Goal: Task Accomplishment & Management: Use online tool/utility

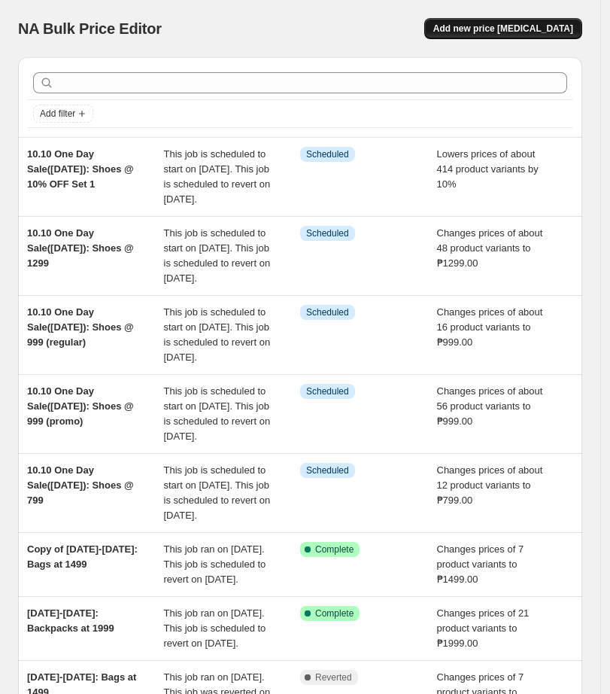
click at [486, 22] on button "Add new price [MEDICAL_DATA]" at bounding box center [503, 28] width 158 height 21
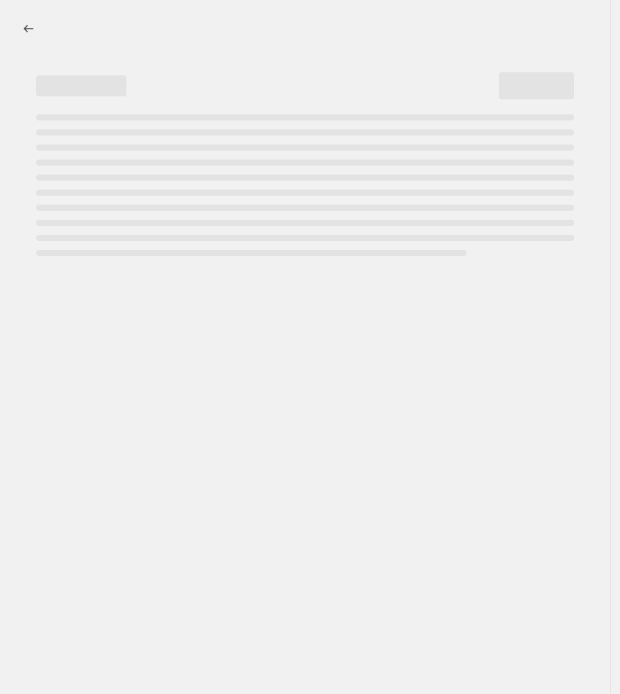
select select "percentage"
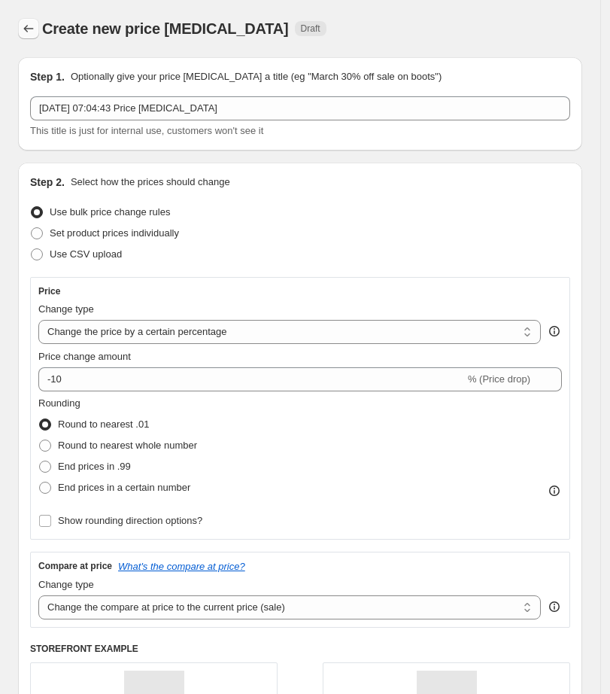
click at [26, 25] on icon "Price change jobs" at bounding box center [28, 28] width 15 height 15
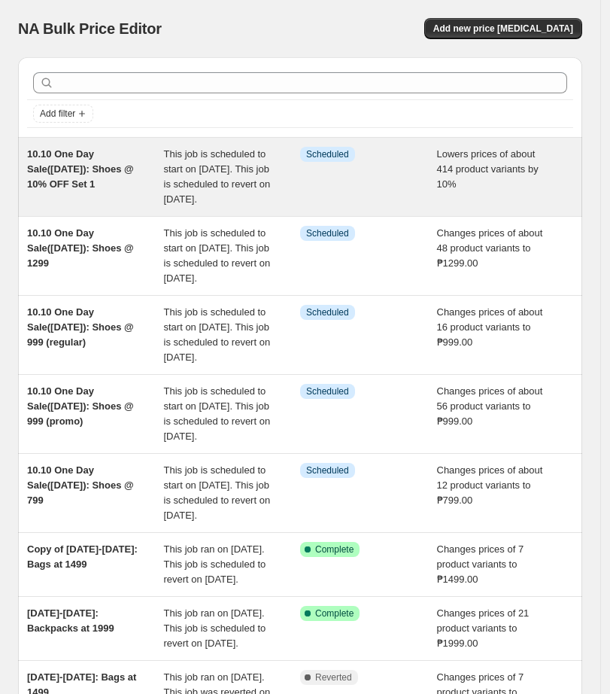
click at [129, 169] on span "10.10 One Day Sale([DATE]): Shoes @ 10% OFF Set 1" at bounding box center [80, 168] width 107 height 41
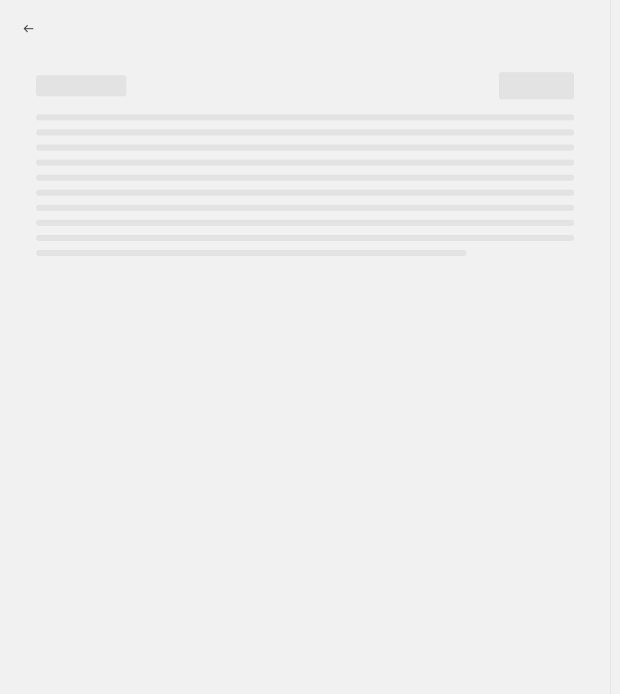
select select "percentage"
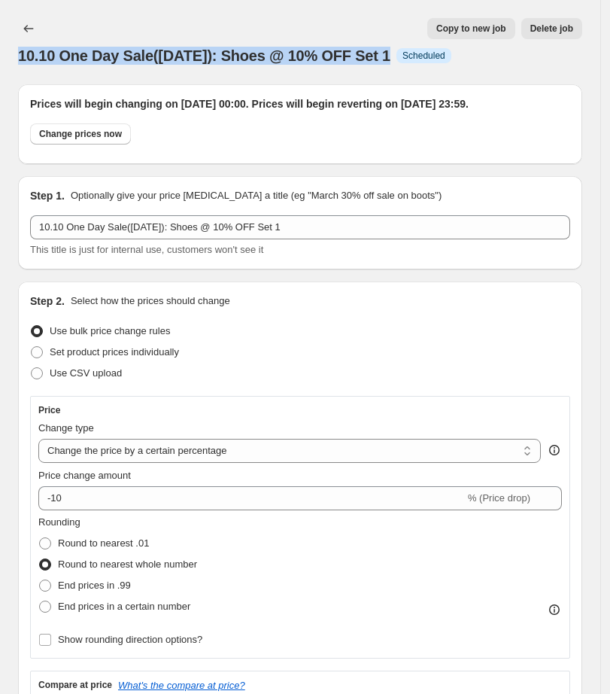
drag, startPoint x: 19, startPoint y: 54, endPoint x: 390, endPoint y: 56, distance: 370.9
click at [390, 56] on div "10.10 One Day Sale([DATE]): Shoes @ 10% OFF Set 1 Info Scheduled" at bounding box center [300, 55] width 564 height 21
copy span "10.10 One Day Sale([DATE]): Shoes @ 10% OFF Set 1"
click at [29, 30] on icon "Price change jobs" at bounding box center [28, 28] width 15 height 15
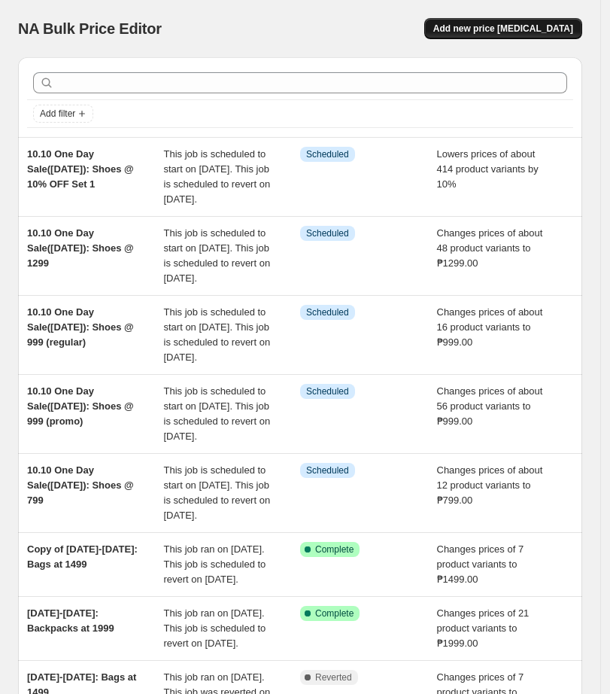
click at [523, 26] on span "Add new price [MEDICAL_DATA]" at bounding box center [503, 29] width 140 height 12
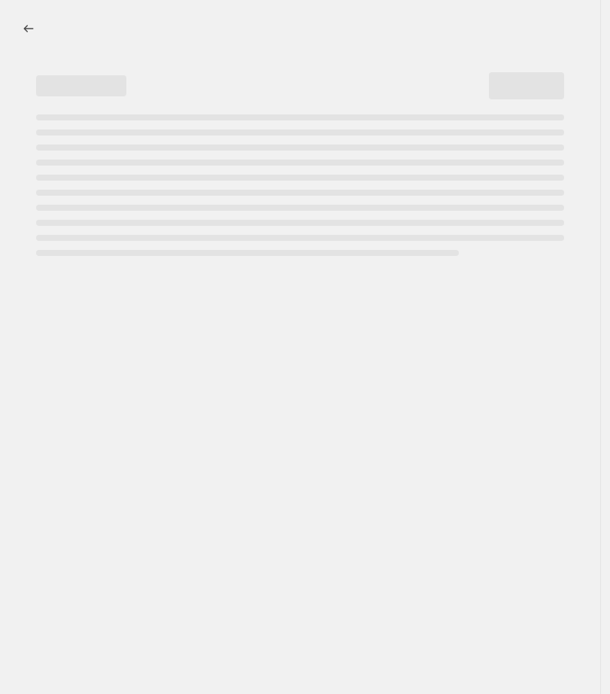
select select "percentage"
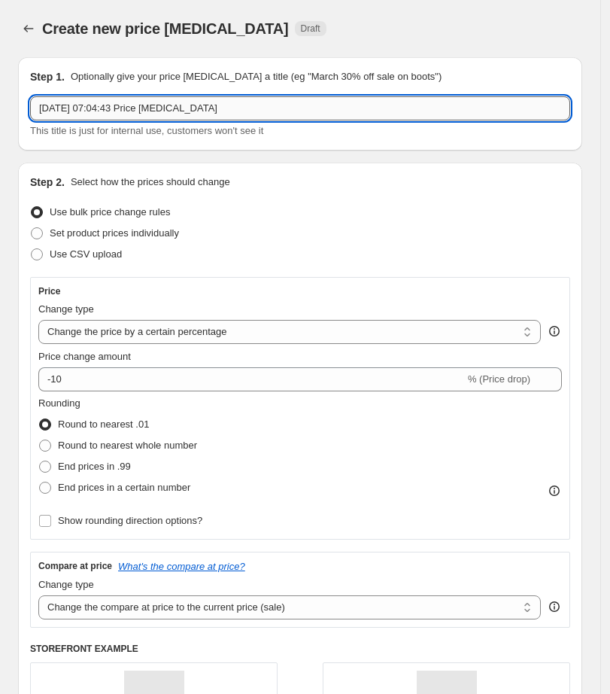
click at [176, 107] on input "[DATE] 07:04:43 Price [MEDICAL_DATA]" at bounding box center [300, 108] width 540 height 24
paste input "10.10 One Day Sale([DATE]): Shoes @ 10% OFF Set 1"
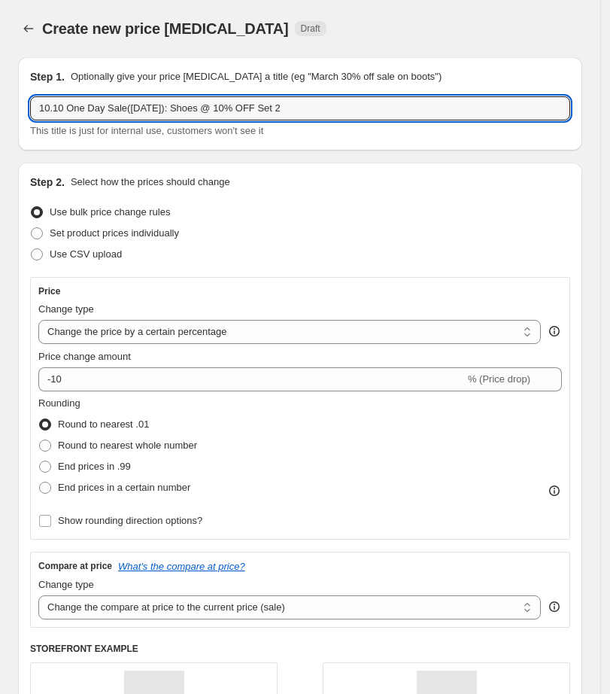
type input "10.10 One Day Sale([DATE]): Shoes @ 10% OFF Set 2"
click at [324, 141] on div "Step 1. Optionally give your price [MEDICAL_DATA] a title (eg "March 30% off sa…" at bounding box center [300, 103] width 564 height 93
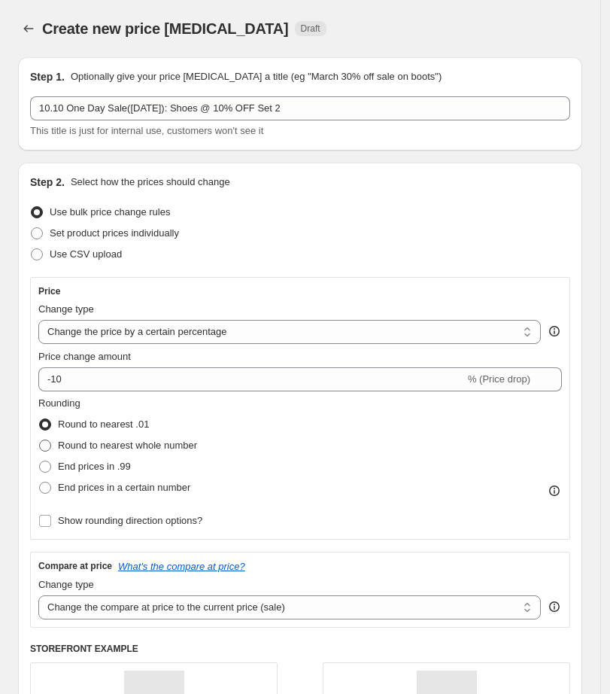
click at [87, 444] on span "Round to nearest whole number" at bounding box center [127, 444] width 139 height 11
click at [40, 440] on input "Round to nearest whole number" at bounding box center [39, 439] width 1 height 1
radio input "true"
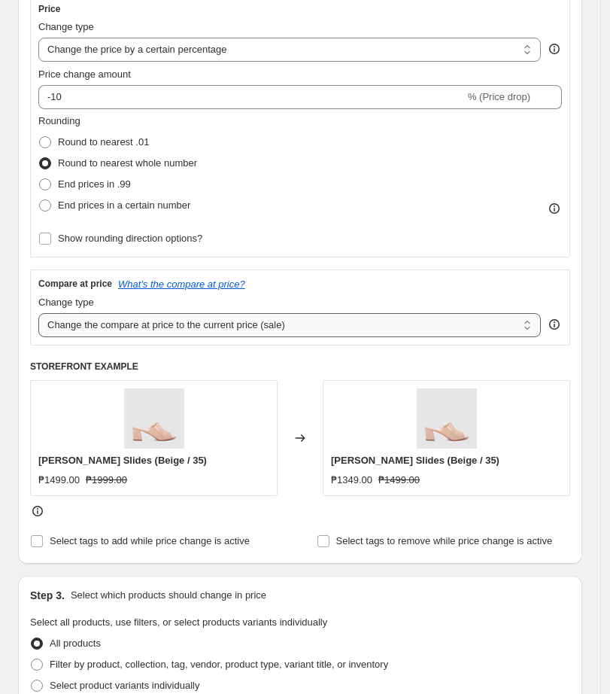
click at [172, 324] on select "Change the compare at price to the current price (sale) Change the compare at p…" at bounding box center [289, 325] width 503 height 24
click at [38, 313] on select "Change the compare at price to the current price (sale) Change the compare at p…" at bounding box center [289, 325] width 503 height 24
click at [150, 336] on select "Change the compare at price to the current price (sale) Change the compare at p…" at bounding box center [289, 325] width 503 height 24
select select "ep"
click at [38, 313] on select "Change the compare at price to the current price (sale) Change the compare at p…" at bounding box center [289, 325] width 503 height 24
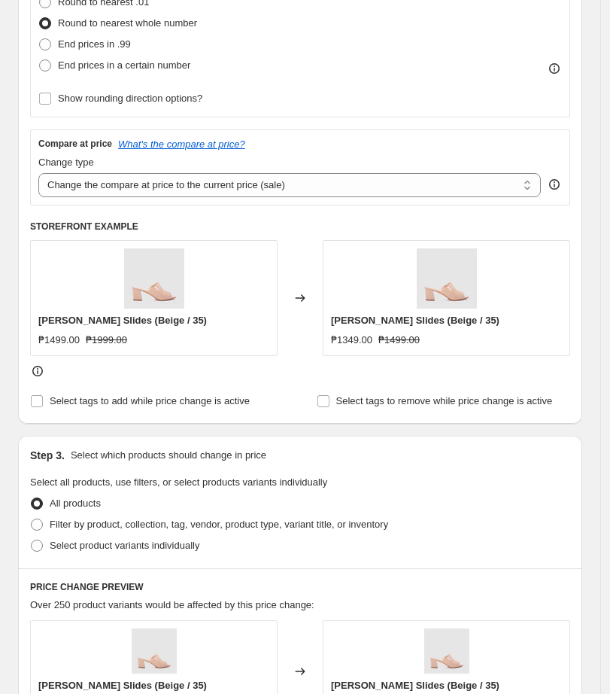
scroll to position [564, 0]
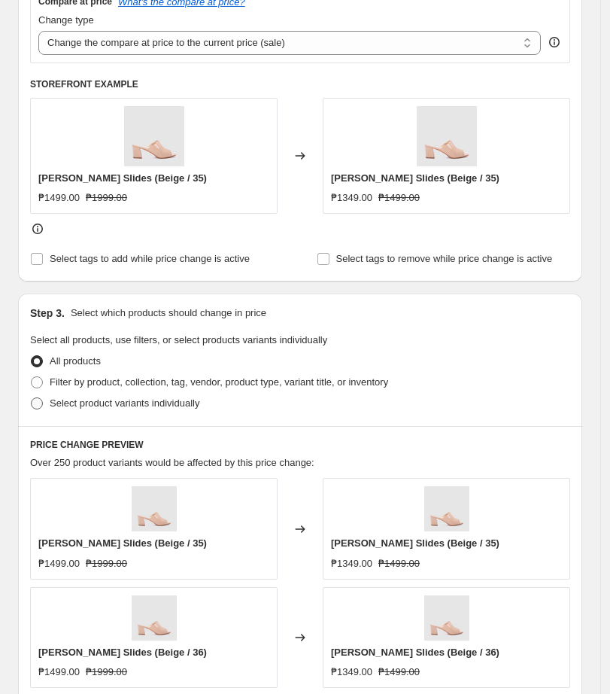
drag, startPoint x: 36, startPoint y: 404, endPoint x: 44, endPoint y: 405, distance: 7.6
click at [36, 405] on span at bounding box center [37, 403] width 12 height 12
click at [32, 398] on input "Select product variants individually" at bounding box center [31, 397] width 1 height 1
radio input "true"
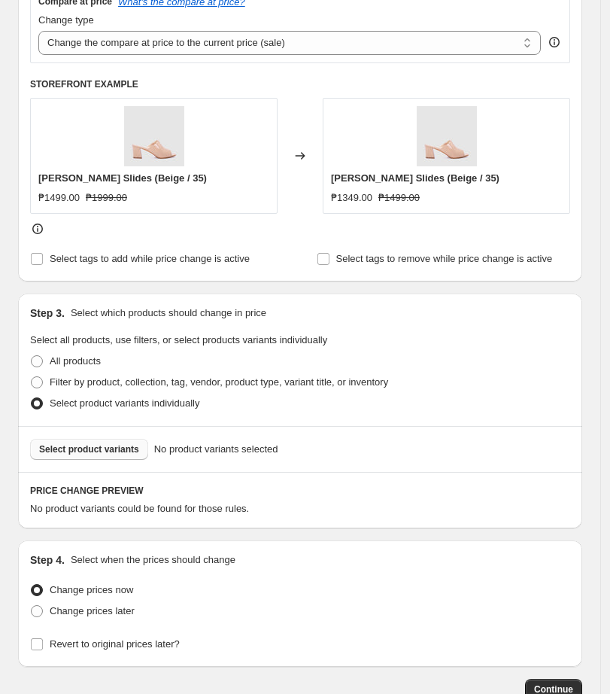
click at [108, 445] on span "Select product variants" at bounding box center [89, 449] width 100 height 12
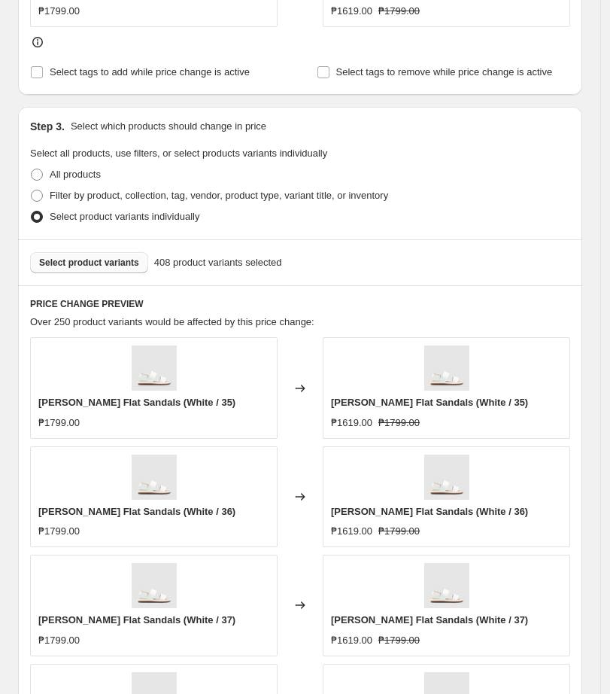
scroll to position [1034, 0]
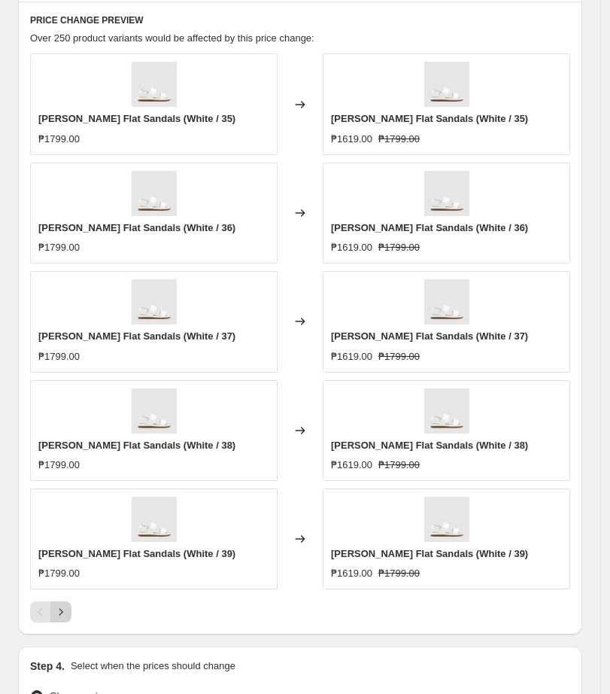
click at [63, 621] on button "Next" at bounding box center [60, 611] width 21 height 21
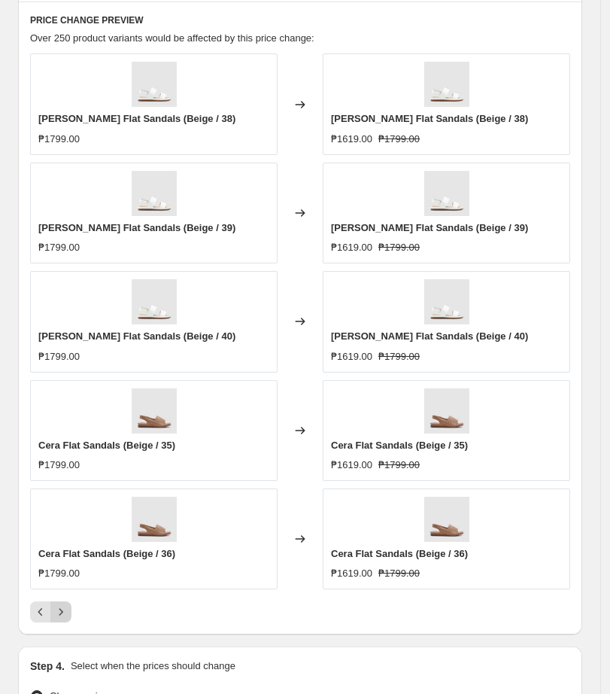
click at [63, 621] on button "Next" at bounding box center [60, 611] width 21 height 21
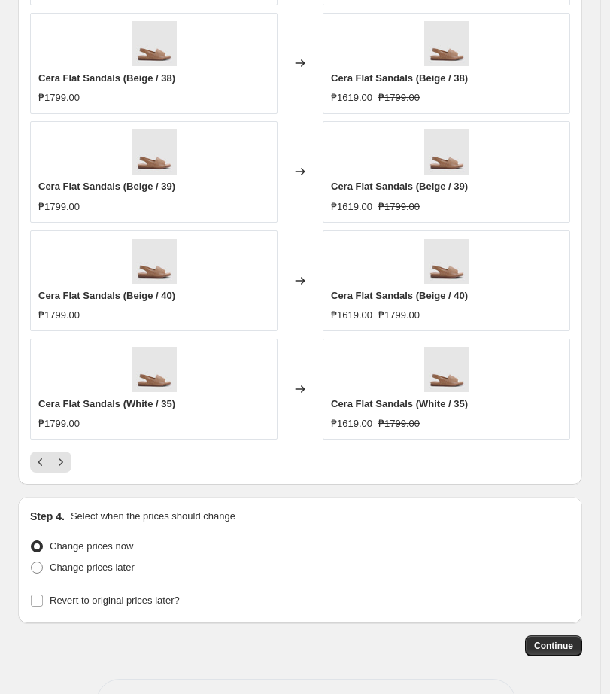
scroll to position [1239, 0]
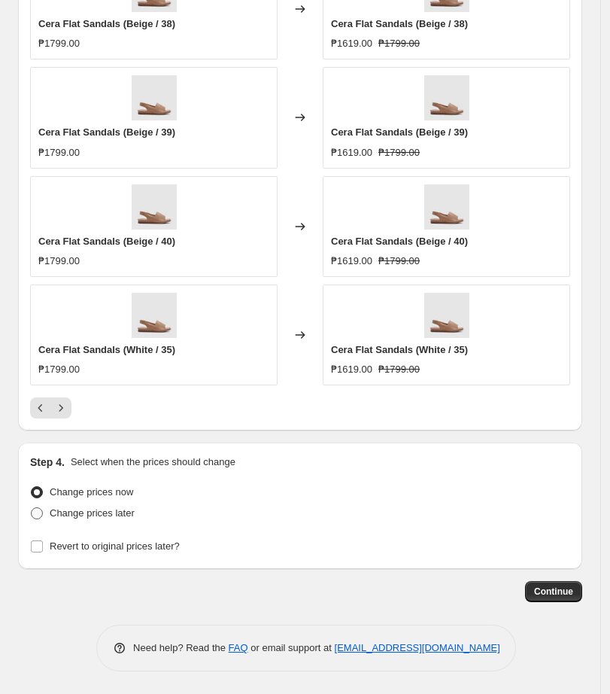
click at [105, 515] on span "Change prices later" at bounding box center [92, 512] width 85 height 11
click at [32, 508] on input "Change prices later" at bounding box center [31, 507] width 1 height 1
radio input "true"
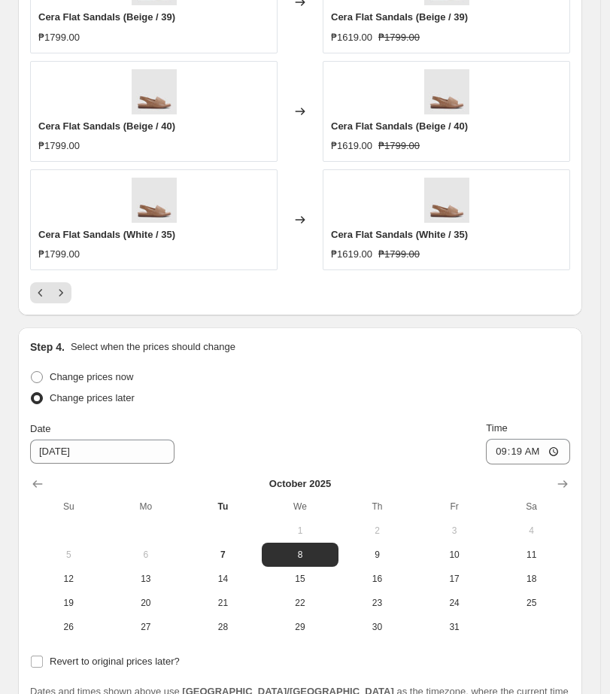
scroll to position [1495, 0]
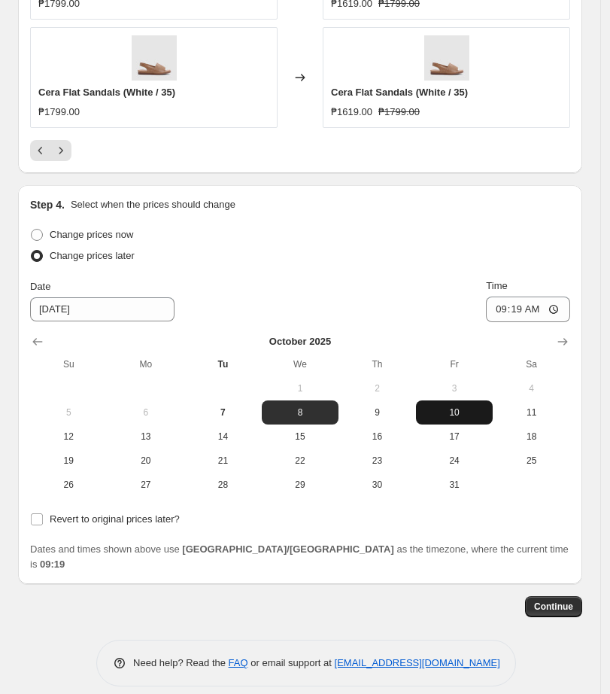
click at [463, 422] on button "10" at bounding box center [454, 412] width 77 height 24
type input "[DATE]"
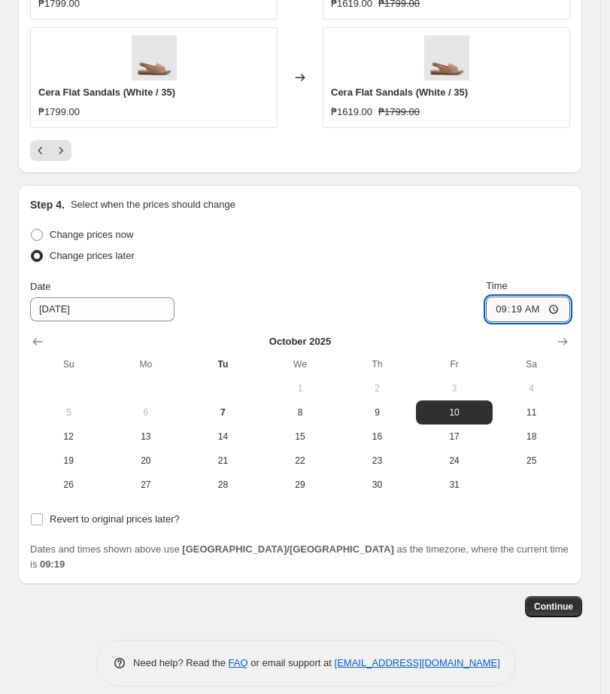
click at [509, 311] on input "09:19" at bounding box center [528, 309] width 84 height 26
type input "00:00"
click at [48, 521] on label "Revert to original prices later?" at bounding box center [105, 519] width 150 height 21
click at [43, 521] on input "Revert to original prices later?" at bounding box center [37, 519] width 12 height 12
checkbox input "true"
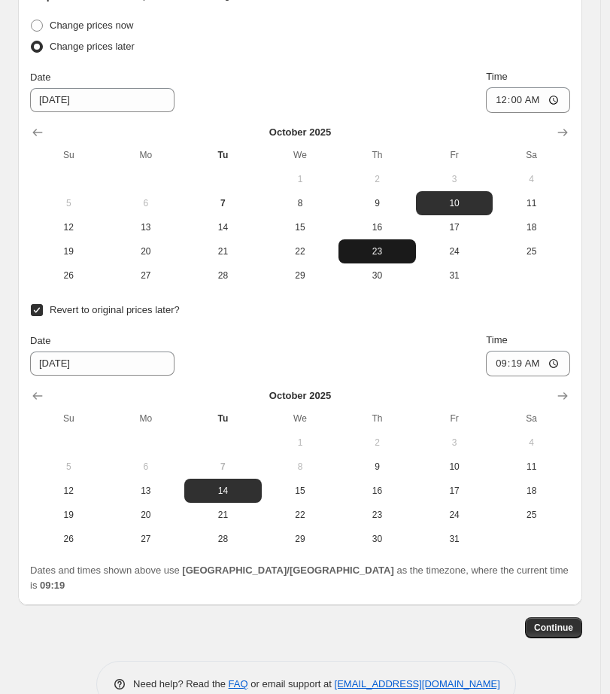
scroll to position [1726, 0]
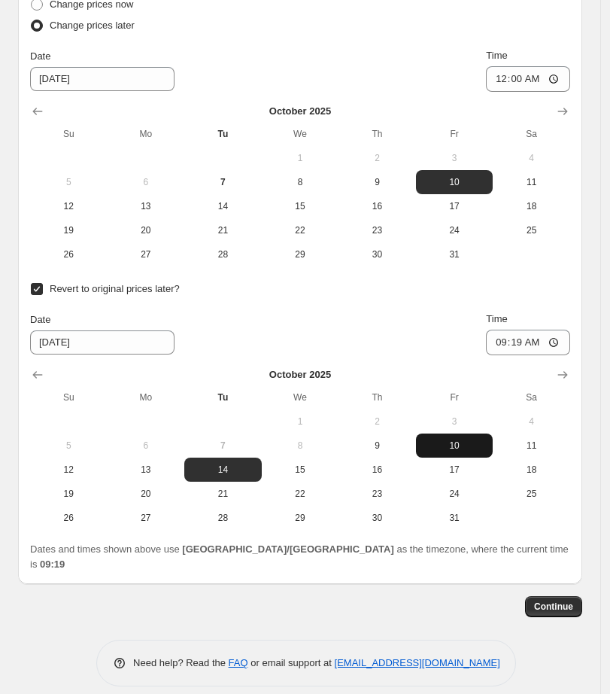
click at [466, 449] on span "10" at bounding box center [454, 445] width 65 height 12
type input "[DATE]"
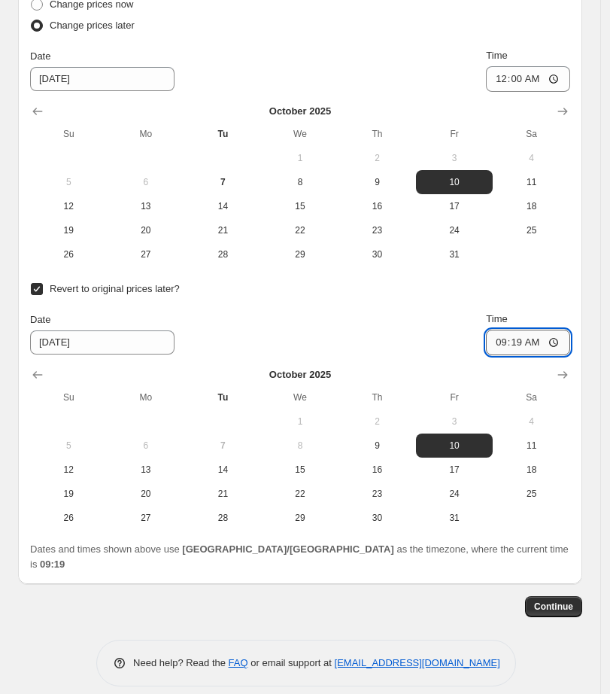
click at [504, 345] on input "09:19" at bounding box center [528, 342] width 84 height 26
type input "23:59"
click at [572, 600] on span "Continue" at bounding box center [553, 606] width 39 height 12
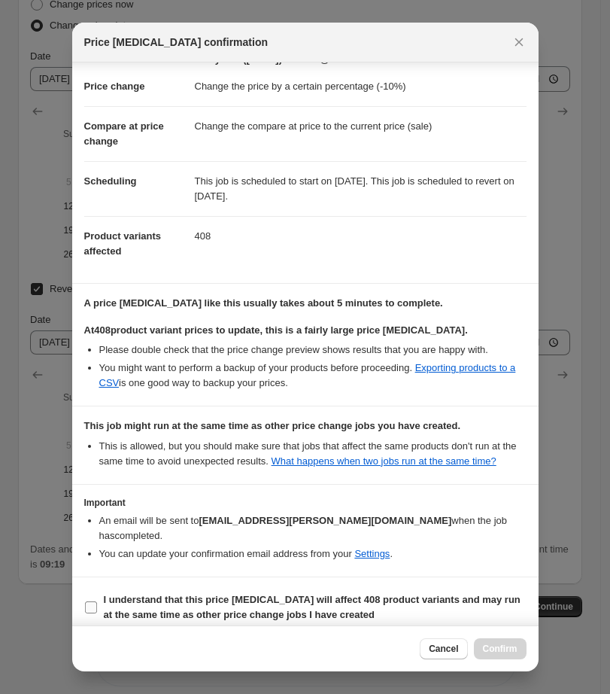
scroll to position [49, 0]
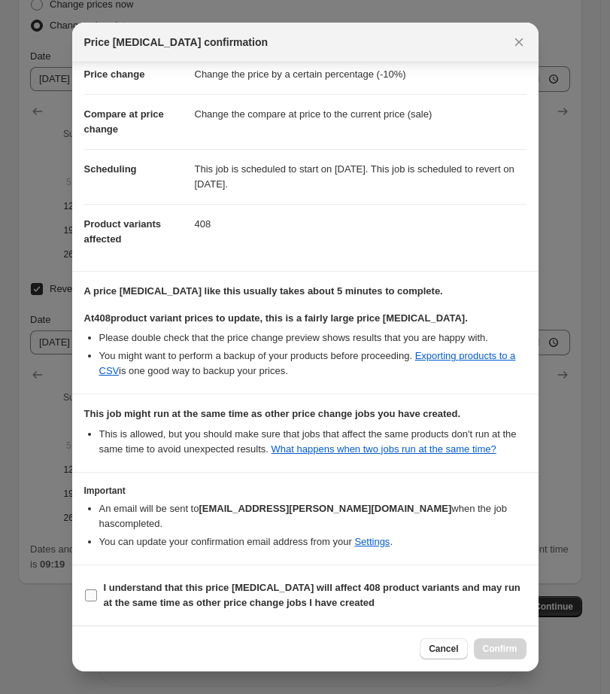
click at [153, 596] on span "I understand that this price [MEDICAL_DATA] will affect 408 product variants an…" at bounding box center [315, 595] width 423 height 30
click at [97, 596] on input "I understand that this price [MEDICAL_DATA] will affect 408 product variants an…" at bounding box center [91, 595] width 12 height 12
checkbox input "true"
click at [499, 651] on span "Confirm" at bounding box center [500, 648] width 35 height 12
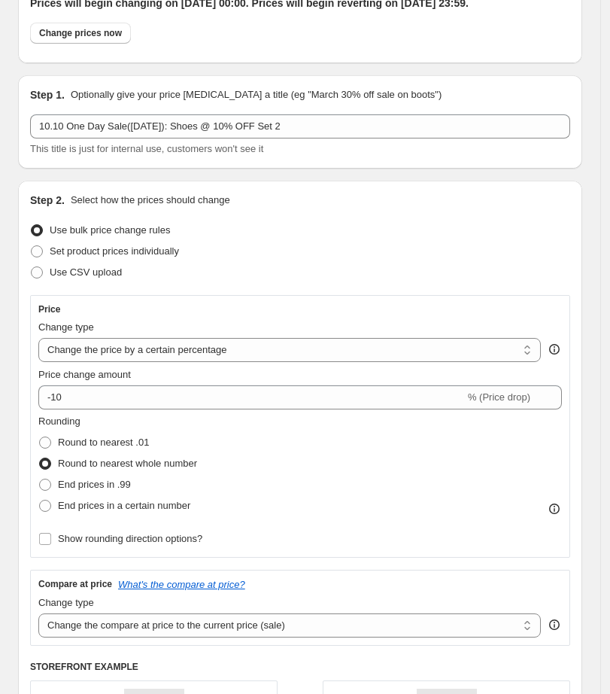
scroll to position [73, 0]
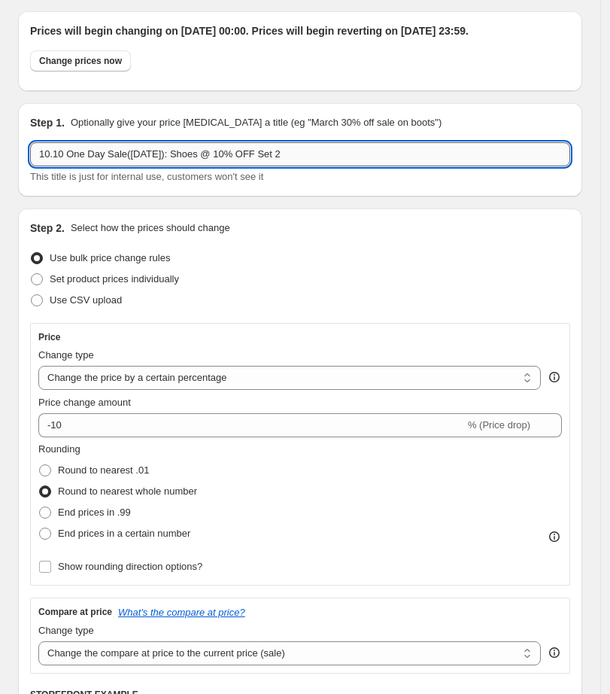
drag, startPoint x: 286, startPoint y: 165, endPoint x: 29, endPoint y: 172, distance: 256.6
click at [30, 166] on input "10.10 One Day Sale([DATE]): Shoes @ 10% OFF Set 2" at bounding box center [300, 154] width 540 height 24
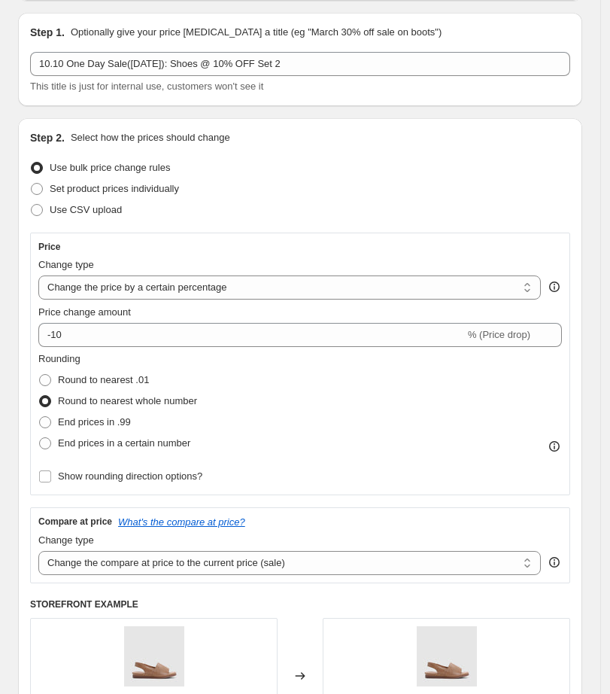
scroll to position [0, 0]
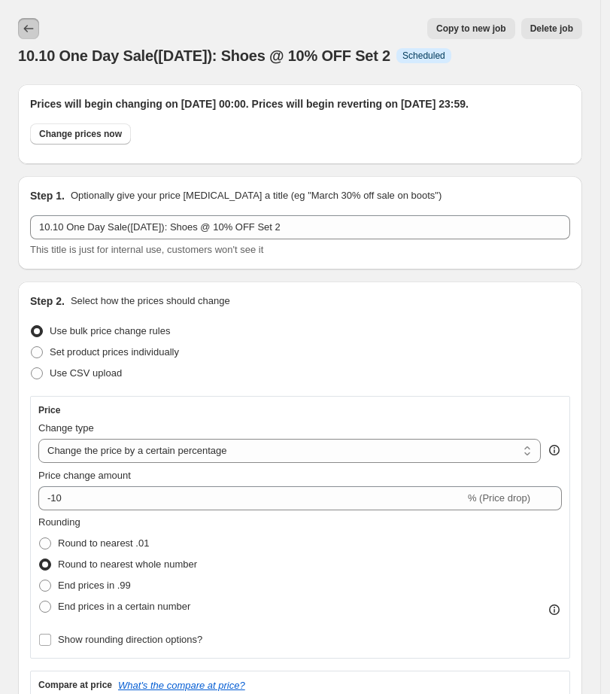
click at [26, 32] on icon "Price change jobs" at bounding box center [28, 28] width 15 height 15
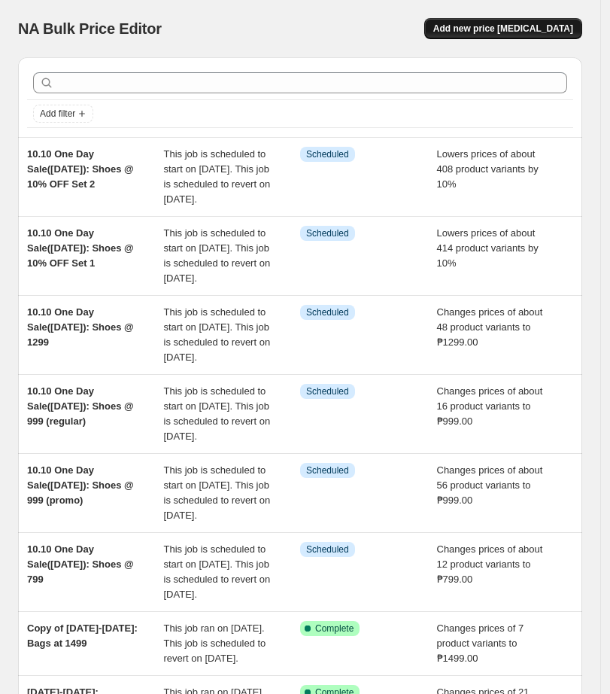
click at [518, 30] on span "Add new price [MEDICAL_DATA]" at bounding box center [503, 29] width 140 height 12
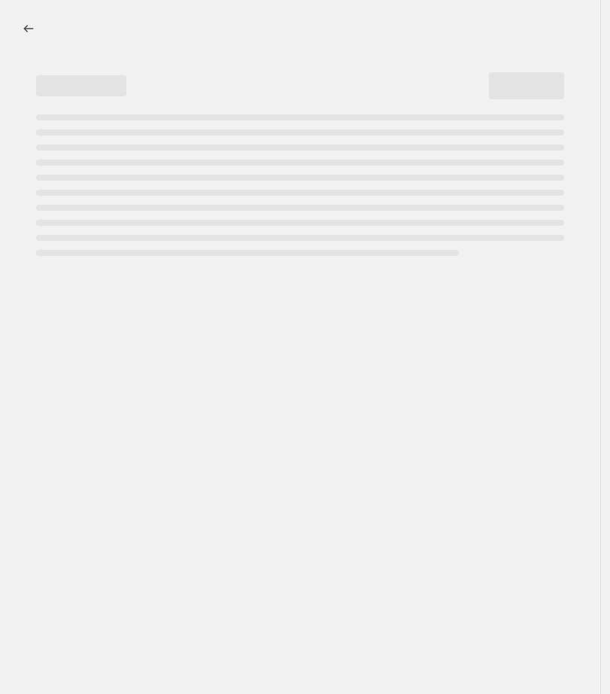
select select "percentage"
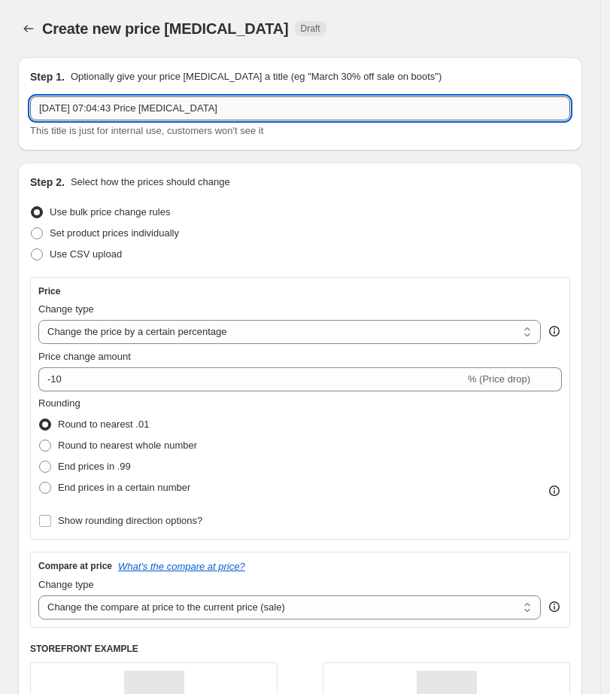
click at [196, 110] on input "[DATE] 07:04:43 Price [MEDICAL_DATA]" at bounding box center [300, 108] width 540 height 24
paste input "10.10 One Day Sale([DATE]): Shoes @ 10% OFF Set 2"
click at [287, 109] on input "10.10 One Day Sale([DATE]): Shoes @ 10% OFF Set 2" at bounding box center [300, 108] width 540 height 24
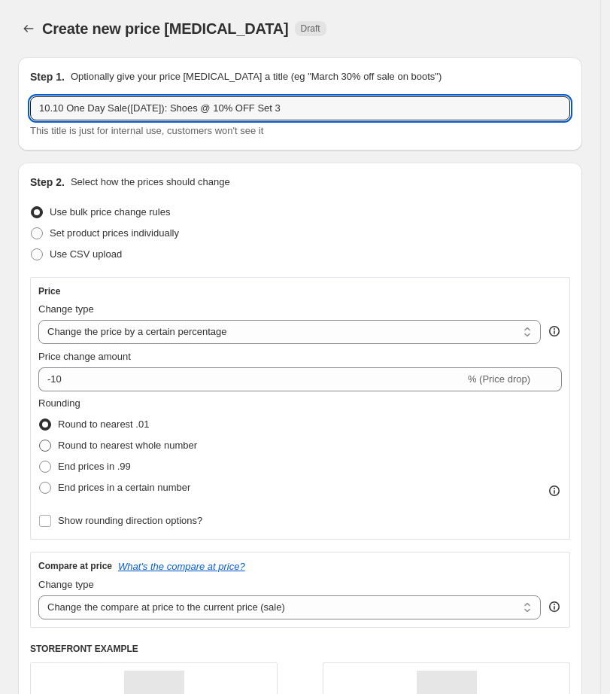
type input "10.10 One Day Sale([DATE]): Shoes @ 10% OFF Set 3"
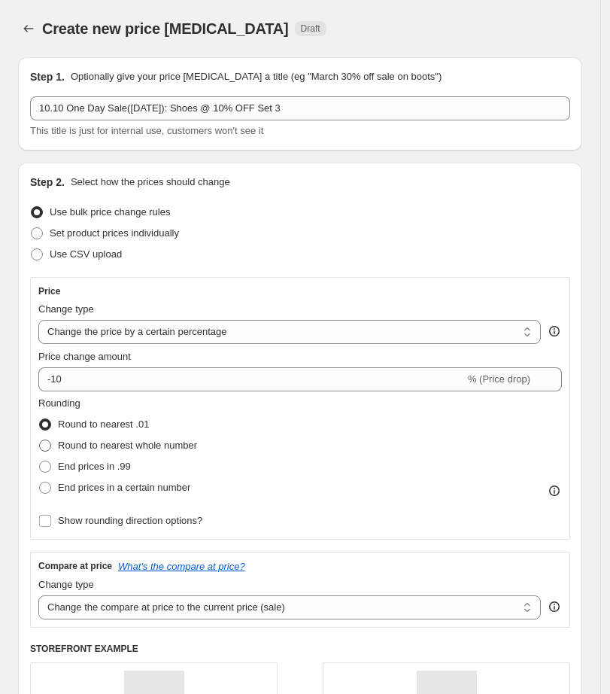
click at [111, 441] on span "Round to nearest whole number" at bounding box center [127, 444] width 139 height 11
click at [40, 440] on input "Round to nearest whole number" at bounding box center [39, 439] width 1 height 1
radio input "true"
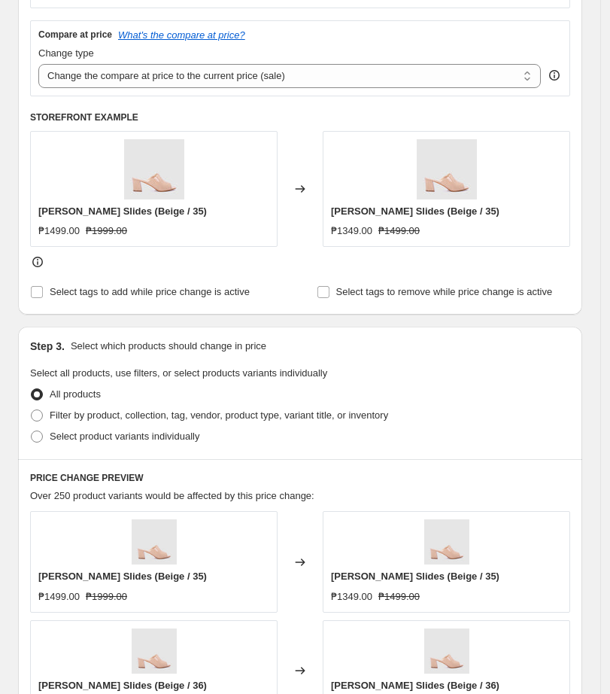
scroll to position [564, 0]
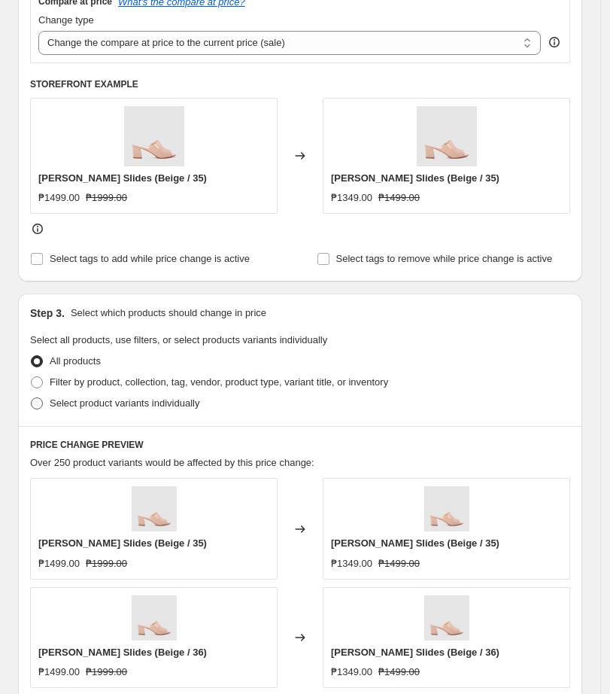
click at [66, 399] on span "Select product variants individually" at bounding box center [125, 402] width 150 height 11
click at [32, 398] on input "Select product variants individually" at bounding box center [31, 397] width 1 height 1
radio input "true"
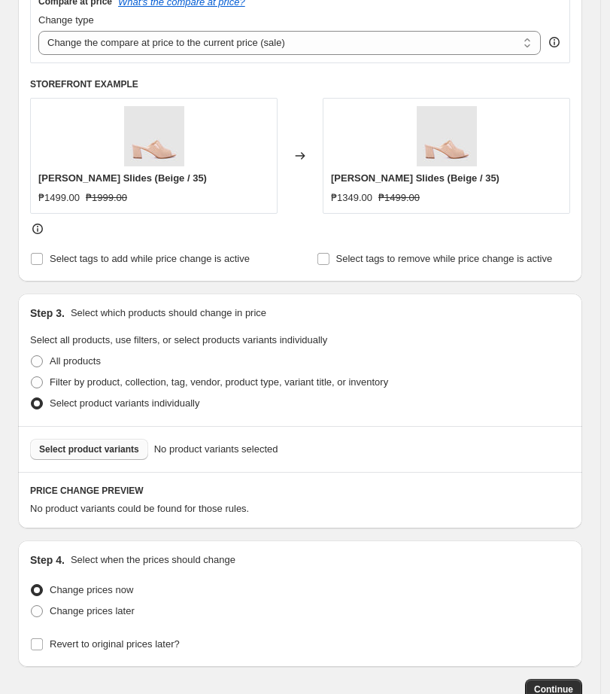
click at [115, 443] on span "Select product variants" at bounding box center [89, 449] width 100 height 12
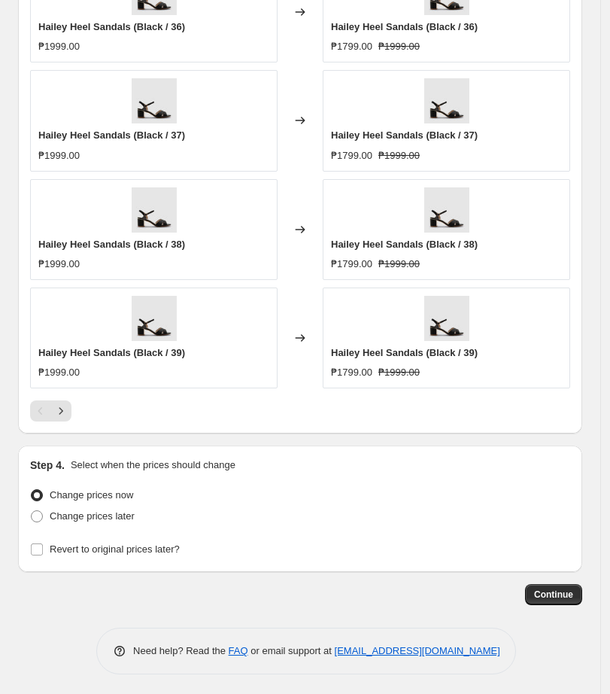
scroll to position [1239, 0]
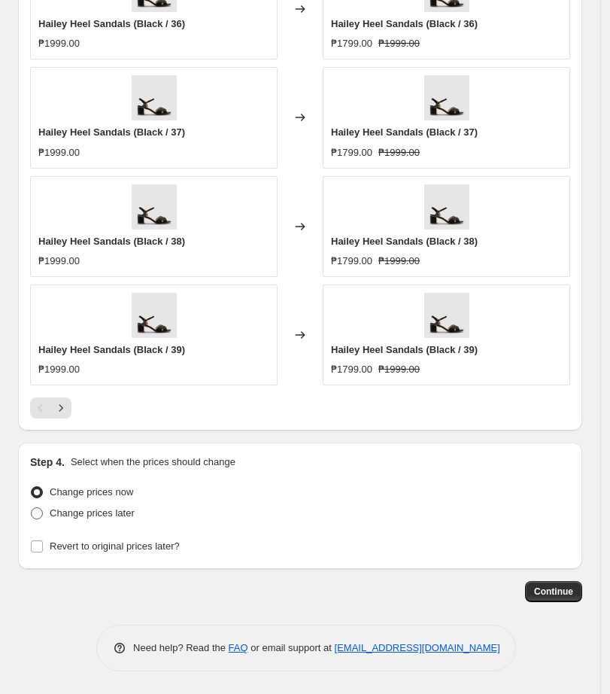
click at [35, 516] on span at bounding box center [37, 513] width 12 height 12
click at [32, 508] on input "Change prices later" at bounding box center [31, 507] width 1 height 1
radio input "true"
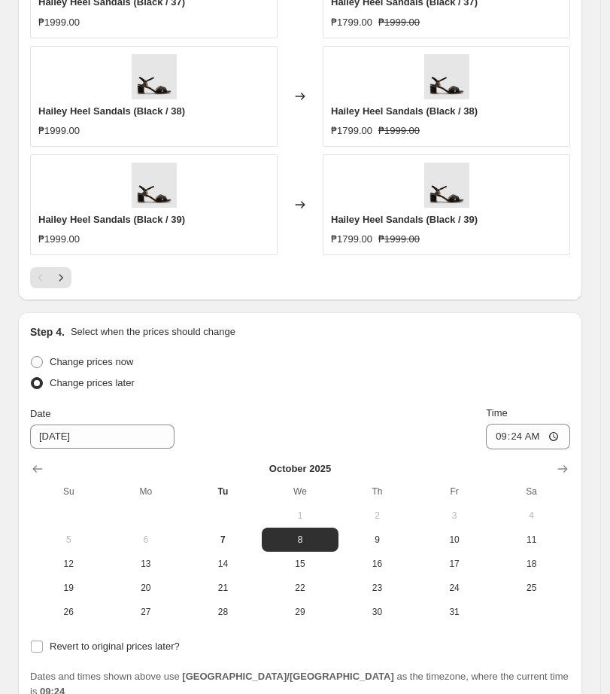
scroll to position [1495, 0]
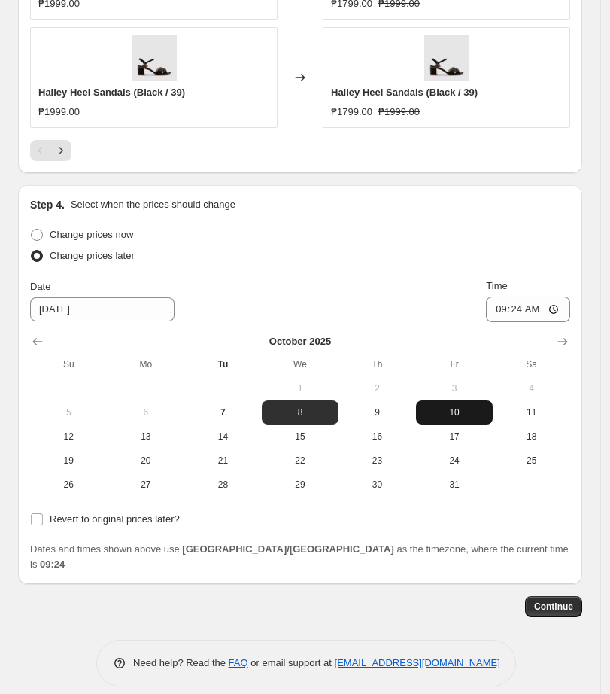
click at [479, 415] on span "10" at bounding box center [454, 412] width 65 height 12
type input "[DATE]"
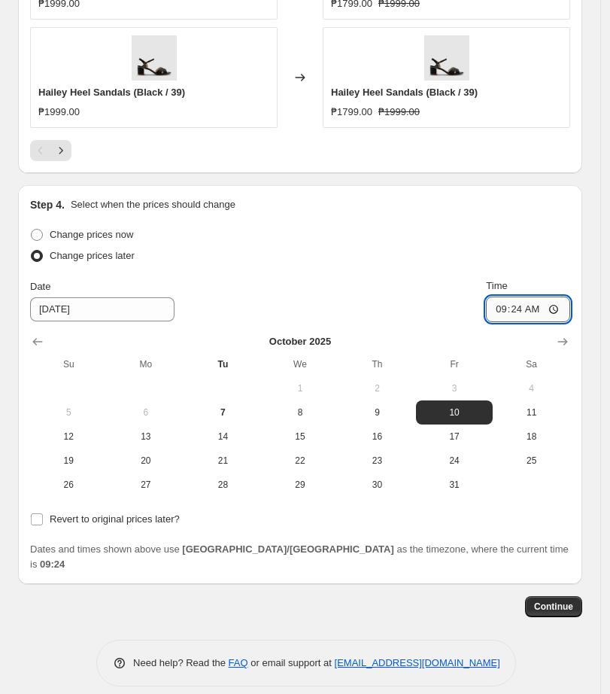
click at [502, 308] on input "09:24" at bounding box center [528, 309] width 84 height 26
type input "00:00"
click at [35, 518] on input "Revert to original prices later?" at bounding box center [37, 519] width 12 height 12
checkbox input "true"
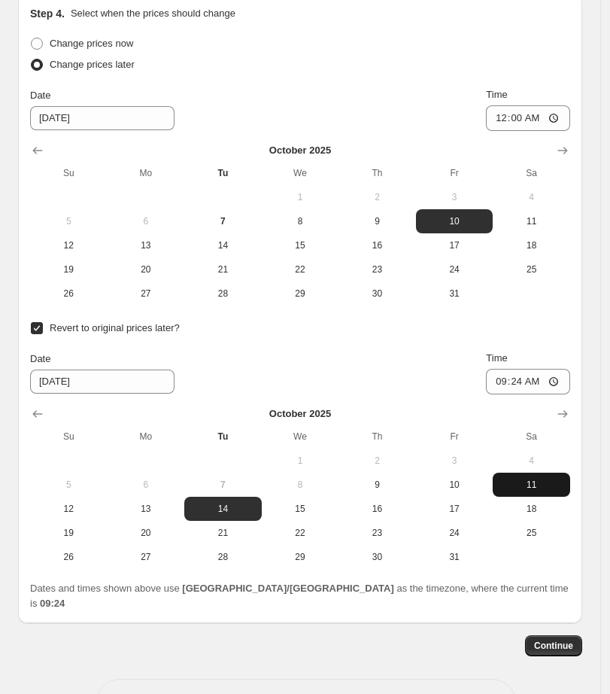
scroll to position [1726, 0]
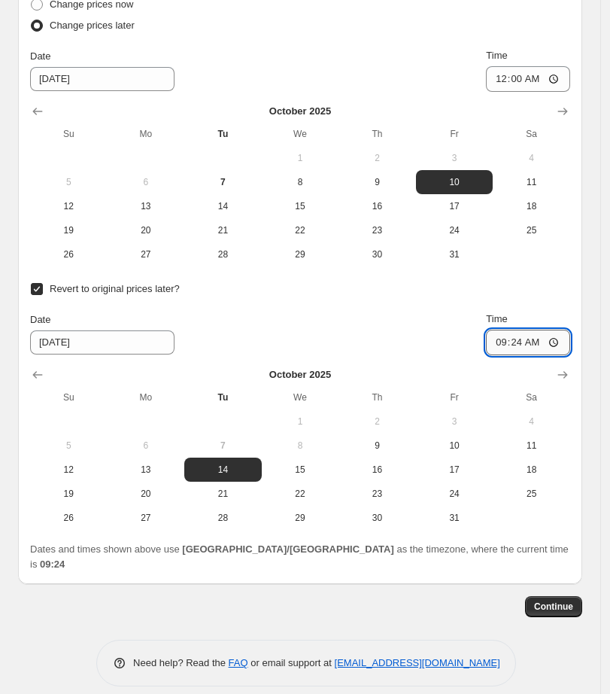
click at [505, 345] on input "09:24" at bounding box center [528, 342] width 84 height 26
type input "23:59"
click at [475, 450] on span "10" at bounding box center [454, 445] width 65 height 12
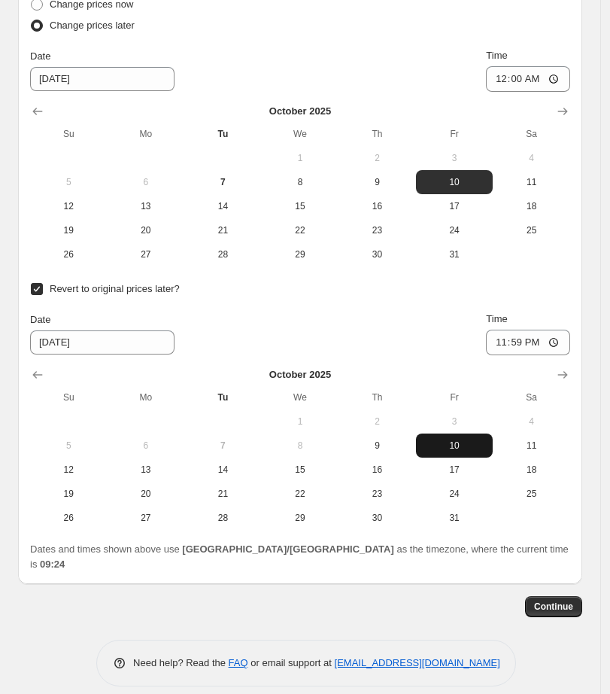
type input "[DATE]"
click at [543, 600] on span "Continue" at bounding box center [553, 606] width 39 height 12
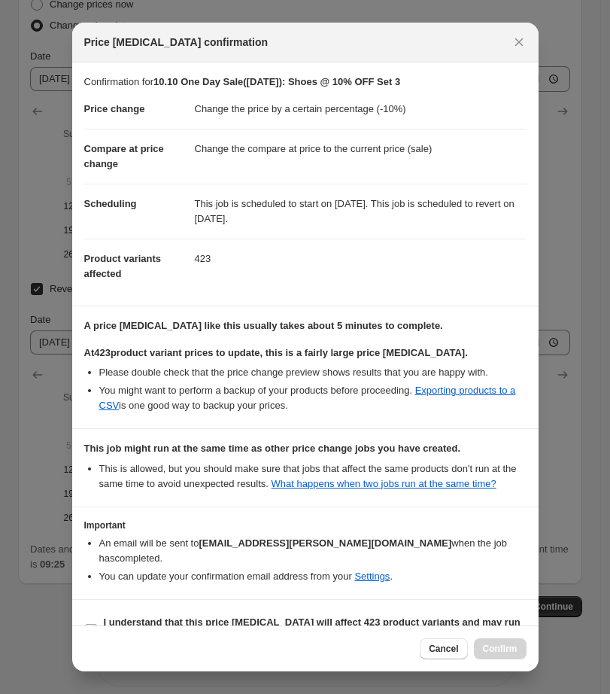
scroll to position [49, 0]
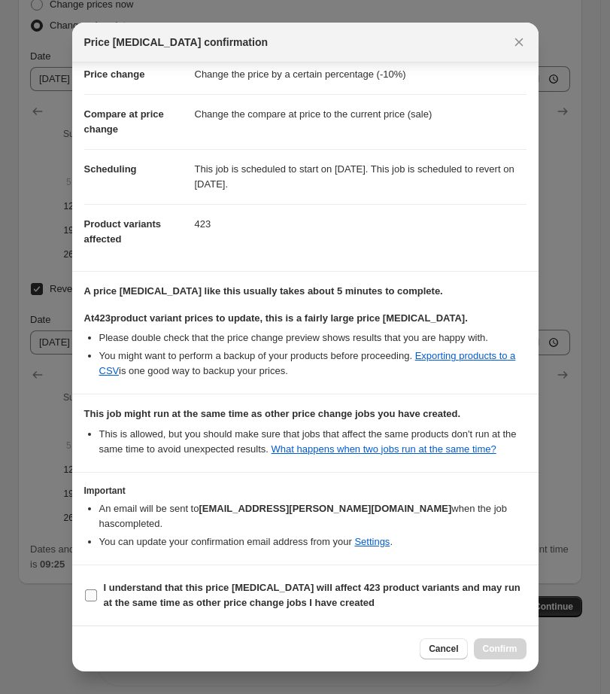
click at [134, 596] on span "I understand that this price [MEDICAL_DATA] will affect 423 product variants an…" at bounding box center [315, 595] width 423 height 30
click at [97, 596] on input "I understand that this price [MEDICAL_DATA] will affect 423 product variants an…" at bounding box center [91, 595] width 12 height 12
checkbox input "true"
click at [493, 649] on span "Confirm" at bounding box center [500, 648] width 35 height 12
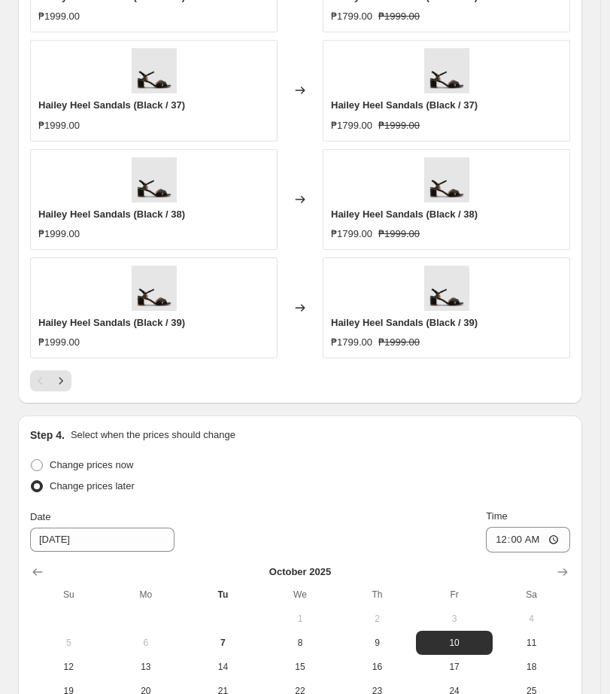
scroll to position [1161, 0]
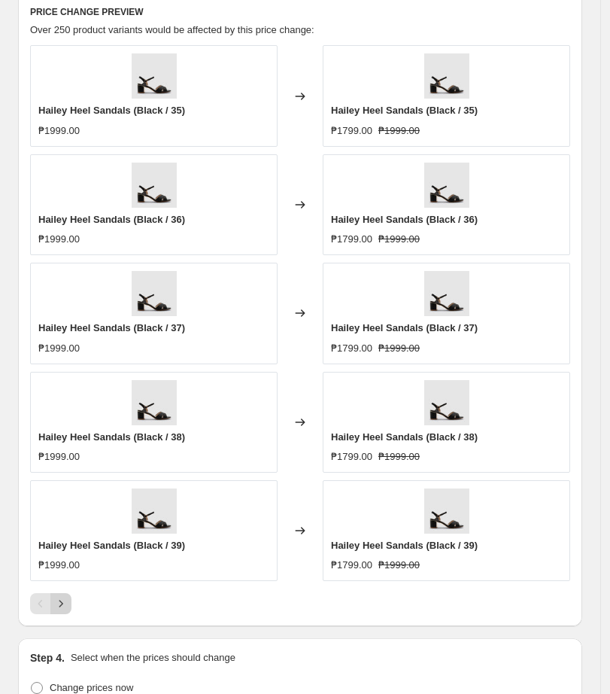
click at [62, 607] on icon "Next" at bounding box center [61, 603] width 4 height 7
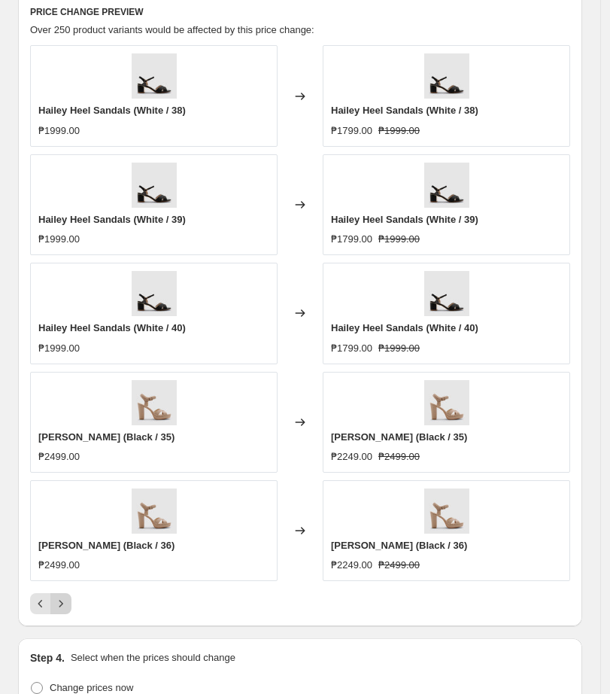
click at [62, 607] on icon "Next" at bounding box center [61, 603] width 4 height 7
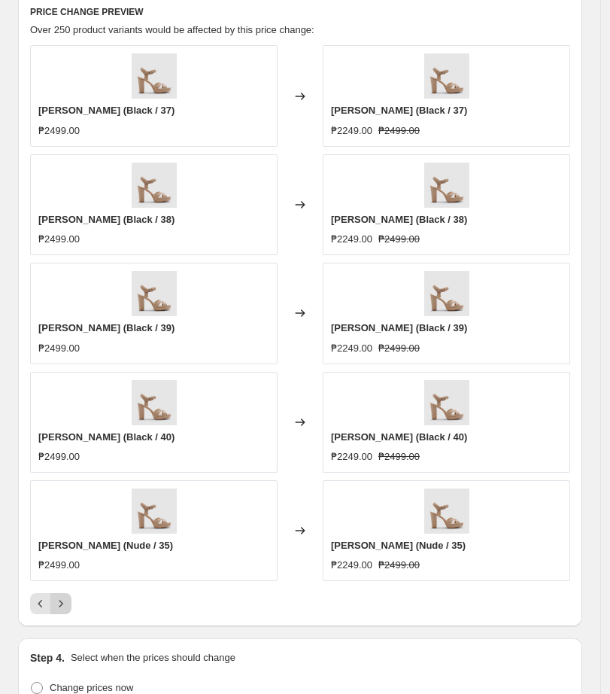
click at [62, 607] on icon "Next" at bounding box center [61, 603] width 4 height 7
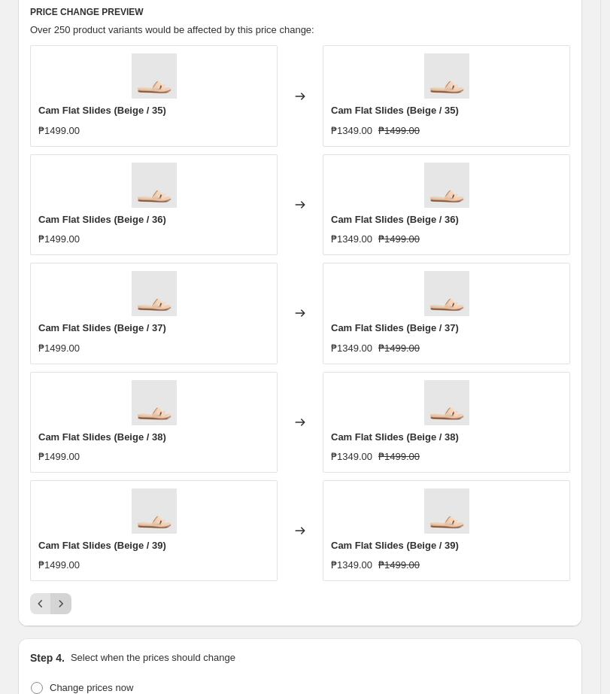
click at [62, 607] on icon "Next" at bounding box center [61, 603] width 4 height 7
click at [35, 611] on icon "Previous" at bounding box center [40, 603] width 15 height 15
click at [60, 611] on icon "Next" at bounding box center [60, 603] width 15 height 15
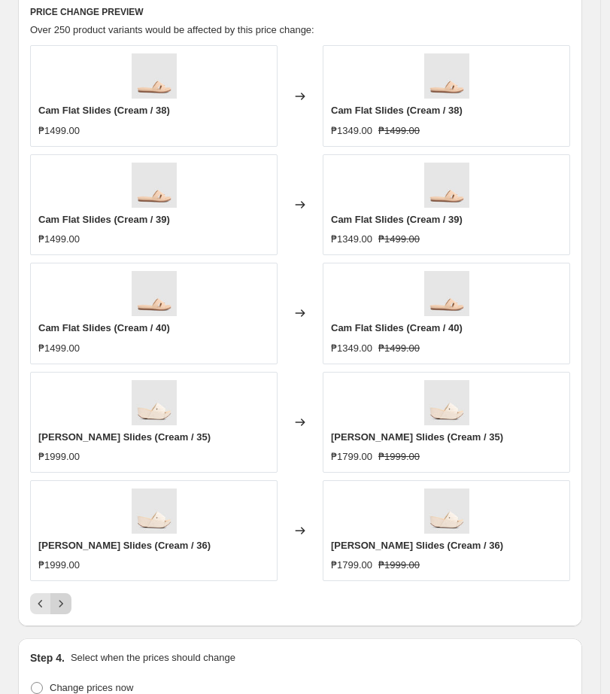
click at [60, 611] on icon "Next" at bounding box center [60, 603] width 15 height 15
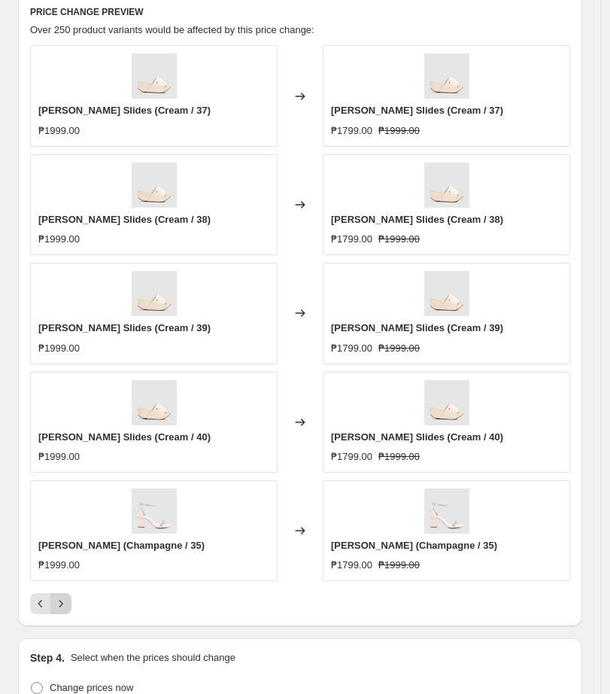
click at [60, 611] on icon "Next" at bounding box center [60, 603] width 15 height 15
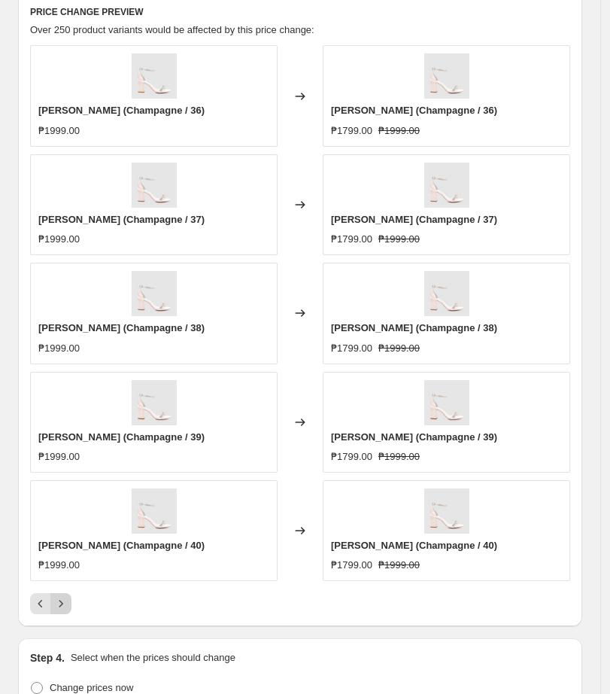
click at [60, 611] on icon "Next" at bounding box center [60, 603] width 15 height 15
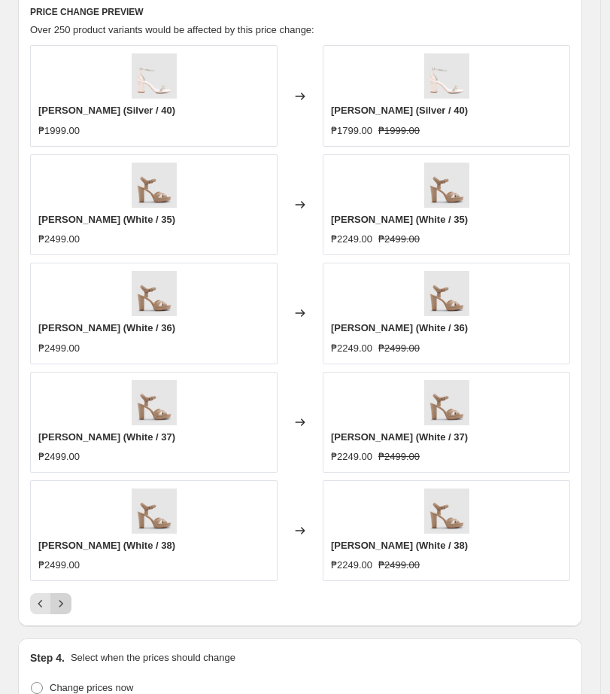
click at [60, 611] on icon "Next" at bounding box center [60, 603] width 15 height 15
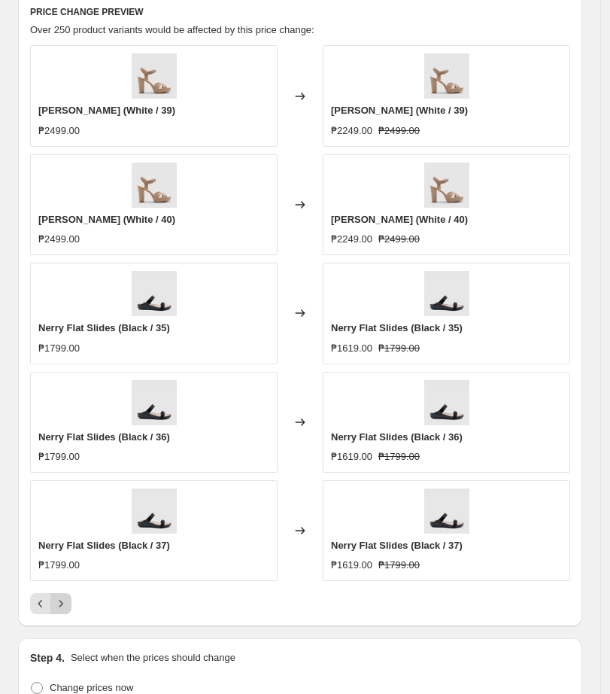
click at [60, 611] on icon "Next" at bounding box center [60, 603] width 15 height 15
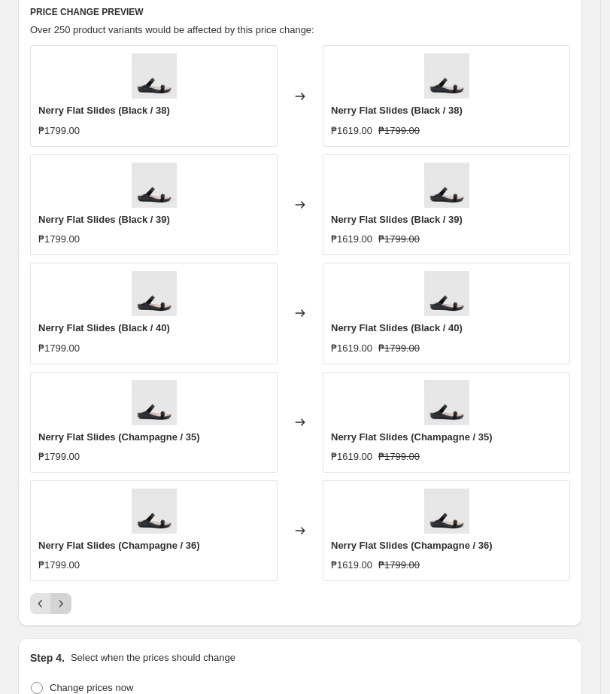
click at [60, 611] on icon "Next" at bounding box center [60, 603] width 15 height 15
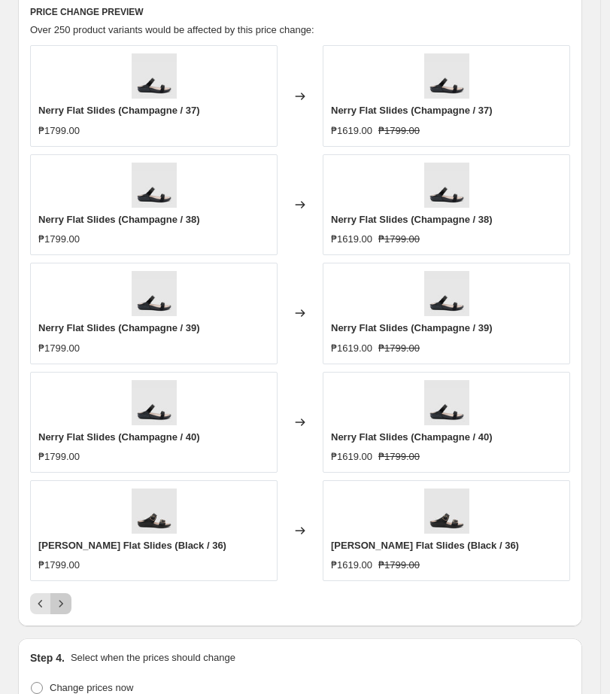
click at [60, 611] on icon "Next" at bounding box center [60, 603] width 15 height 15
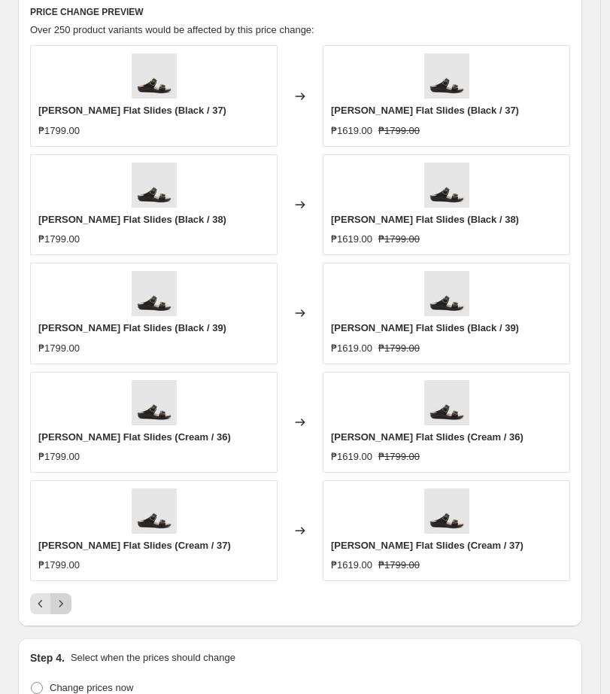
click at [60, 611] on icon "Next" at bounding box center [60, 603] width 15 height 15
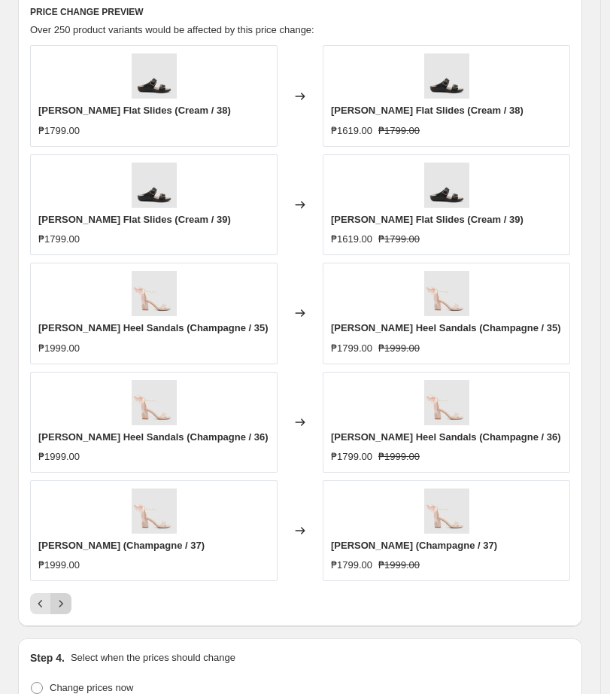
click at [60, 611] on icon "Next" at bounding box center [60, 603] width 15 height 15
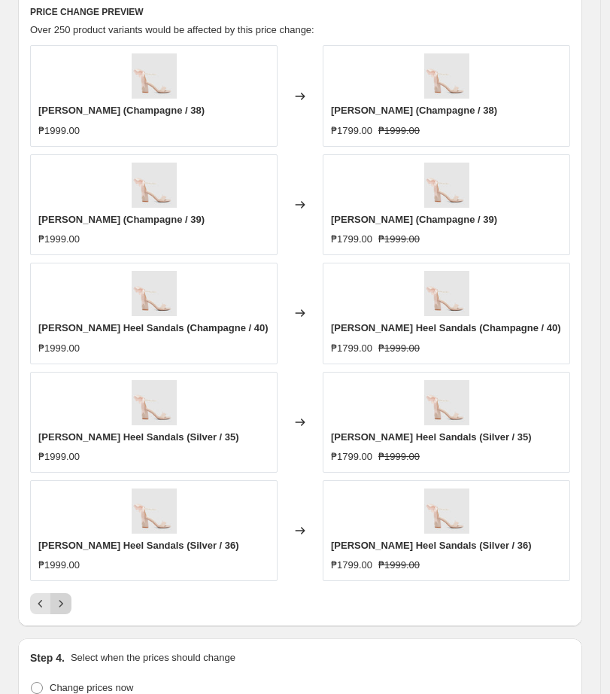
click at [60, 611] on icon "Next" at bounding box center [60, 603] width 15 height 15
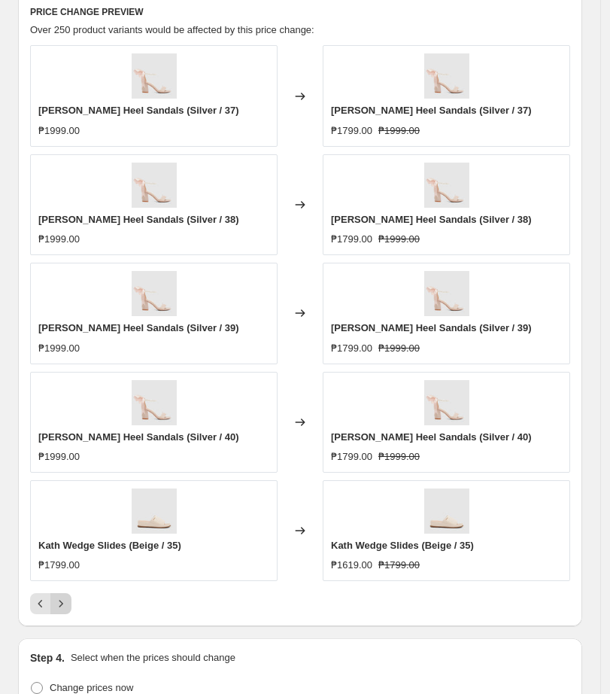
click at [60, 611] on icon "Next" at bounding box center [60, 603] width 15 height 15
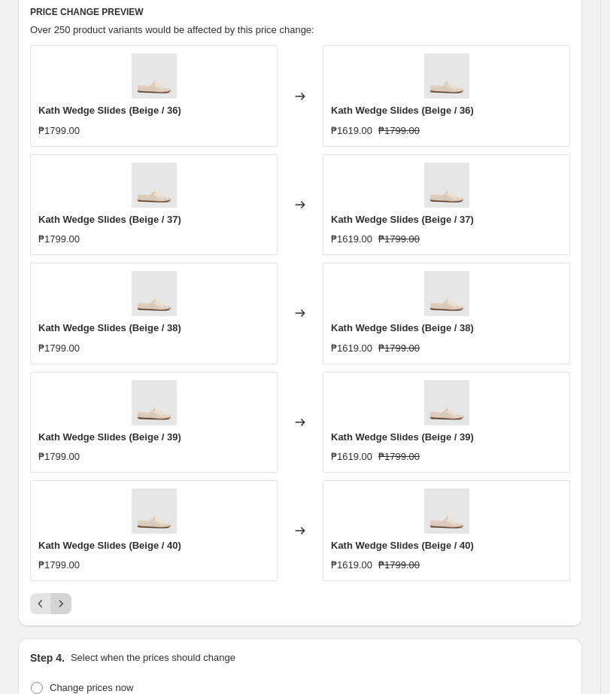
click at [60, 611] on icon "Next" at bounding box center [60, 603] width 15 height 15
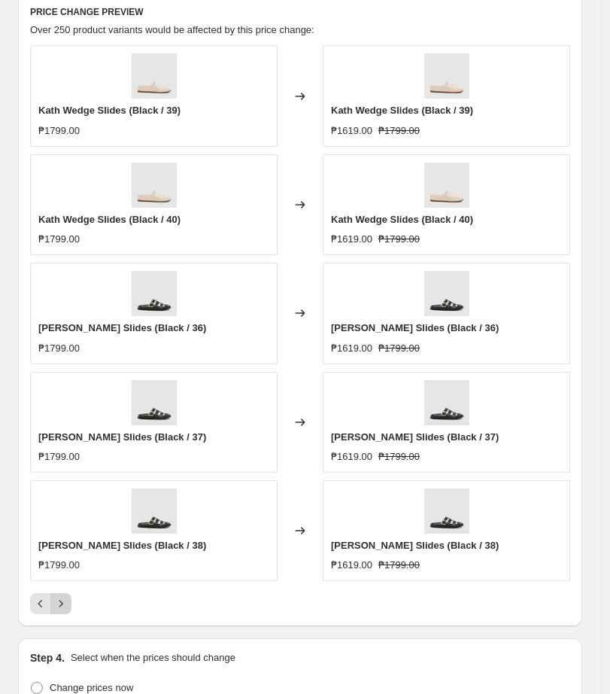
click at [60, 611] on icon "Next" at bounding box center [60, 603] width 15 height 15
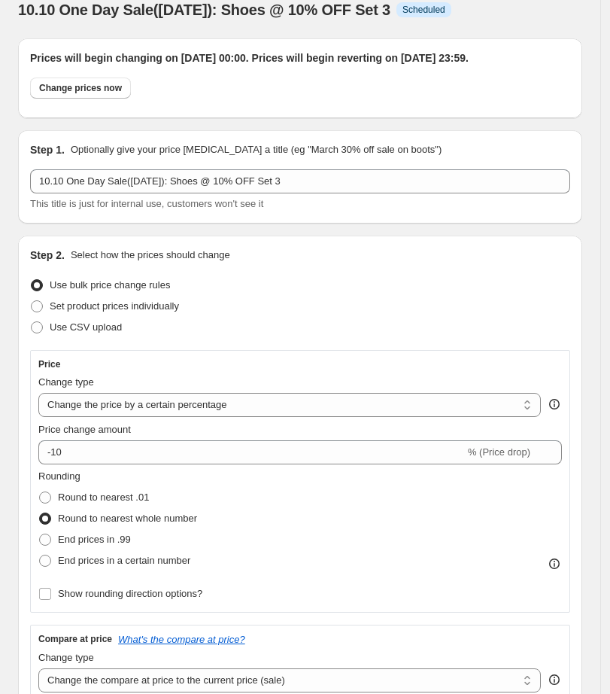
scroll to position [0, 0]
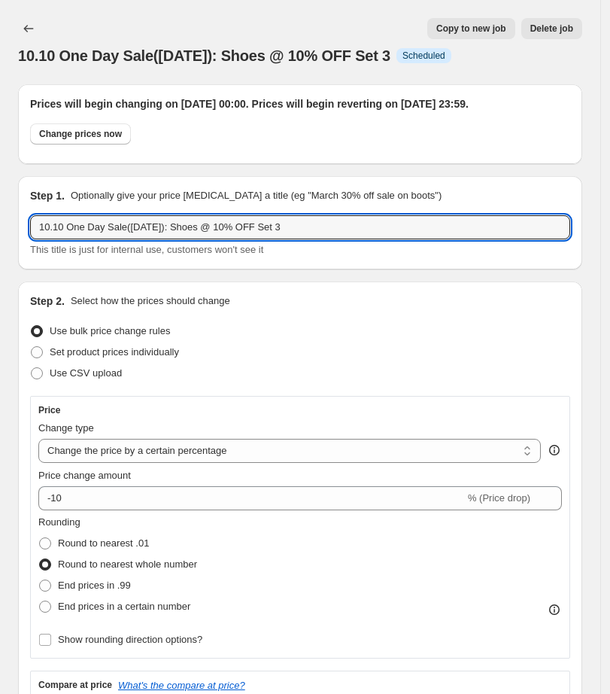
drag, startPoint x: 299, startPoint y: 245, endPoint x: -41, endPoint y: 257, distance: 340.2
click at [0, 257] on html "Home Settings Plans Skip to content 10.10 One Day Sale([DATE]): Shoes @ 10% OFF…" at bounding box center [305, 347] width 610 height 694
click at [24, 34] on icon "Price change jobs" at bounding box center [28, 28] width 15 height 15
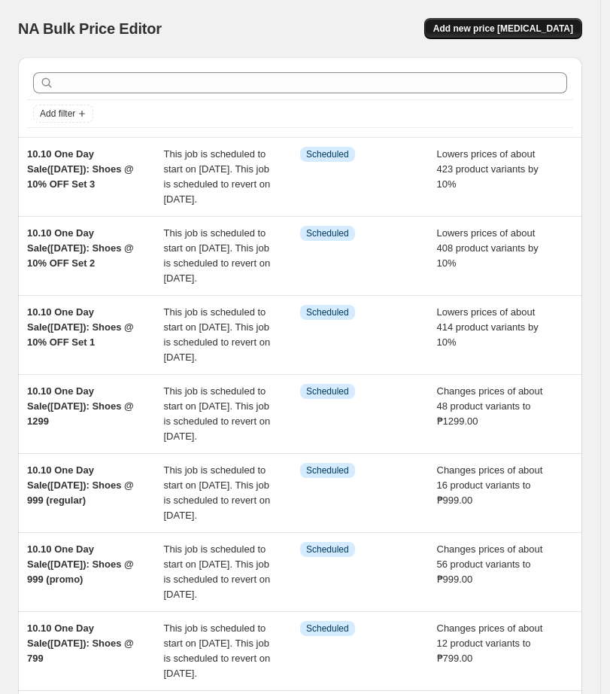
click at [494, 32] on span "Add new price [MEDICAL_DATA]" at bounding box center [503, 29] width 140 height 12
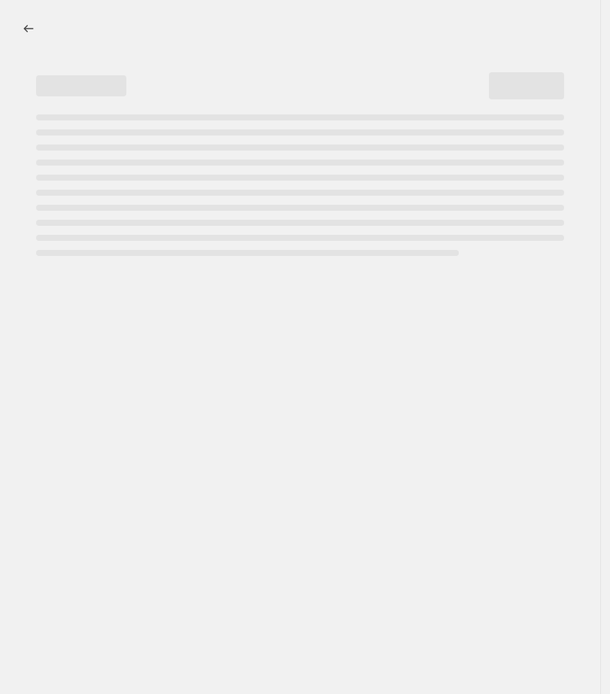
select select "percentage"
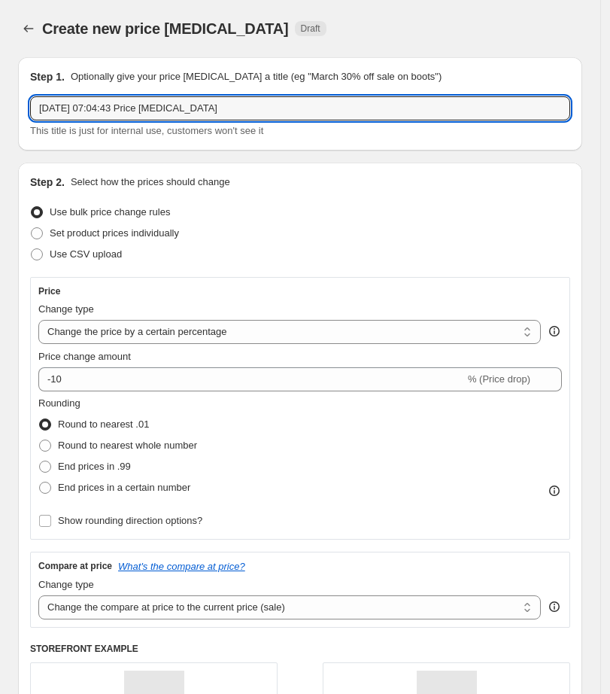
drag, startPoint x: 272, startPoint y: 102, endPoint x: 3, endPoint y: 146, distance: 272.8
paste input "10.10 One Day Sale([DATE]): Shoes @ 10% OFF Set 3"
type input "10.10 One Day Sale([DATE]): Shoes @ 10% OFF Set 3"
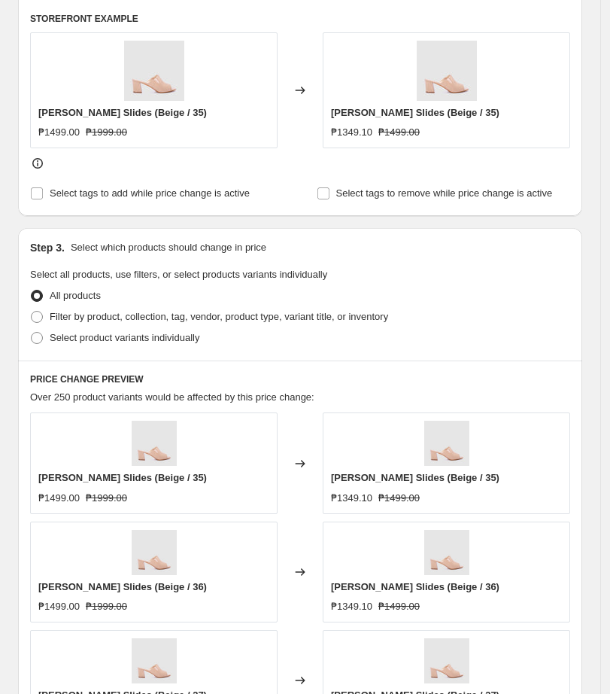
scroll to position [846, 0]
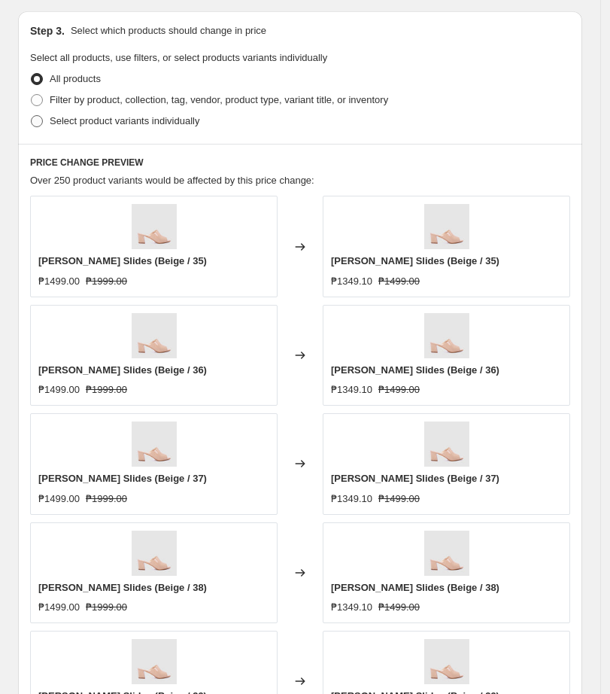
click at [60, 117] on span "Select product variants individually" at bounding box center [125, 120] width 150 height 11
click at [32, 116] on input "Select product variants individually" at bounding box center [31, 115] width 1 height 1
radio input "true"
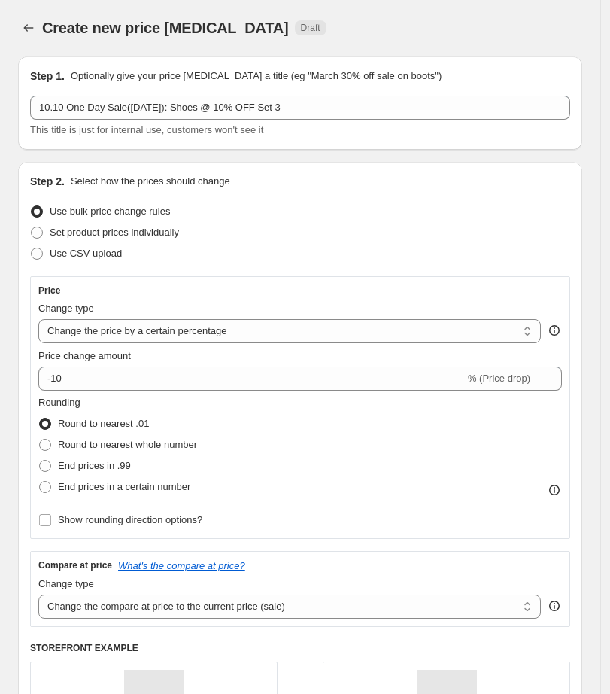
scroll to position [0, 0]
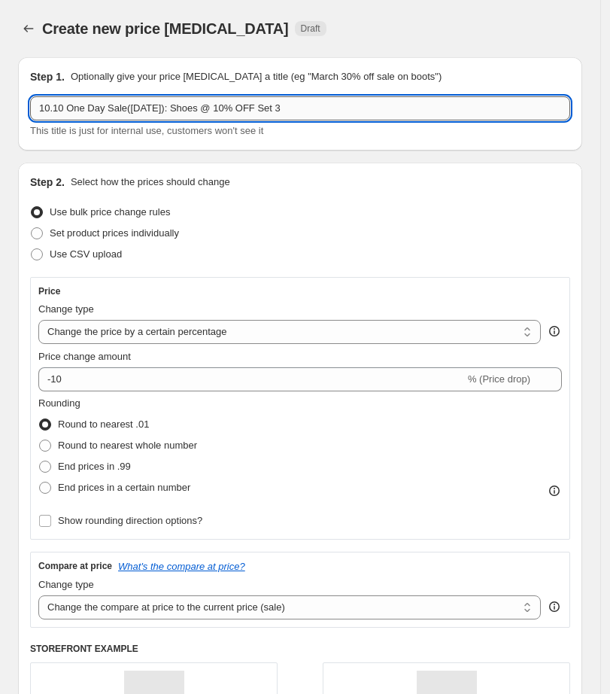
click at [293, 100] on input "10.10 One Day Sale([DATE]): Shoes @ 10% OFF Set 3" at bounding box center [300, 108] width 540 height 24
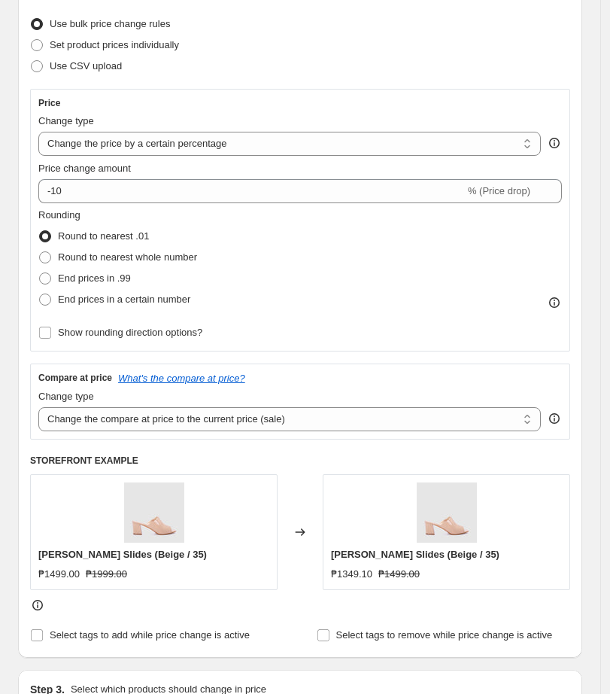
scroll to position [282, 0]
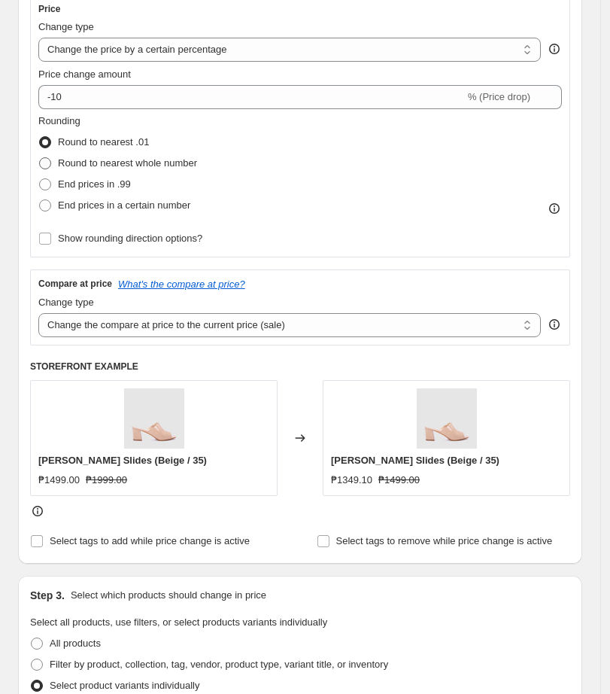
type input "10.10 One Day Sale([DATE]): Shoes @ 10% OFF Set 4"
click at [102, 159] on span "Round to nearest whole number" at bounding box center [127, 162] width 139 height 11
click at [40, 158] on input "Round to nearest whole number" at bounding box center [39, 157] width 1 height 1
radio input "true"
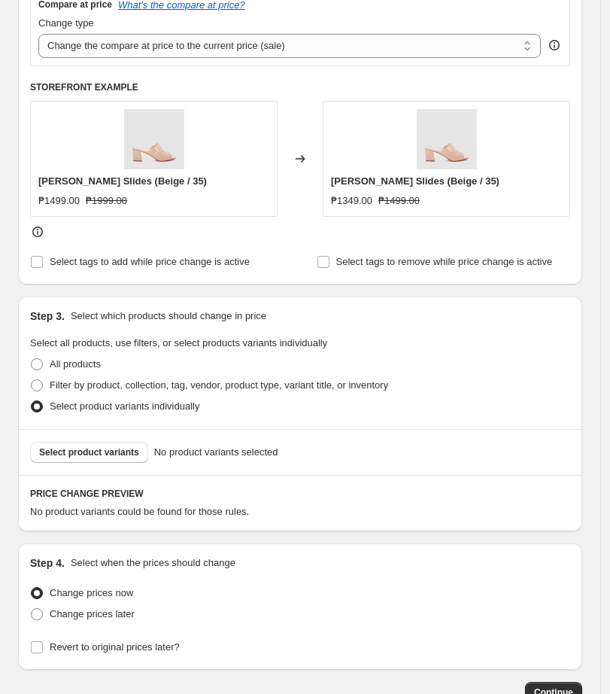
scroll to position [658, 0]
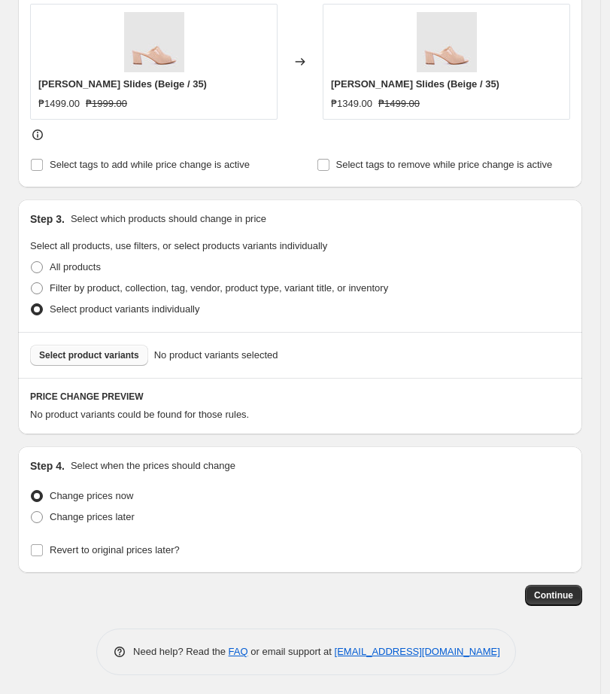
click at [67, 356] on span "Select product variants" at bounding box center [89, 355] width 100 height 12
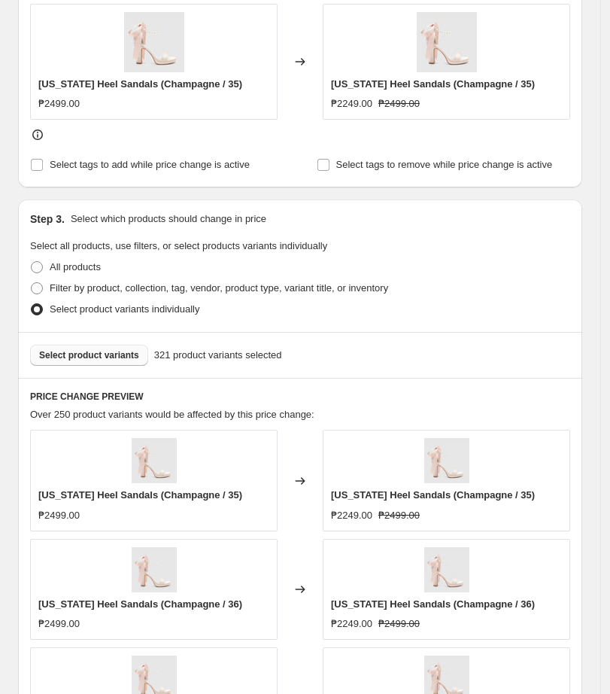
scroll to position [1128, 0]
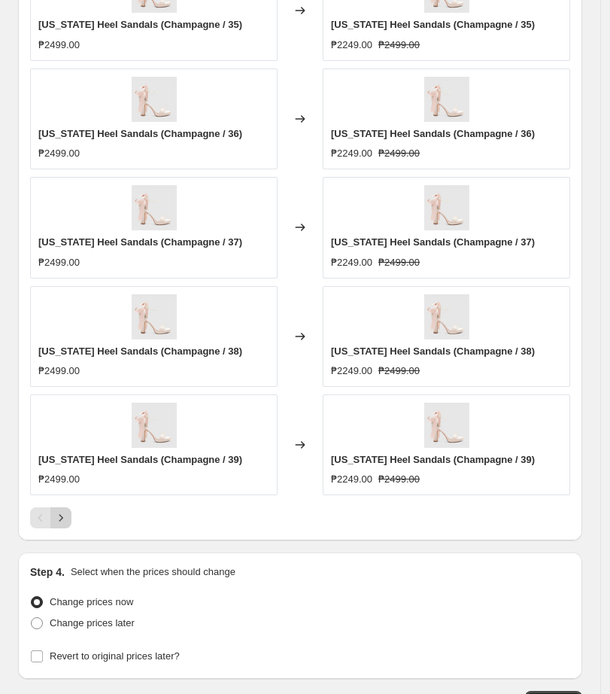
click at [65, 518] on icon "Next" at bounding box center [60, 517] width 15 height 15
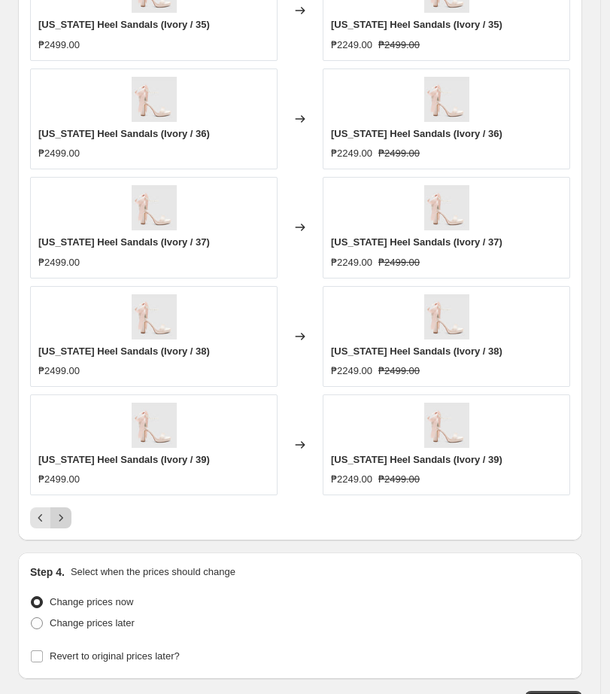
click at [64, 518] on icon "Next" at bounding box center [60, 517] width 15 height 15
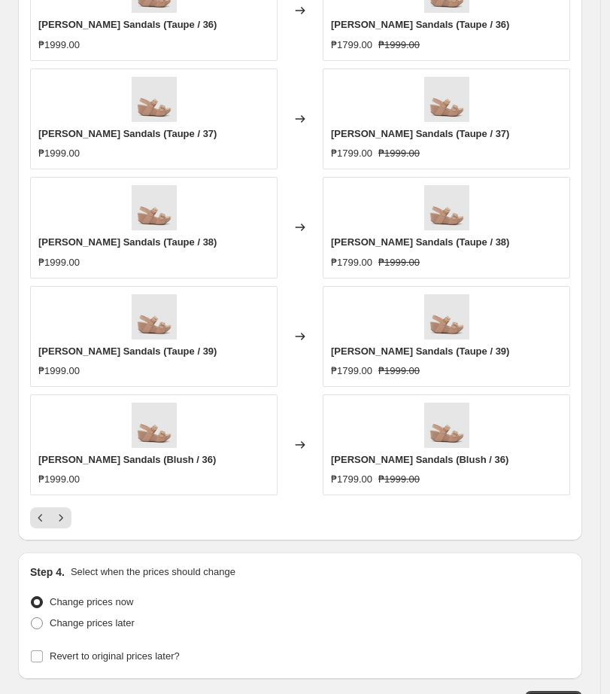
scroll to position [1034, 0]
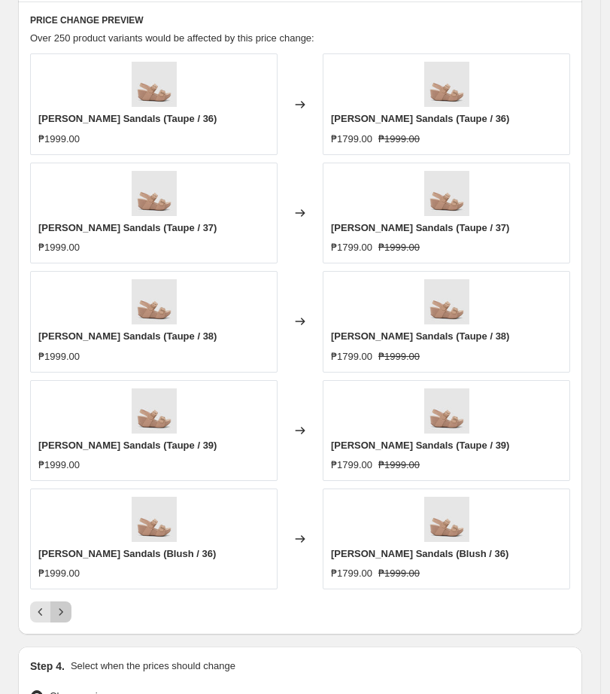
click at [64, 612] on icon "Next" at bounding box center [60, 611] width 15 height 15
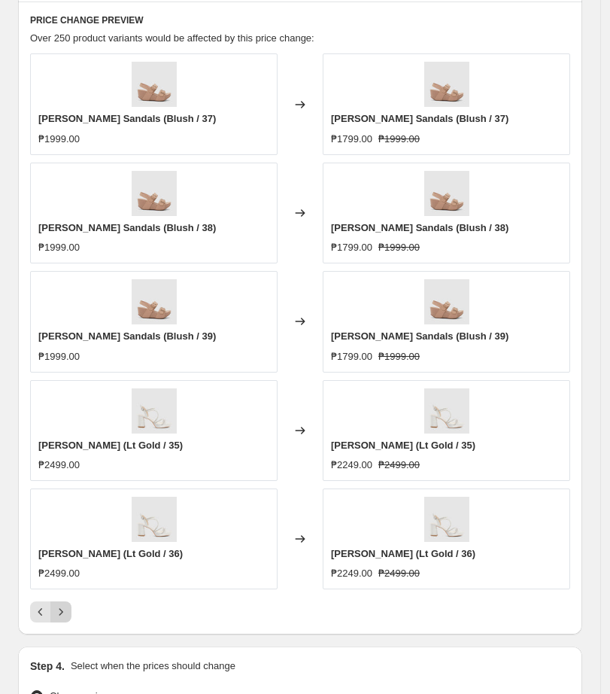
click at [64, 612] on icon "Next" at bounding box center [60, 611] width 15 height 15
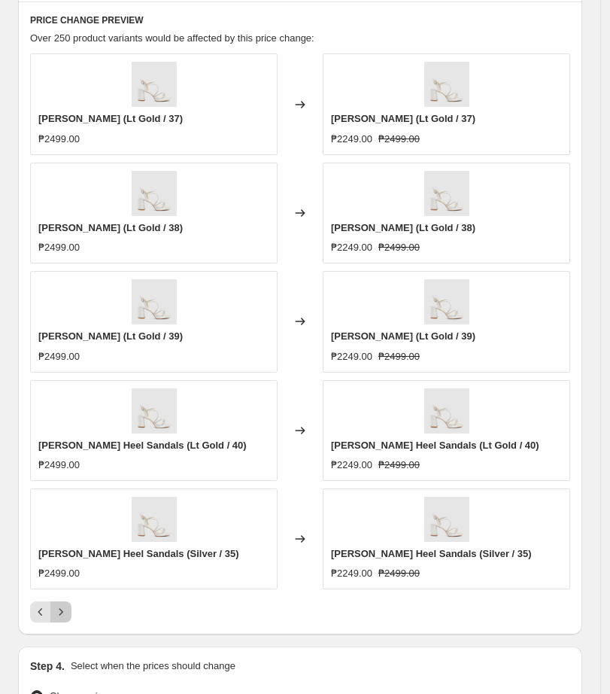
click at [64, 612] on icon "Next" at bounding box center [60, 611] width 15 height 15
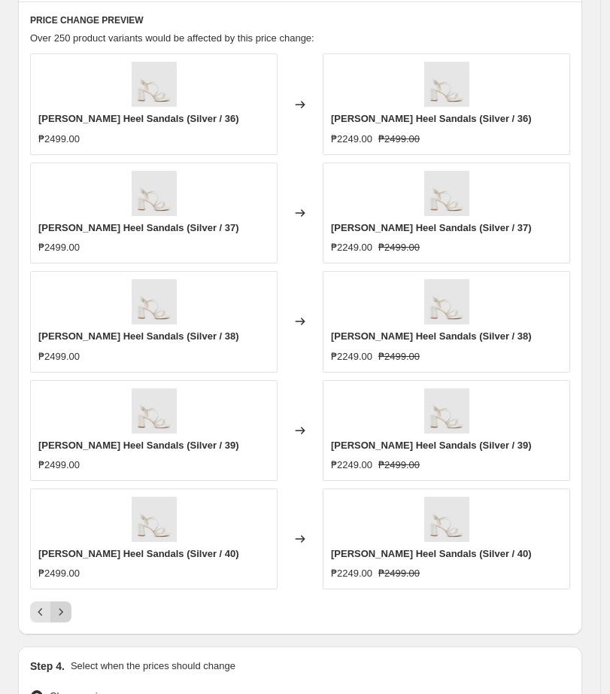
click at [64, 612] on icon "Next" at bounding box center [60, 611] width 15 height 15
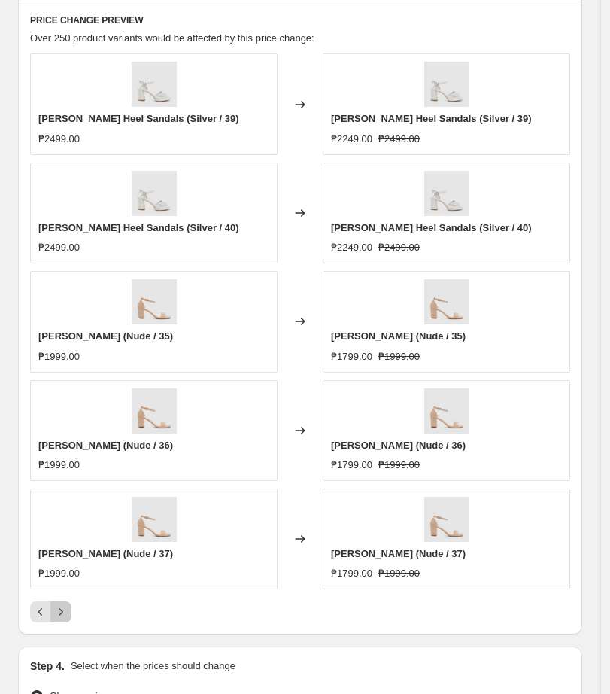
click at [64, 612] on icon "Next" at bounding box center [60, 611] width 15 height 15
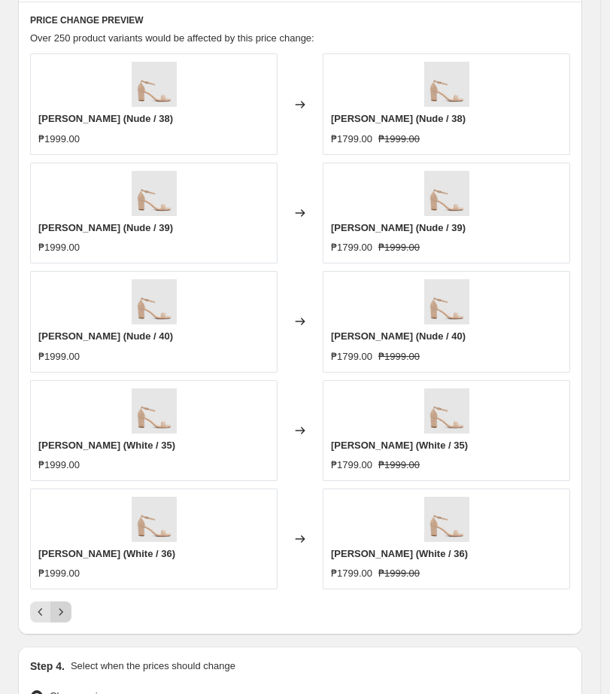
click at [64, 612] on icon "Next" at bounding box center [60, 611] width 15 height 15
click at [64, 611] on icon "Next" at bounding box center [60, 611] width 15 height 15
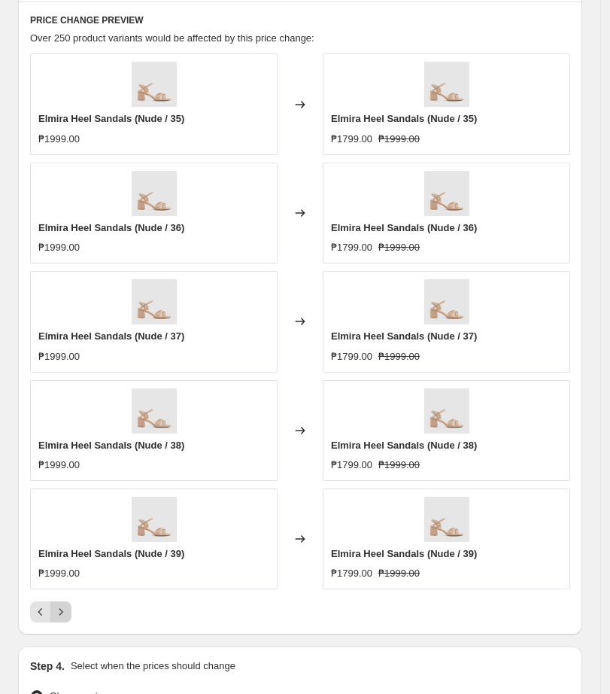
click at [64, 611] on icon "Next" at bounding box center [60, 611] width 15 height 15
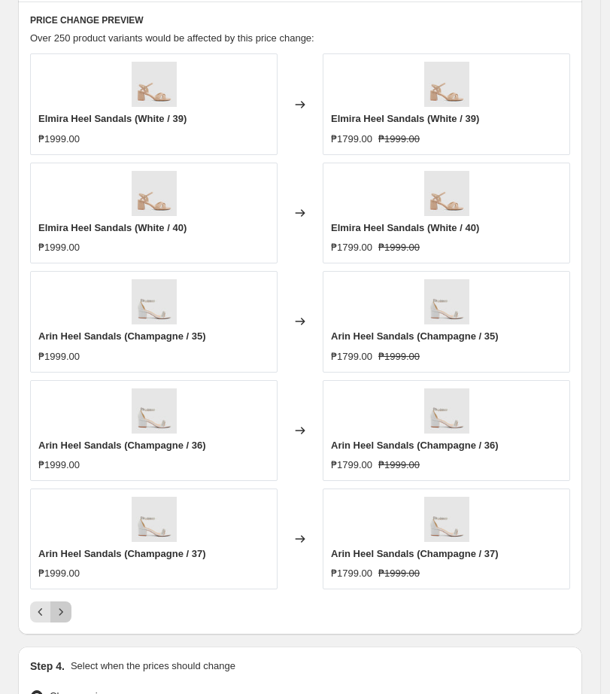
click at [64, 611] on icon "Next" at bounding box center [60, 611] width 15 height 15
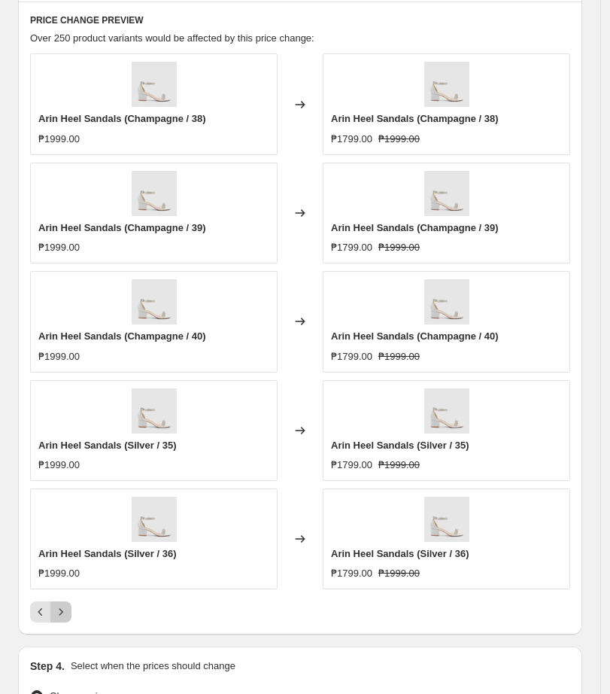
click at [64, 610] on icon "Next" at bounding box center [60, 611] width 15 height 15
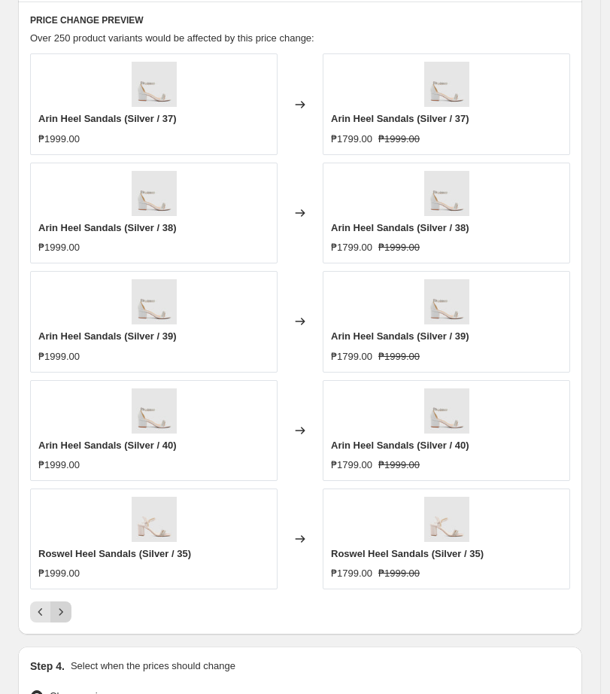
click at [64, 610] on icon "Next" at bounding box center [60, 611] width 15 height 15
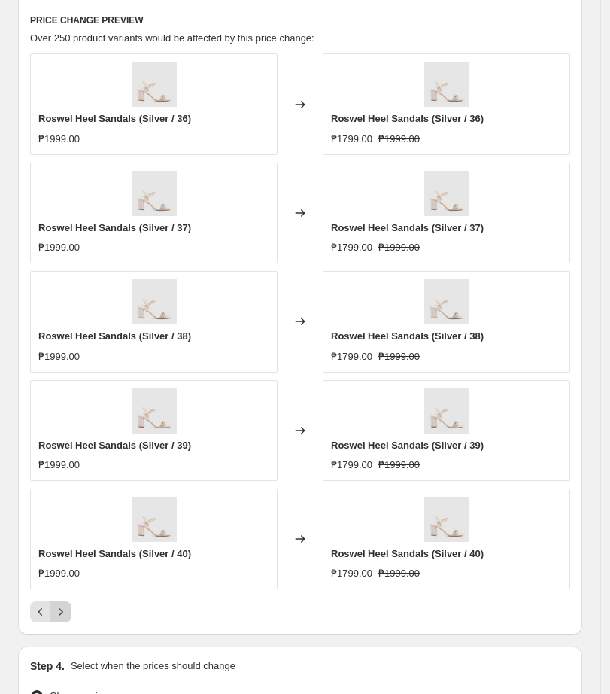
click at [64, 610] on icon "Next" at bounding box center [60, 611] width 15 height 15
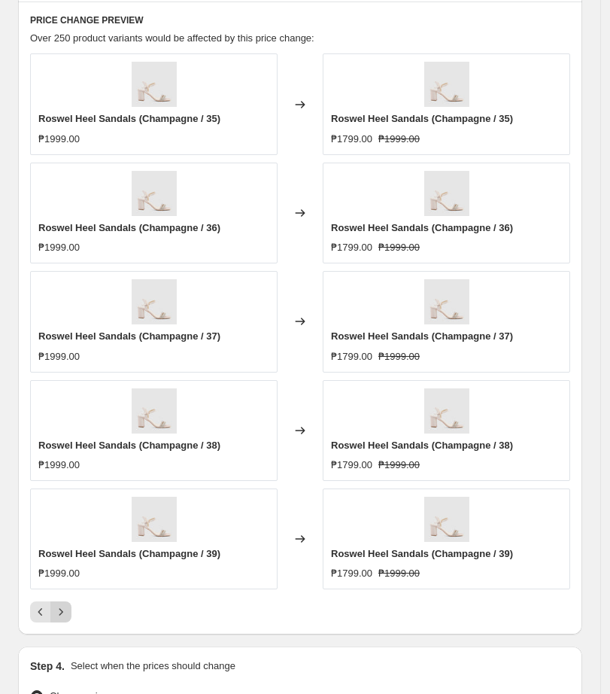
click at [64, 610] on icon "Next" at bounding box center [60, 611] width 15 height 15
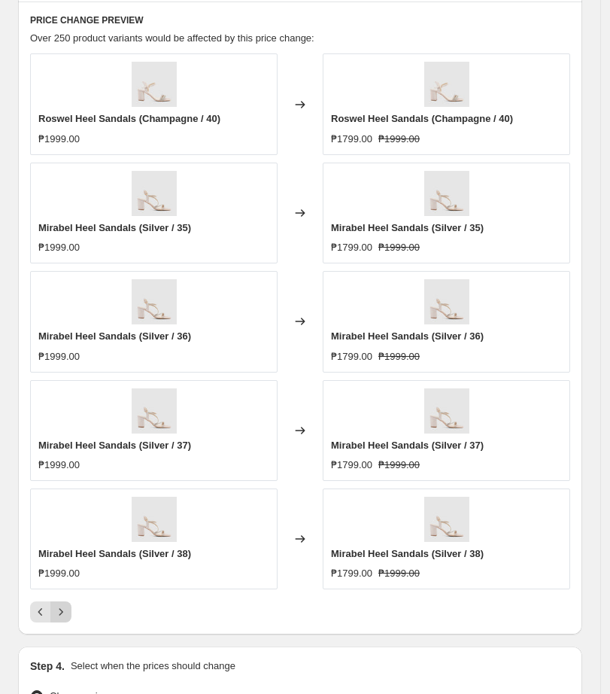
click at [64, 610] on icon "Next" at bounding box center [60, 611] width 15 height 15
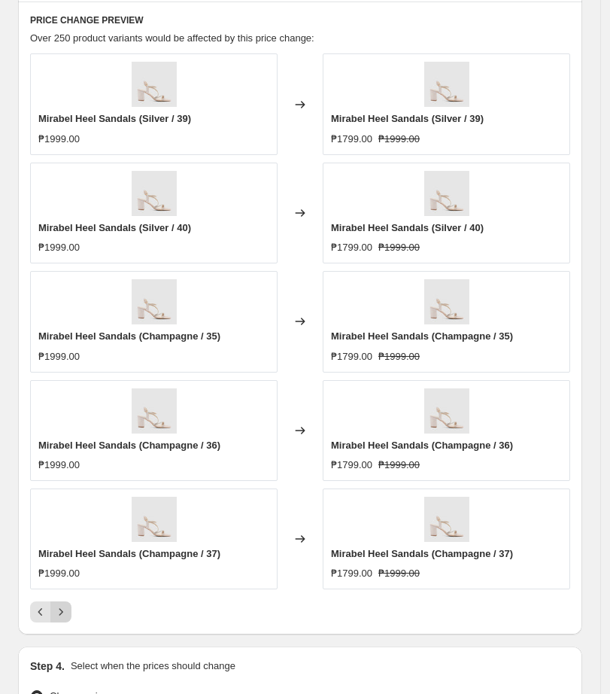
click at [64, 610] on icon "Next" at bounding box center [60, 611] width 15 height 15
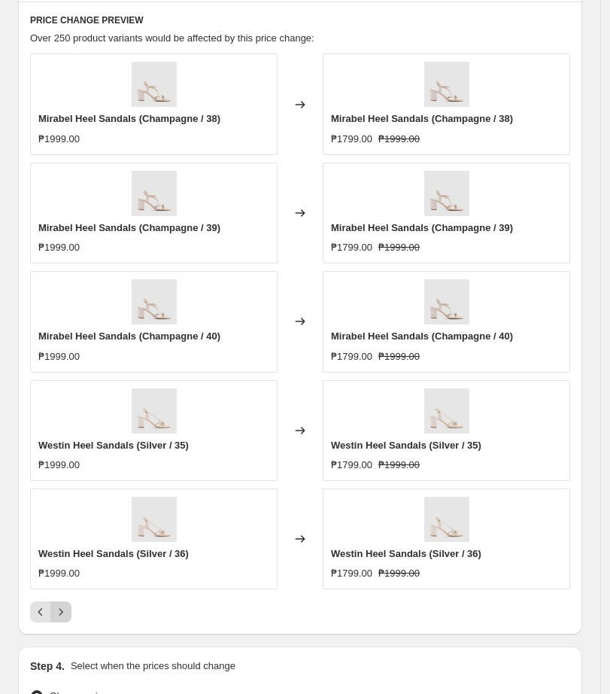
click at [64, 610] on icon "Next" at bounding box center [60, 611] width 15 height 15
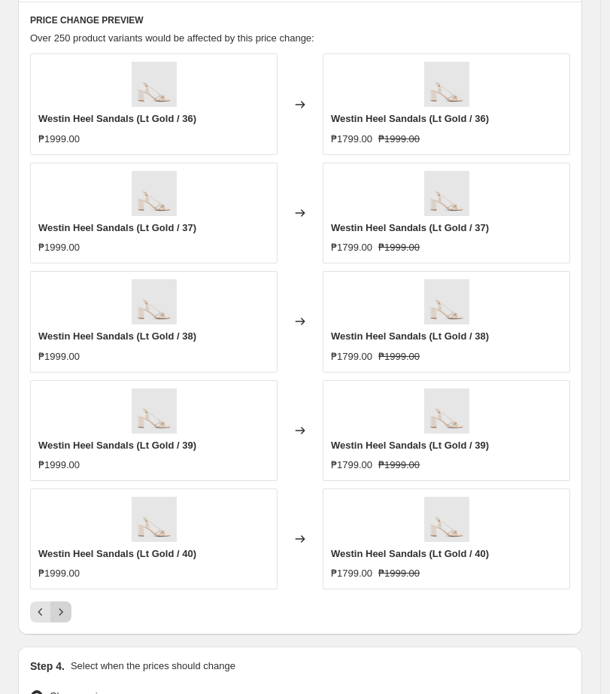
click at [64, 610] on icon "Next" at bounding box center [60, 611] width 15 height 15
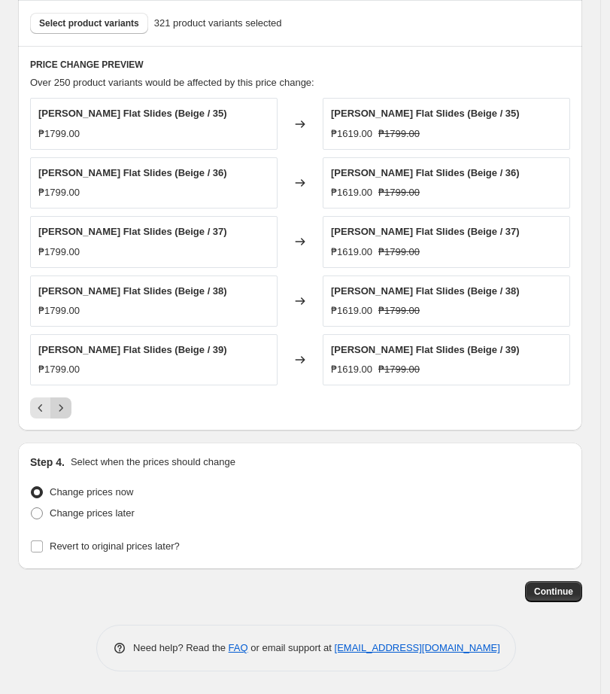
scroll to position [926, 0]
click at [38, 506] on label "Change prices later" at bounding box center [82, 513] width 105 height 21
click at [32, 507] on input "Change prices later" at bounding box center [31, 507] width 1 height 1
radio input "true"
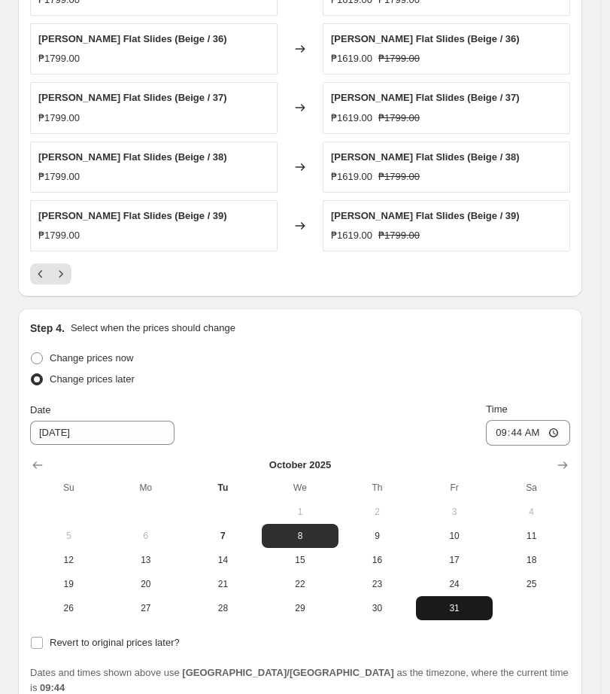
scroll to position [1183, 0]
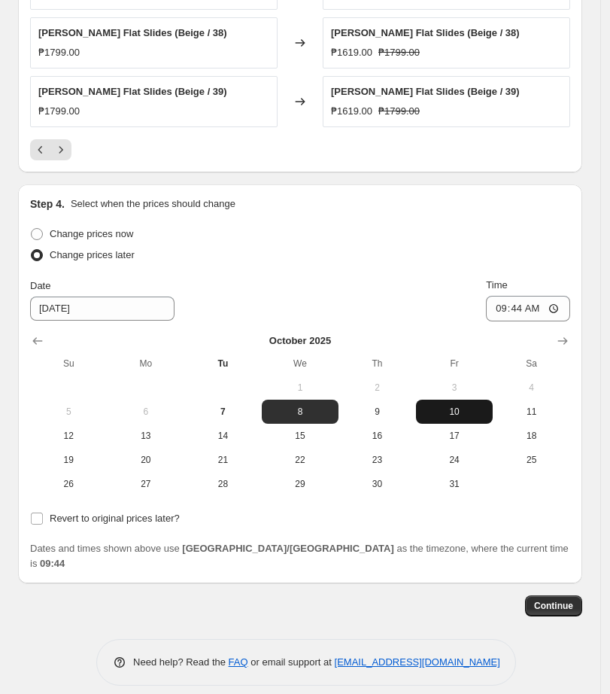
click at [475, 409] on span "10" at bounding box center [454, 411] width 65 height 12
type input "[DATE]"
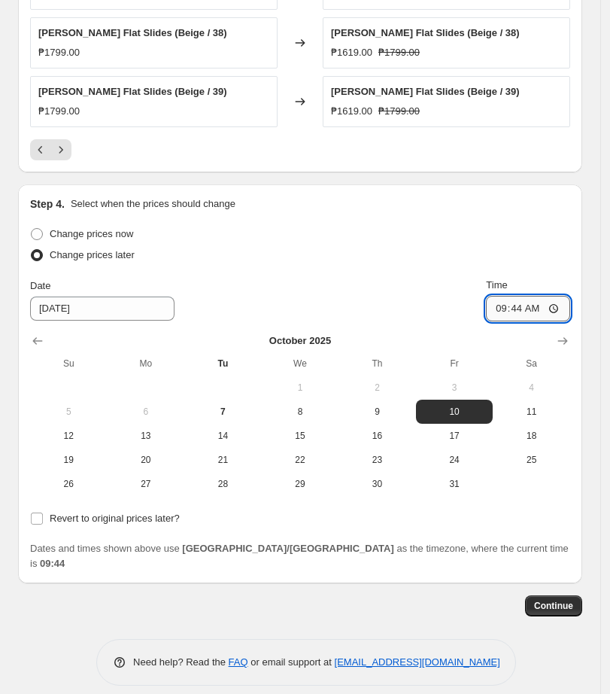
click at [503, 309] on input "09:44" at bounding box center [528, 309] width 84 height 26
type input "00:00"
click at [41, 518] on input "Revert to original prices later?" at bounding box center [37, 518] width 12 height 12
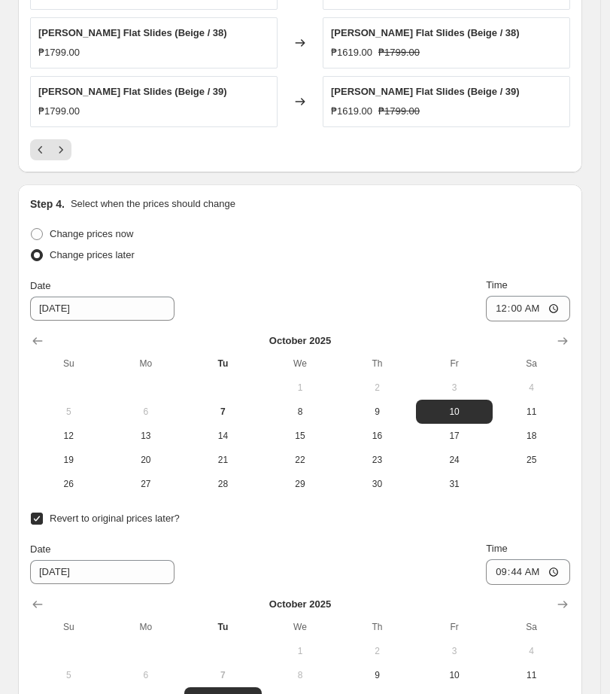
click at [36, 518] on input "Revert to original prices later?" at bounding box center [37, 518] width 12 height 12
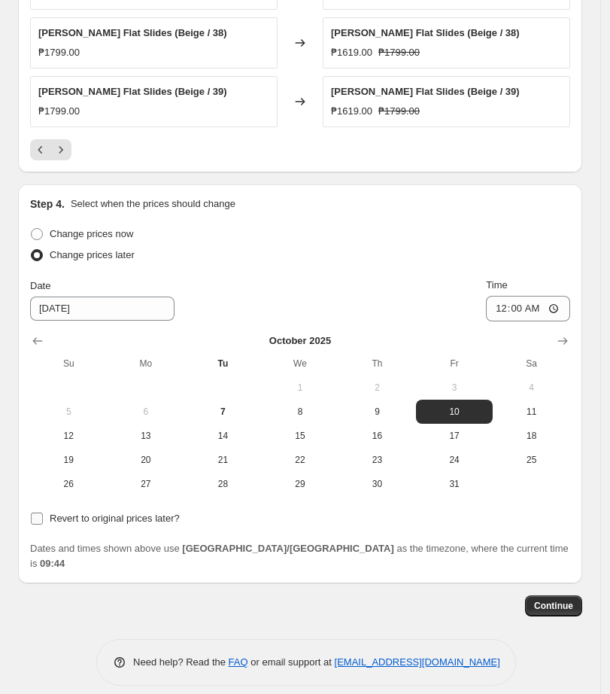
click at [37, 519] on input "Revert to original prices later?" at bounding box center [37, 518] width 12 height 12
checkbox input "true"
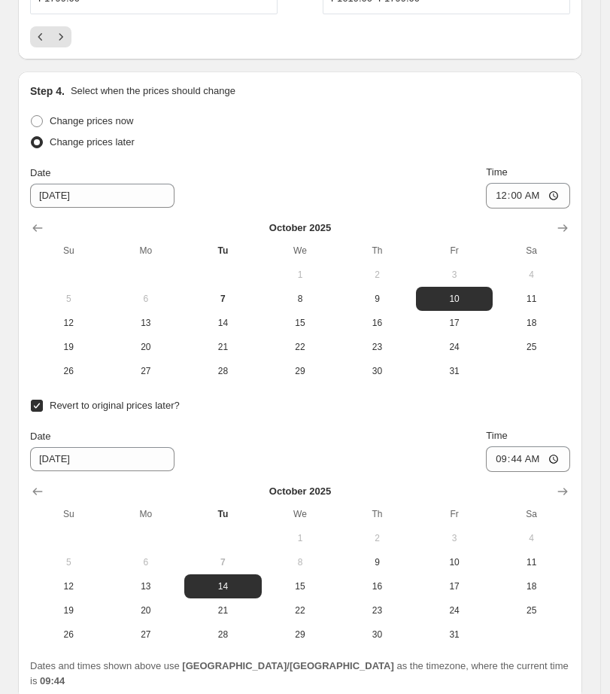
scroll to position [1413, 0]
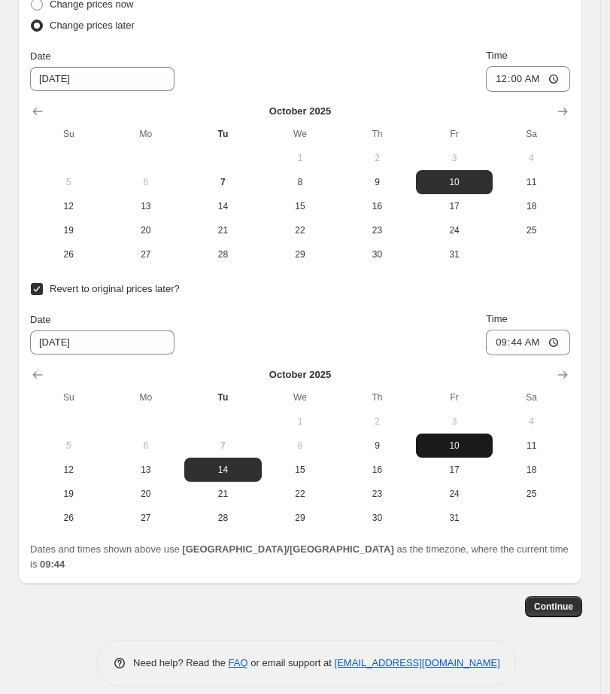
click at [476, 447] on span "10" at bounding box center [454, 445] width 65 height 12
type input "[DATE]"
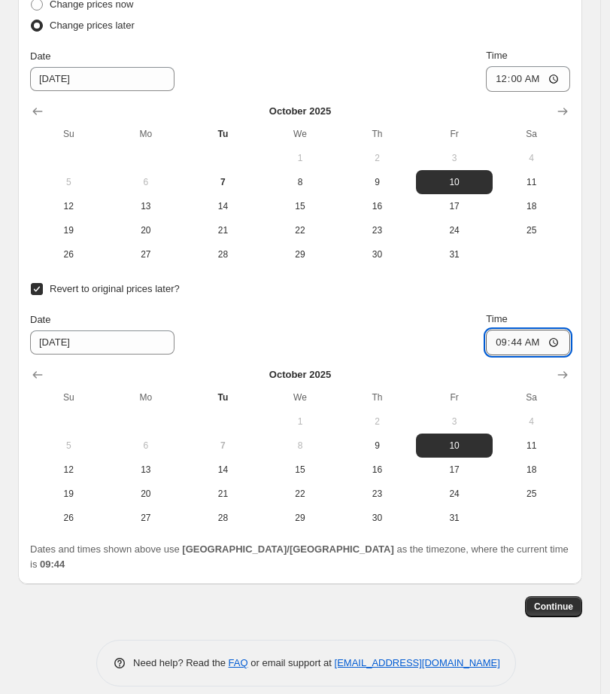
click at [509, 337] on input "09:44" at bounding box center [528, 342] width 84 height 26
click at [529, 339] on input "23:44" at bounding box center [528, 342] width 84 height 26
click at [524, 344] on input "23:44" at bounding box center [528, 342] width 84 height 26
type input "23:59"
click at [436, 343] on div "Date [DATE] Time 23:59" at bounding box center [300, 333] width 540 height 44
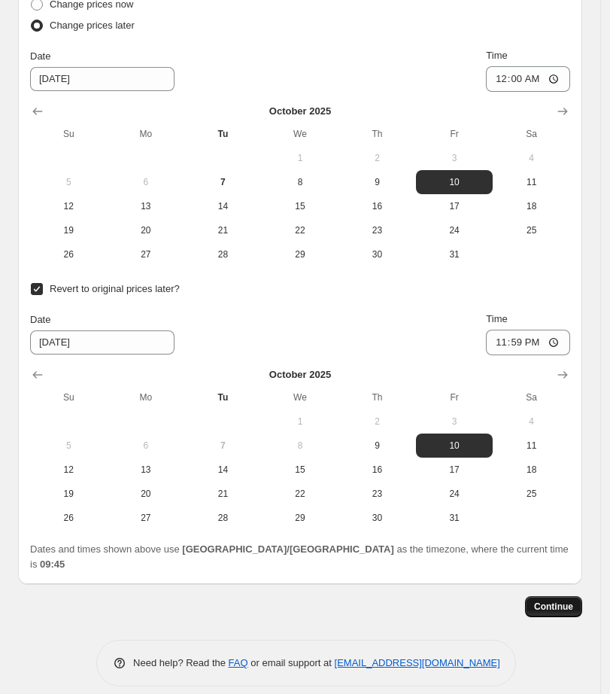
click at [573, 600] on span "Continue" at bounding box center [553, 606] width 39 height 12
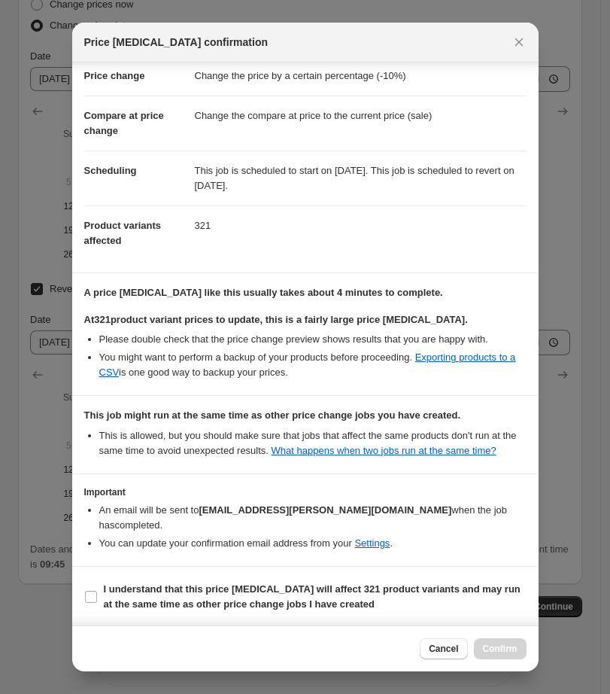
scroll to position [49, 0]
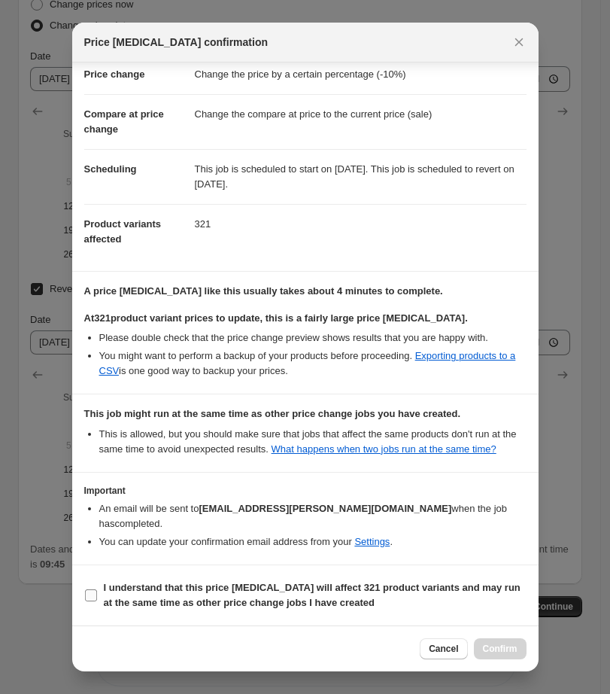
click at [176, 581] on span "I understand that this price [MEDICAL_DATA] will affect 321 product variants an…" at bounding box center [315, 595] width 423 height 30
click at [97, 589] on input "I understand that this price [MEDICAL_DATA] will affect 321 product variants an…" at bounding box center [91, 595] width 12 height 12
checkbox input "true"
click at [491, 651] on span "Confirm" at bounding box center [500, 648] width 35 height 12
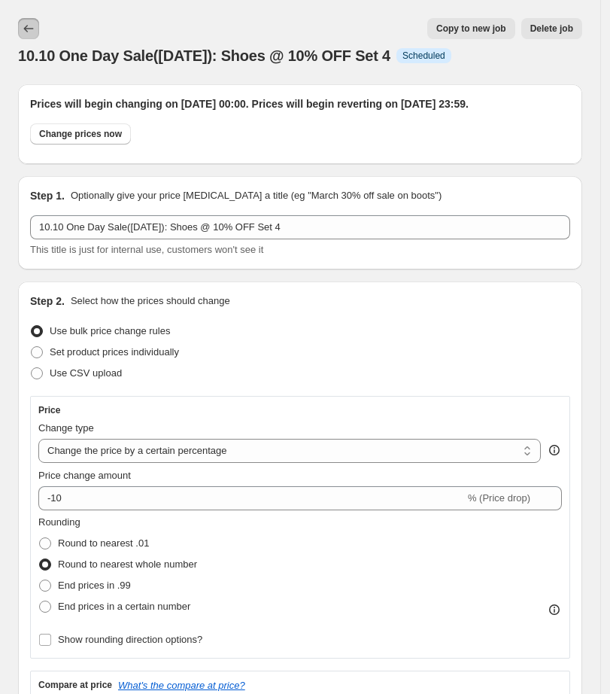
click at [33, 28] on icon "Price change jobs" at bounding box center [28, 28] width 15 height 15
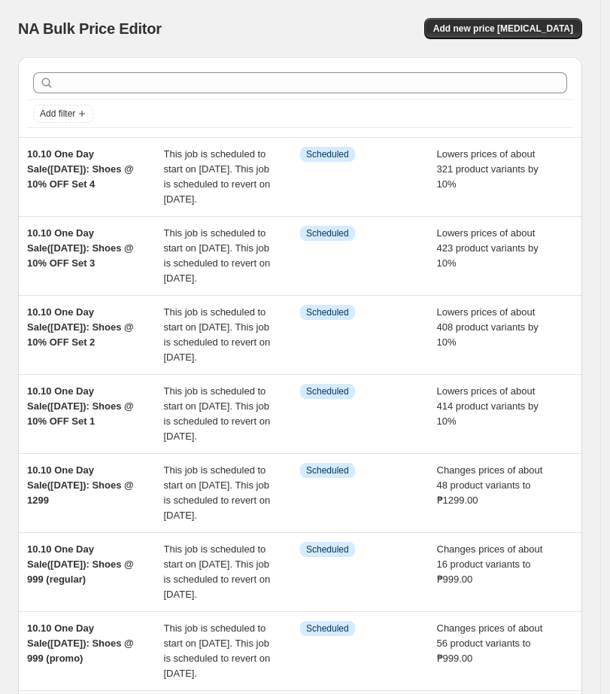
click at [408, 24] on div "Add new price [MEDICAL_DATA]" at bounding box center [441, 28] width 284 height 21
click at [365, 54] on div "NA Bulk Price Editor. This page is ready NA Bulk Price Editor Add new price [ME…" at bounding box center [300, 28] width 564 height 57
click at [221, 16] on div "NA Bulk Price Editor. This page is ready NA Bulk Price Editor Add new price [ME…" at bounding box center [300, 28] width 564 height 57
click at [493, 29] on span "Add new price [MEDICAL_DATA]" at bounding box center [503, 29] width 140 height 12
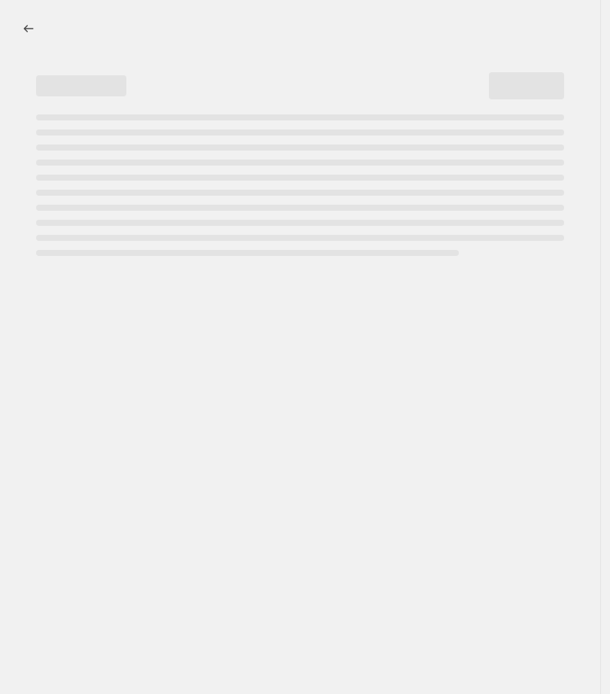
select select "percentage"
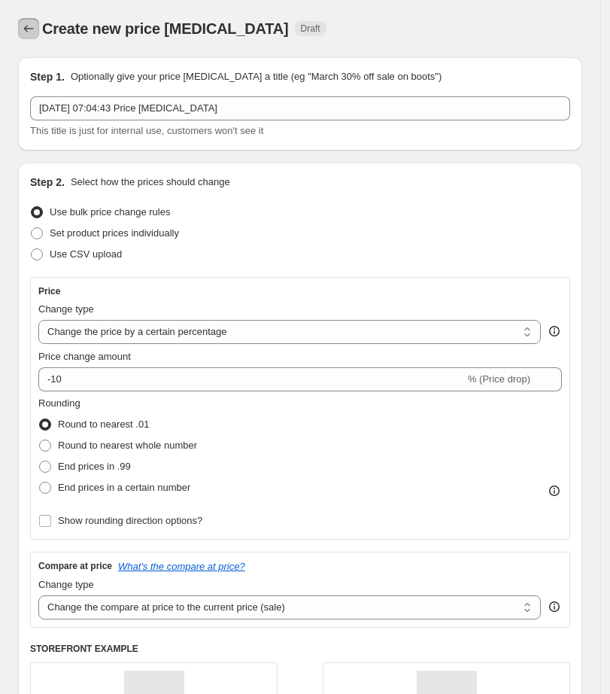
click at [24, 31] on icon "Price change jobs" at bounding box center [28, 28] width 15 height 15
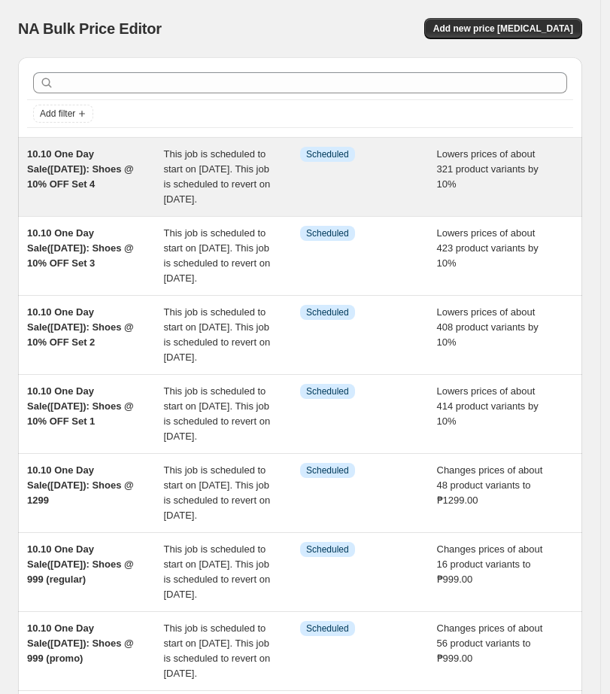
click at [56, 178] on div "10.10 One Day Sale([DATE]): Shoes @ 10% OFF Set 4" at bounding box center [95, 177] width 137 height 60
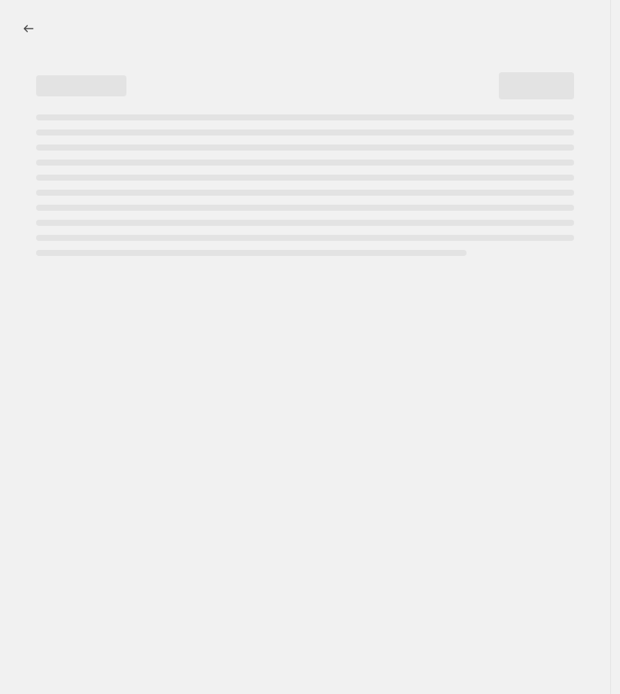
select select "percentage"
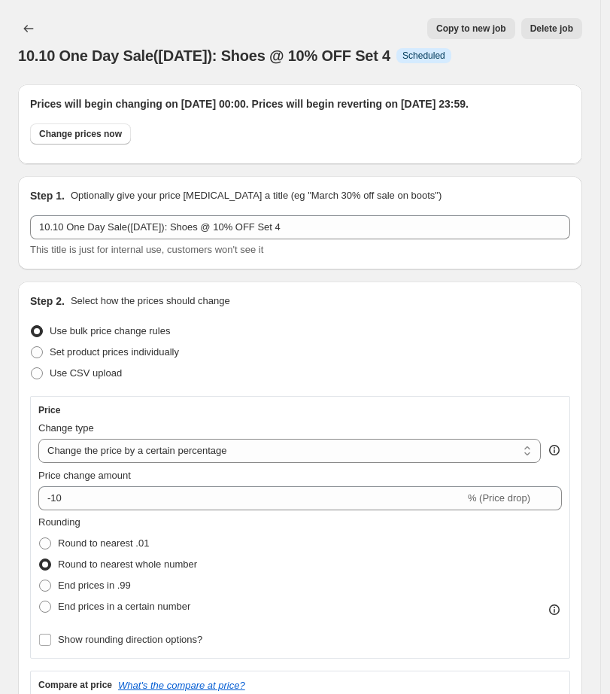
click at [24, 268] on div "Step 1. Optionally give your price [MEDICAL_DATA] a title (eg "March 30% off sa…" at bounding box center [300, 222] width 564 height 93
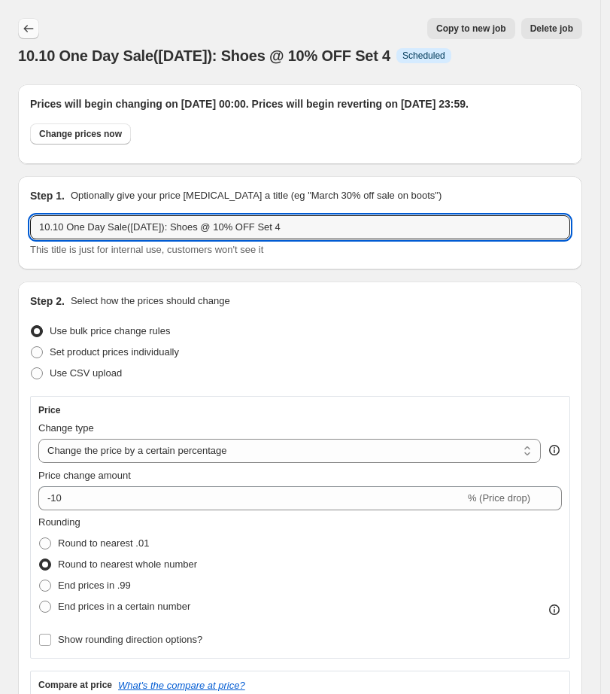
click at [26, 29] on icon "Price change jobs" at bounding box center [29, 29] width 10 height 8
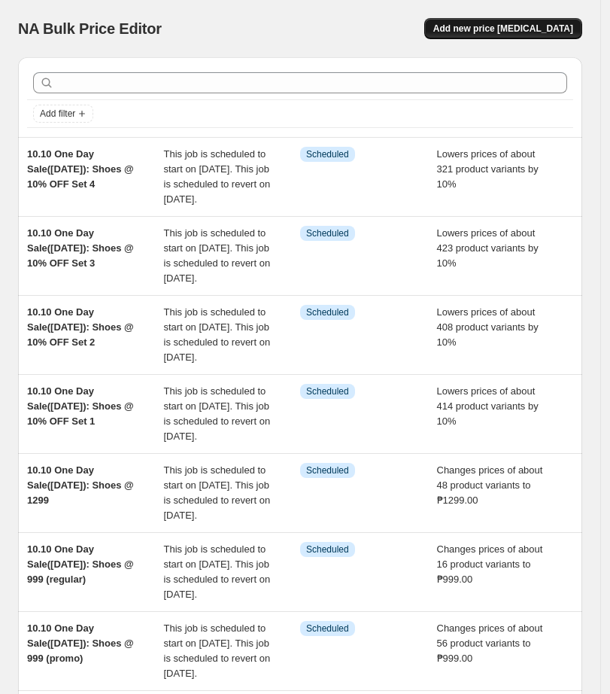
click at [550, 23] on span "Add new price [MEDICAL_DATA]" at bounding box center [503, 29] width 140 height 12
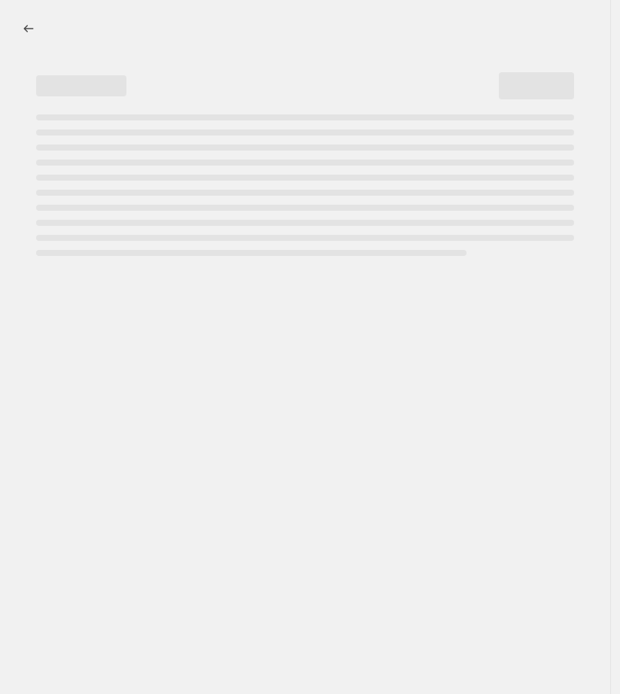
select select "percentage"
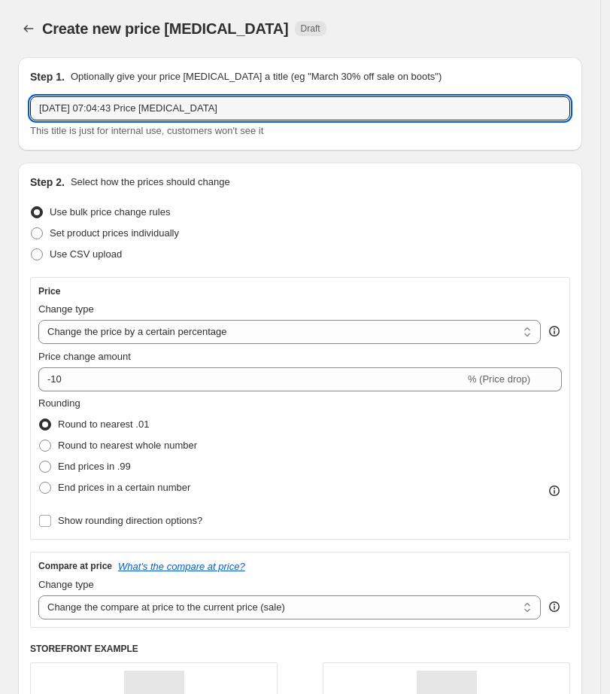
drag, startPoint x: 234, startPoint y: 102, endPoint x: -59, endPoint y: 135, distance: 295.2
click at [0, 135] on html "Home Settings Plans Skip to content Create new price [MEDICAL_DATA]. This page …" at bounding box center [305, 347] width 610 height 694
paste input "10.10 One Day Sale([DATE]): Shoes @ 10% OFF Set 4"
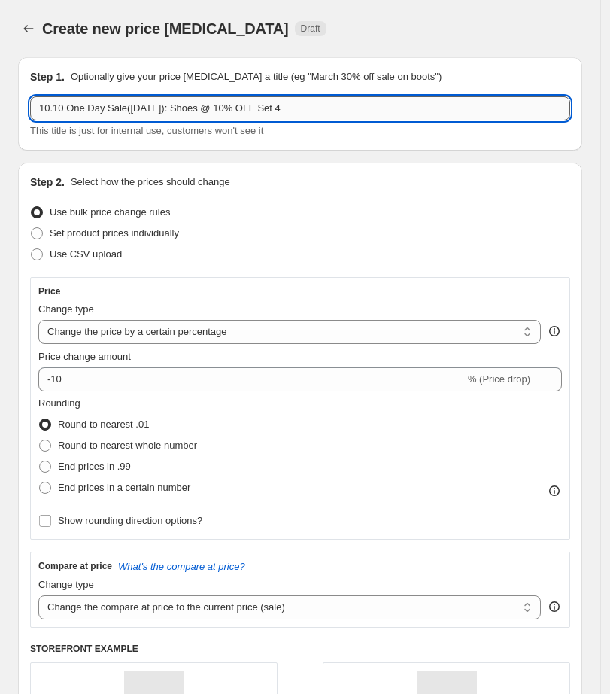
click at [311, 99] on input "10.10 One Day Sale([DATE]): Shoes @ 10% OFF Set 4" at bounding box center [300, 108] width 540 height 24
drag, startPoint x: 286, startPoint y: 103, endPoint x: 173, endPoint y: 117, distance: 113.6
click at [173, 117] on input "10.10 One Day Sale([DATE]): Shoes @ 10% OFF Set 4" at bounding box center [300, 108] width 540 height 24
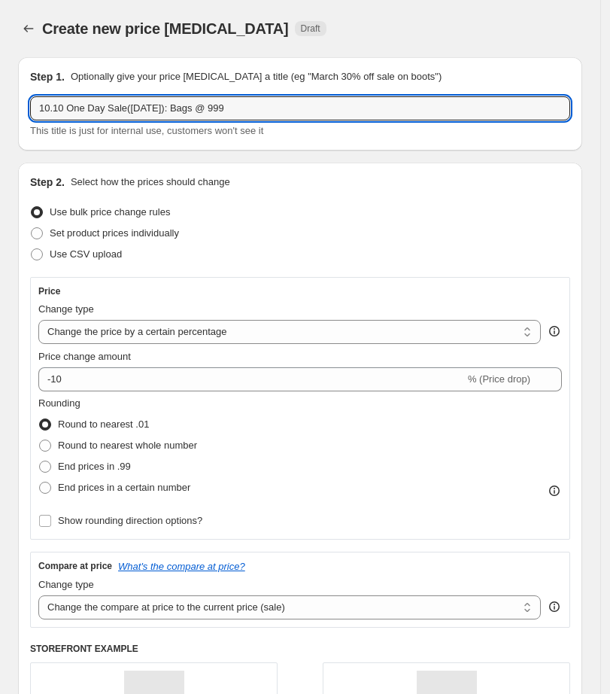
type input "10.10 One Day Sale([DATE]): Bags @ 999"
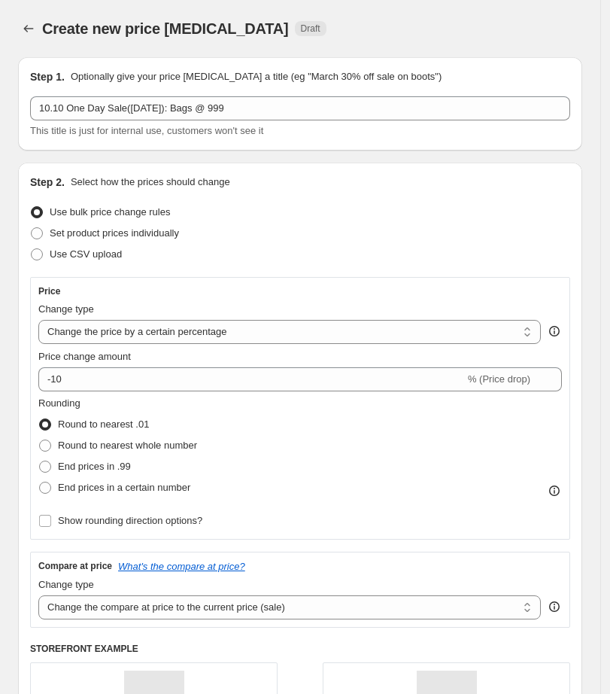
click at [323, 237] on div "Set product prices individually" at bounding box center [300, 233] width 540 height 21
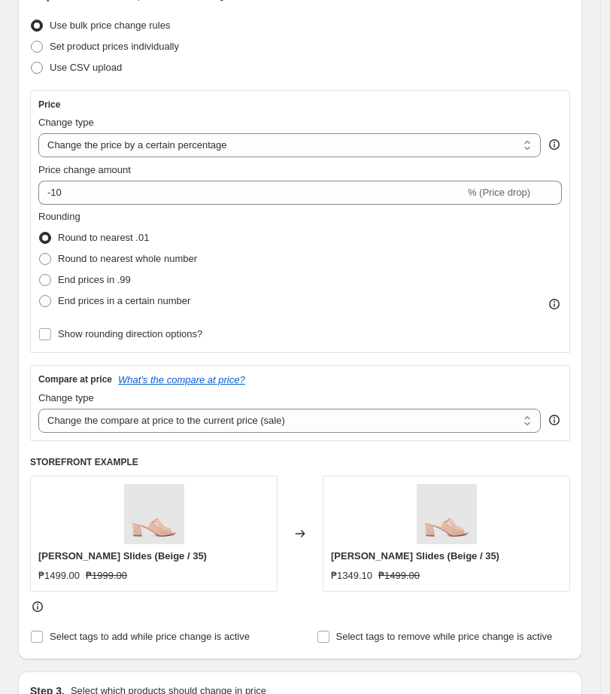
scroll to position [188, 0]
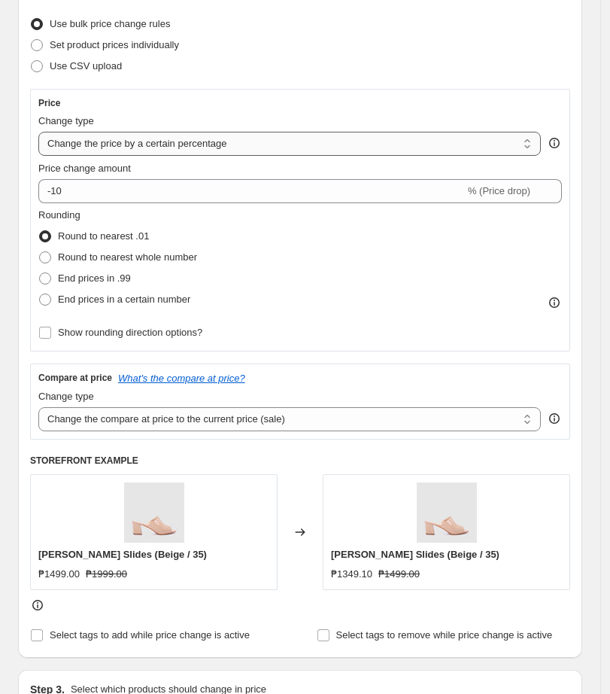
click at [214, 138] on select "Change the price to a certain amount Change the price by a certain amount Chang…" at bounding box center [289, 144] width 503 height 24
select select "to"
click at [38, 132] on select "Change the price to a certain amount Change the price by a certain amount Chang…" at bounding box center [289, 144] width 503 height 24
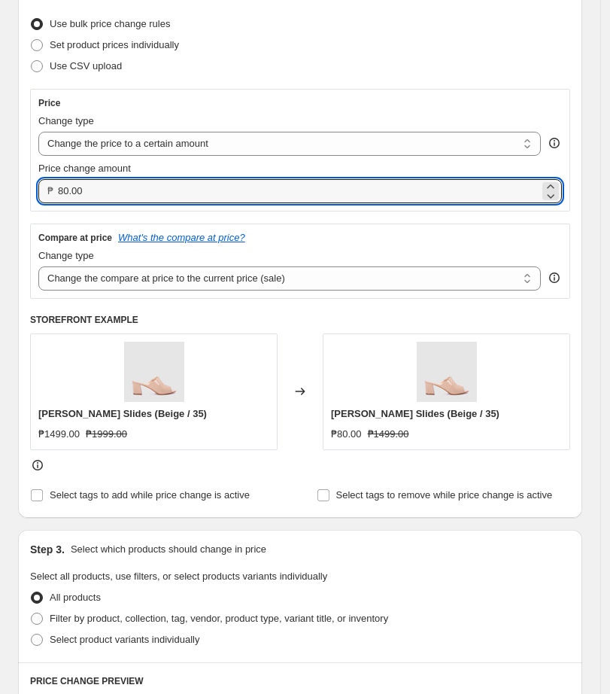
drag, startPoint x: 214, startPoint y: 194, endPoint x: -214, endPoint y: 193, distance: 427.3
click at [0, 193] on html "Home Settings Plans Skip to content Create new price [MEDICAL_DATA]. This page …" at bounding box center [305, 159] width 610 height 694
type input "999.00"
click at [179, 277] on select "Change the compare at price to the current price (sale) Change the compare at p…" at bounding box center [289, 278] width 503 height 24
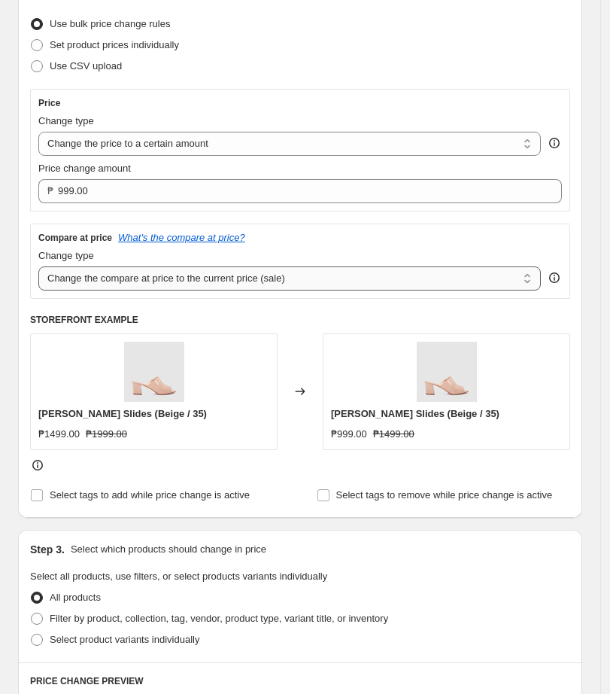
click at [38, 266] on select "Change the compare at price to the current price (sale) Change the compare at p…" at bounding box center [289, 278] width 503 height 24
click at [190, 277] on select "Change the compare at price to the current price (sale) Change the compare at p…" at bounding box center [289, 278] width 503 height 24
select select "no_change"
click at [38, 266] on select "Change the compare at price to the current price (sale) Change the compare at p…" at bounding box center [289, 278] width 503 height 24
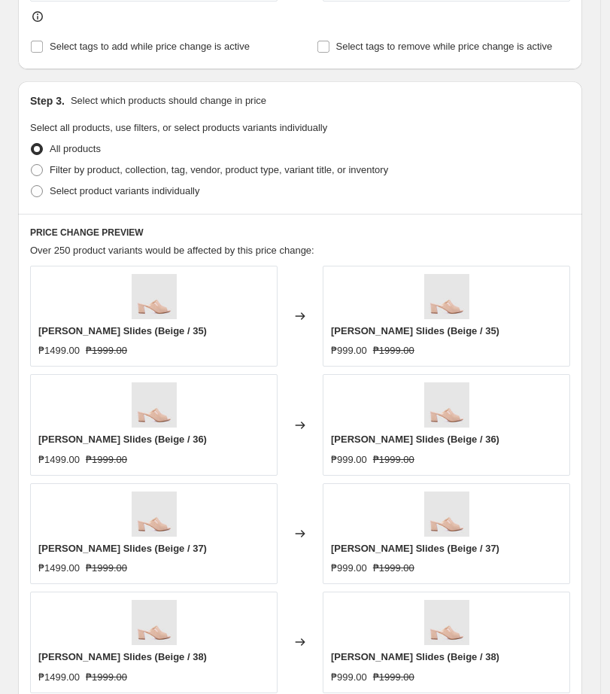
scroll to position [752, 0]
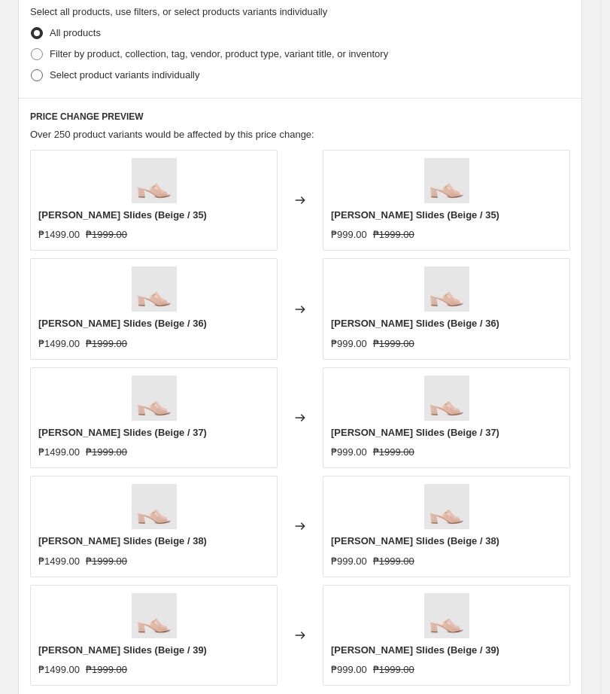
click at [40, 69] on span at bounding box center [37, 75] width 12 height 12
click at [32, 69] on input "Select product variants individually" at bounding box center [31, 69] width 1 height 1
radio input "true"
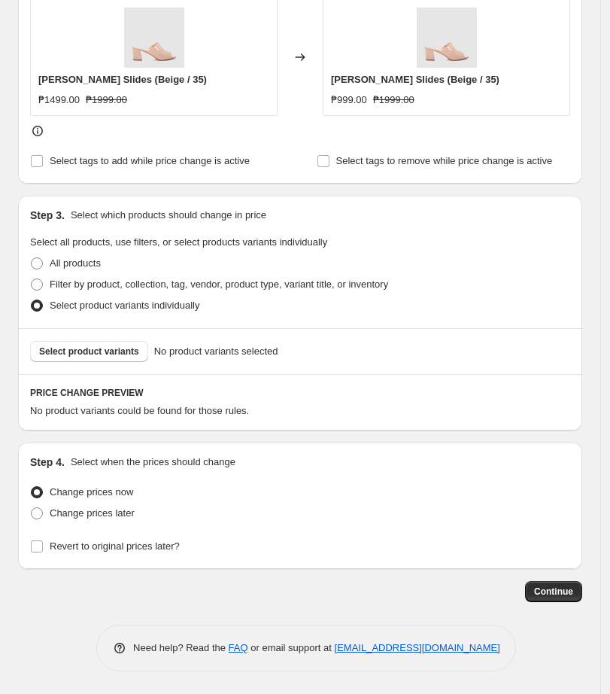
scroll to position [521, 0]
click at [113, 351] on span "Select product variants" at bounding box center [89, 352] width 100 height 12
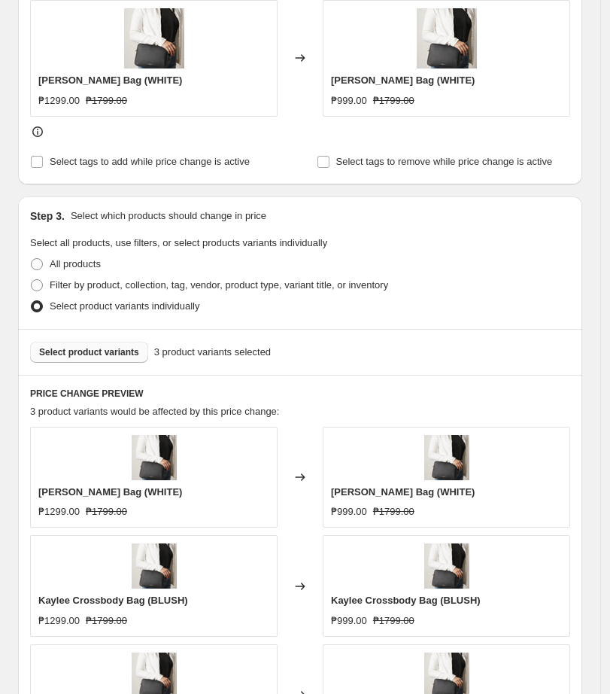
click at [129, 358] on button "Select product variants" at bounding box center [89, 352] width 118 height 21
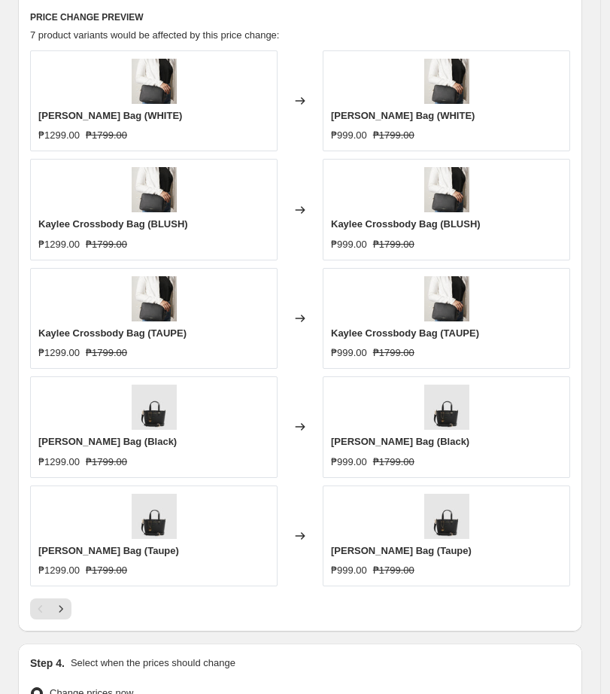
scroll to position [1098, 0]
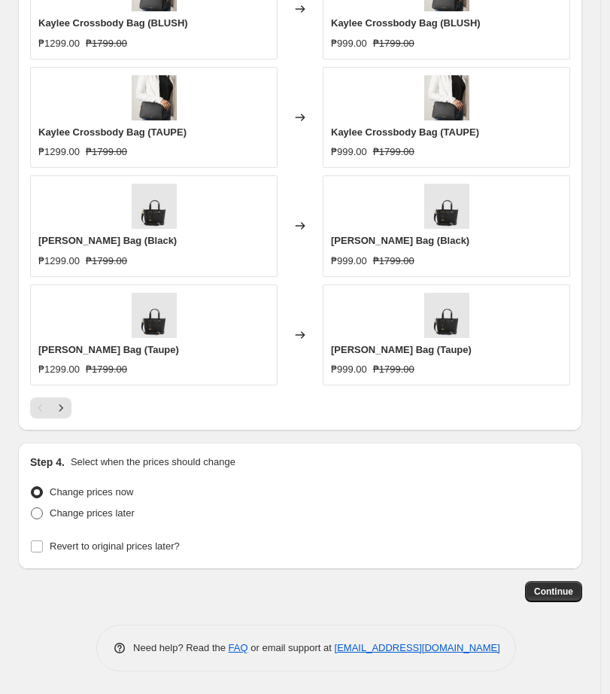
click at [99, 519] on span "Change prices later" at bounding box center [92, 513] width 85 height 15
click at [32, 508] on input "Change prices later" at bounding box center [31, 507] width 1 height 1
radio input "true"
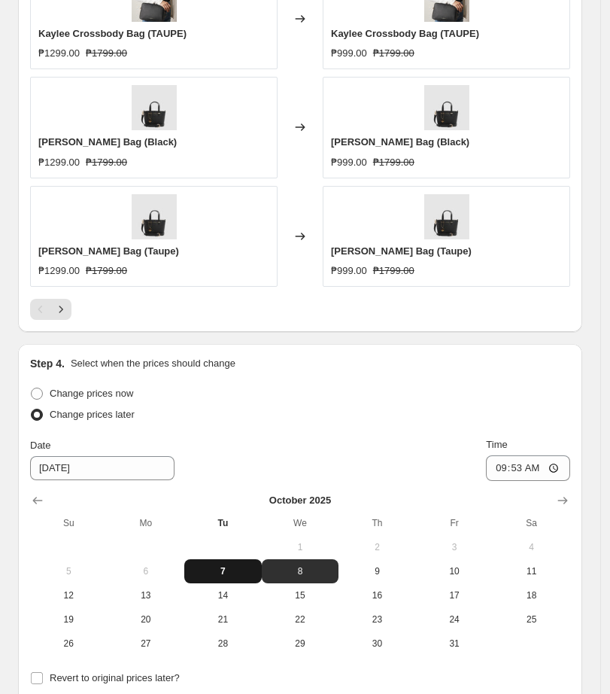
scroll to position [1355, 0]
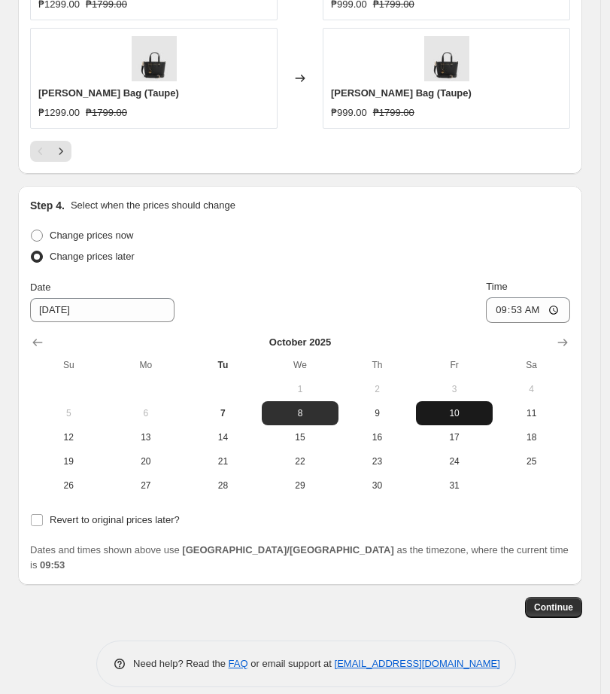
click at [461, 408] on span "10" at bounding box center [454, 413] width 65 height 12
type input "[DATE]"
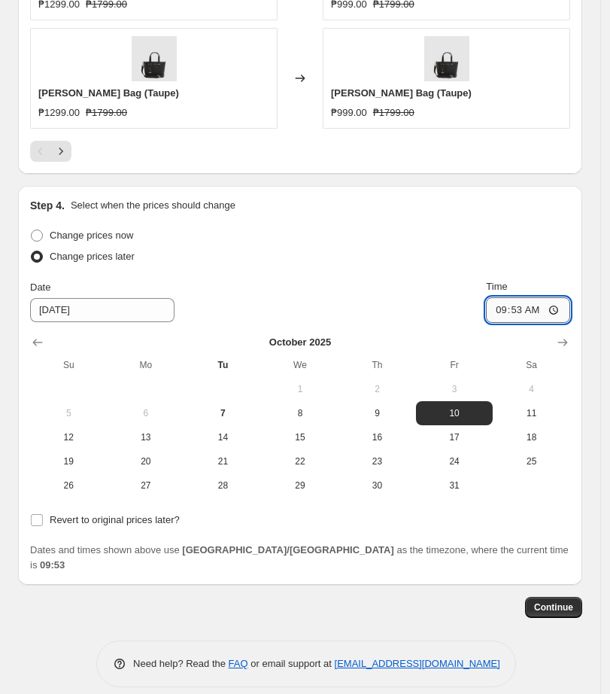
click at [507, 312] on input "09:53" at bounding box center [528, 310] width 84 height 26
type input "00:00"
click at [39, 525] on input "Revert to original prices later?" at bounding box center [37, 520] width 12 height 12
checkbox input "true"
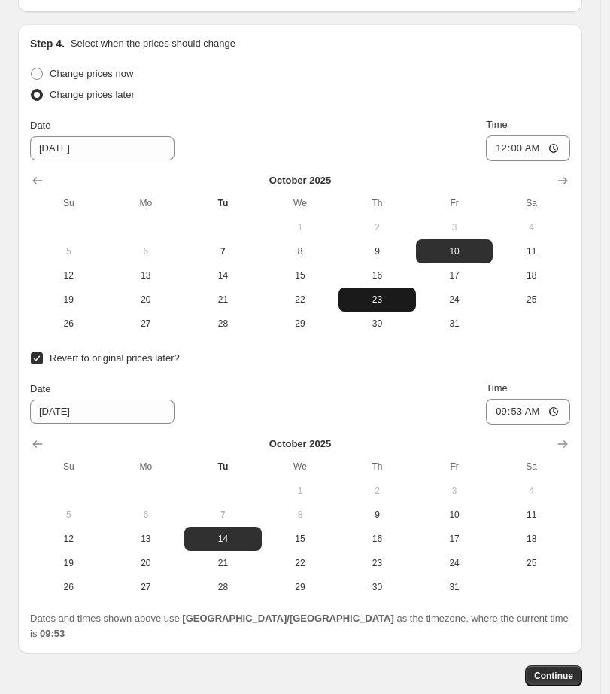
scroll to position [1586, 0]
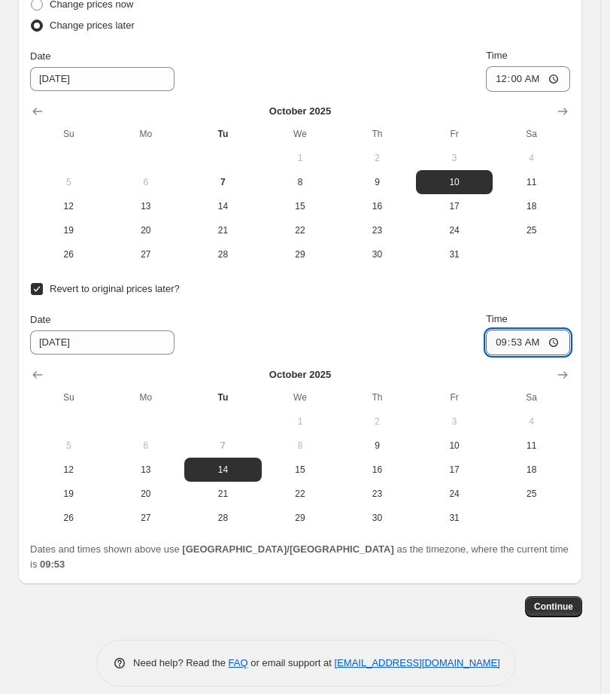
click at [506, 344] on input "09:53" at bounding box center [528, 342] width 84 height 26
type input "23:59"
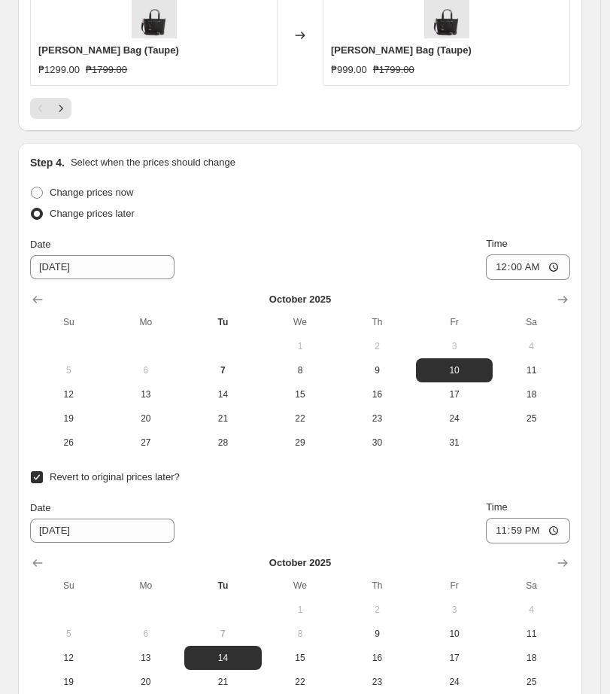
scroll to position [1492, 0]
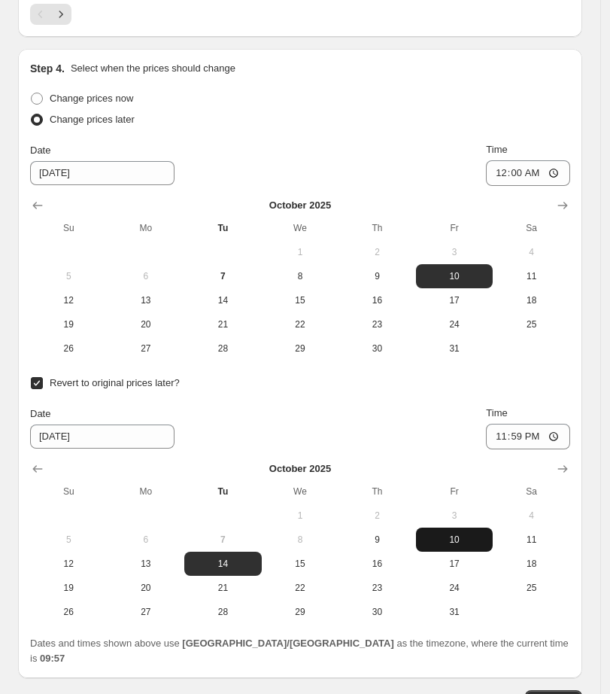
click at [478, 548] on button "10" at bounding box center [454, 539] width 77 height 24
type input "[DATE]"
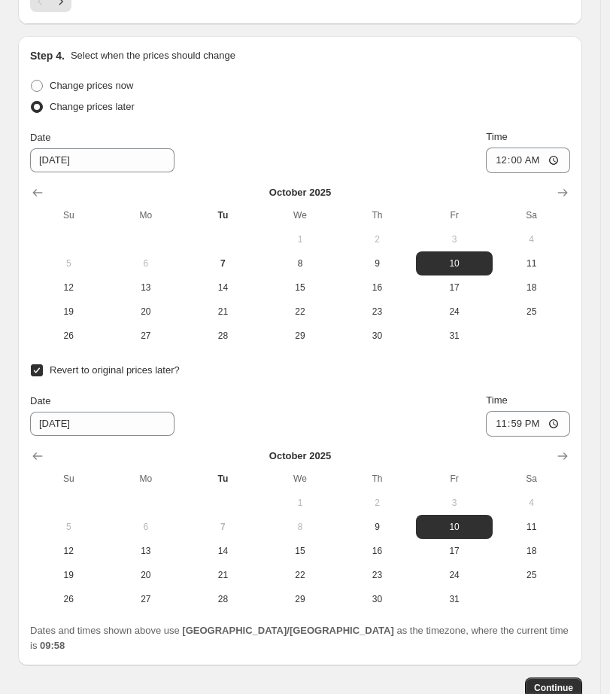
scroll to position [1586, 0]
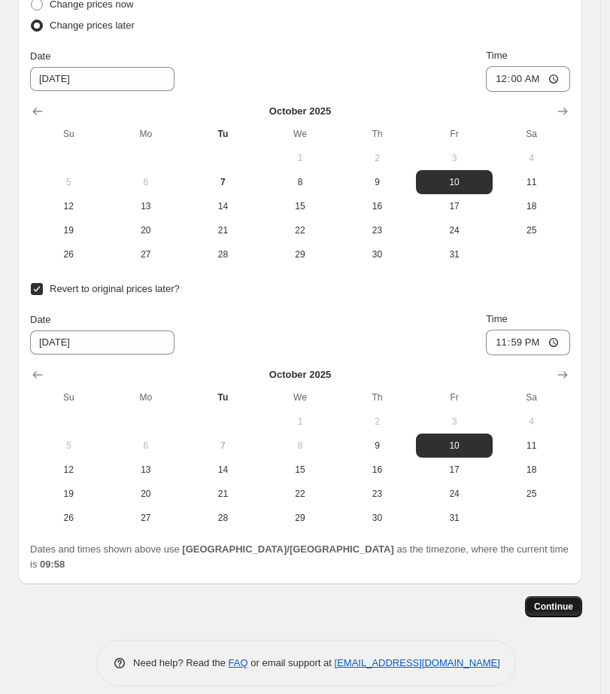
click at [565, 600] on span "Continue" at bounding box center [553, 606] width 39 height 12
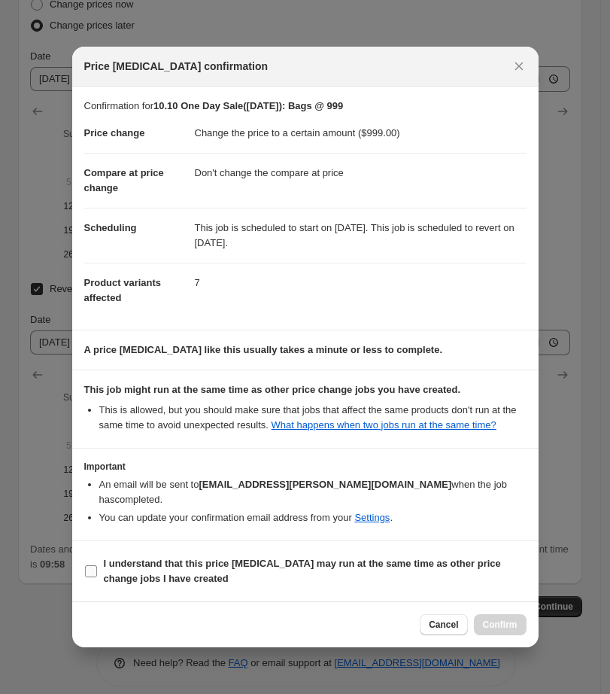
click at [131, 572] on b "I understand that this price [MEDICAL_DATA] may run at the same time as other p…" at bounding box center [302, 570] width 397 height 26
click at [97, 572] on input "I understand that this price [MEDICAL_DATA] may run at the same time as other p…" at bounding box center [91, 571] width 12 height 12
checkbox input "true"
click at [507, 633] on button "Confirm" at bounding box center [500, 624] width 53 height 21
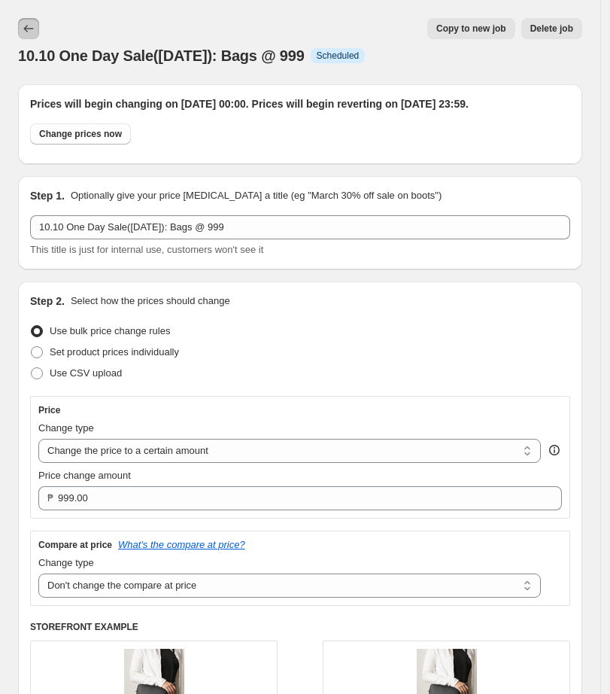
click at [32, 26] on icon "Price change jobs" at bounding box center [28, 28] width 15 height 15
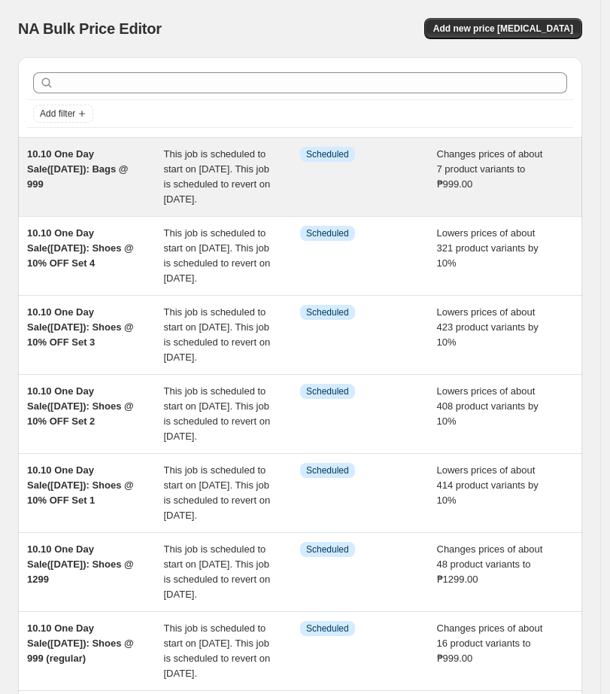
click at [100, 183] on div "10.10 One Day Sale([DATE]): Bags @ 999" at bounding box center [95, 177] width 137 height 60
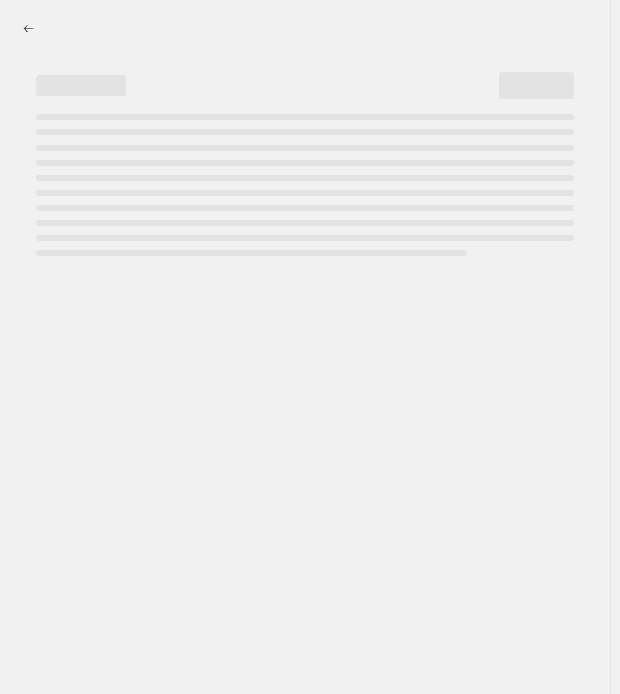
select select "no_change"
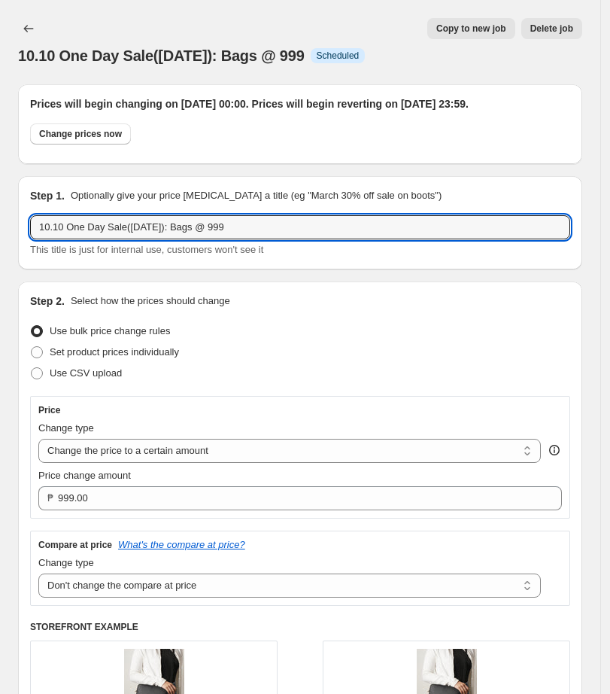
drag, startPoint x: 151, startPoint y: 231, endPoint x: -48, endPoint y: 258, distance: 201.2
click at [0, 258] on html "Home Settings Plans Skip to content 10.10 One Day Sale([DATE]): Bags @ 999. Thi…" at bounding box center [305, 347] width 610 height 694
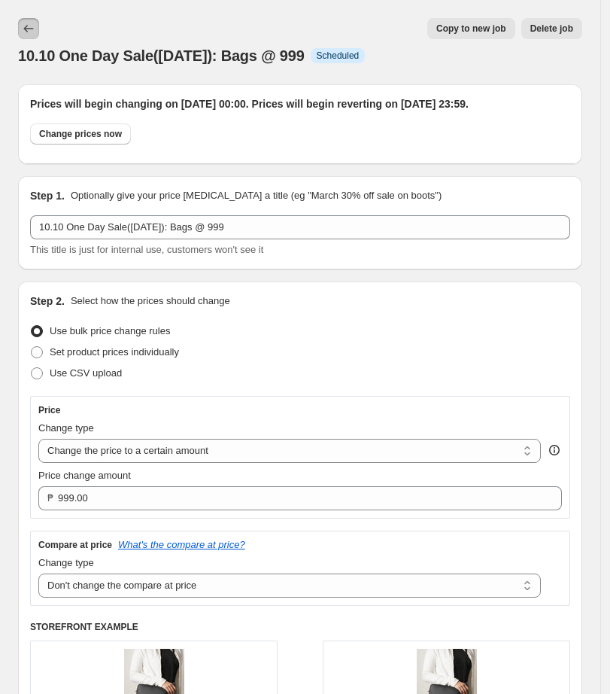
click at [30, 36] on button "Price change jobs" at bounding box center [28, 28] width 21 height 21
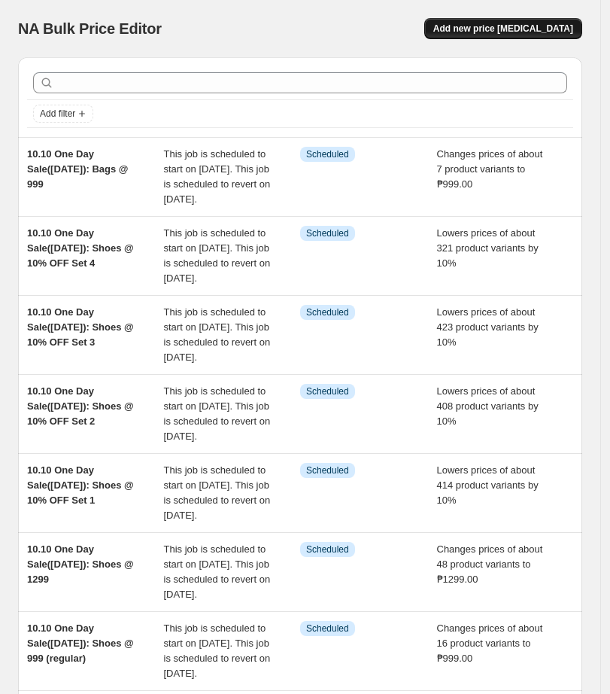
click at [530, 30] on span "Add new price [MEDICAL_DATA]" at bounding box center [503, 29] width 140 height 12
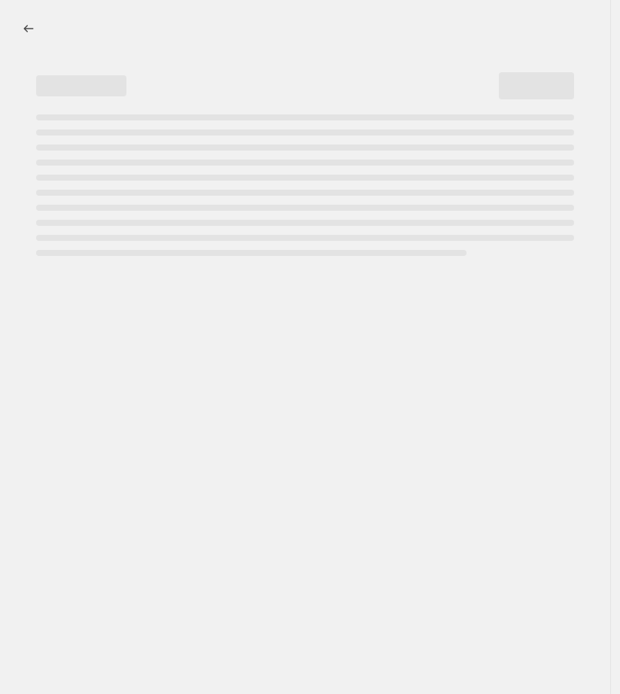
select select "percentage"
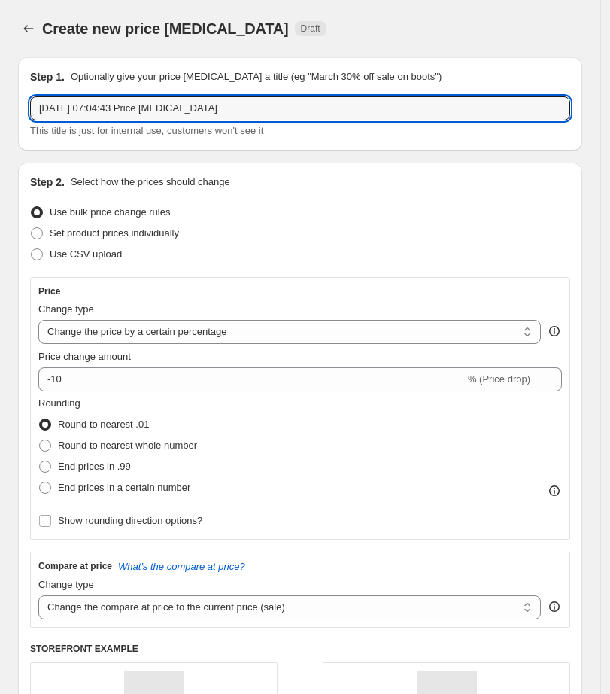
drag, startPoint x: 248, startPoint y: 103, endPoint x: -35, endPoint y: 117, distance: 283.2
click at [0, 117] on html "Home Settings Plans Skip to content Create new price [MEDICAL_DATA]. This page …" at bounding box center [305, 347] width 610 height 694
paste input "10.10 One Day Sale([DATE]): Bags @ 999"
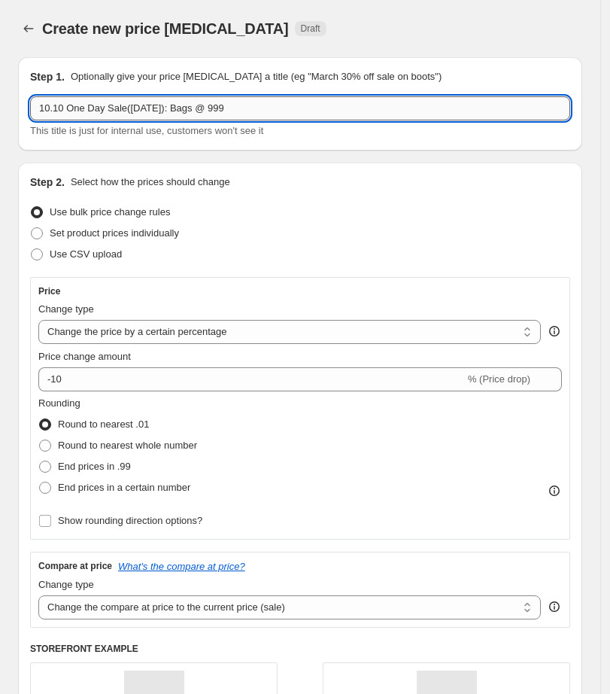
drag, startPoint x: 248, startPoint y: 108, endPoint x: 210, endPoint y: 107, distance: 38.4
click at [210, 107] on input "10.10 One Day Sale([DATE]): Bags @ 999" at bounding box center [300, 108] width 540 height 24
click at [232, 102] on input "10.10 One Day Sale([DATE]): Bags 10%" at bounding box center [300, 108] width 540 height 24
click at [193, 104] on input "10.10 One Day Sale([DATE]): Bags 10% Off" at bounding box center [300, 108] width 540 height 24
click at [272, 101] on input "10.10 One Day Sale([DATE]): Bags @ 10% Off" at bounding box center [300, 108] width 540 height 24
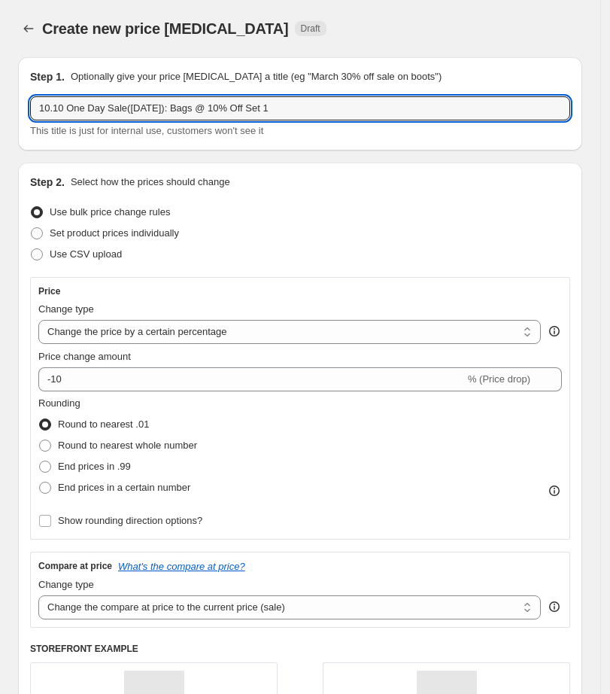
type input "10.10 One Day Sale([DATE]): Bags @ 10% Off Set 1"
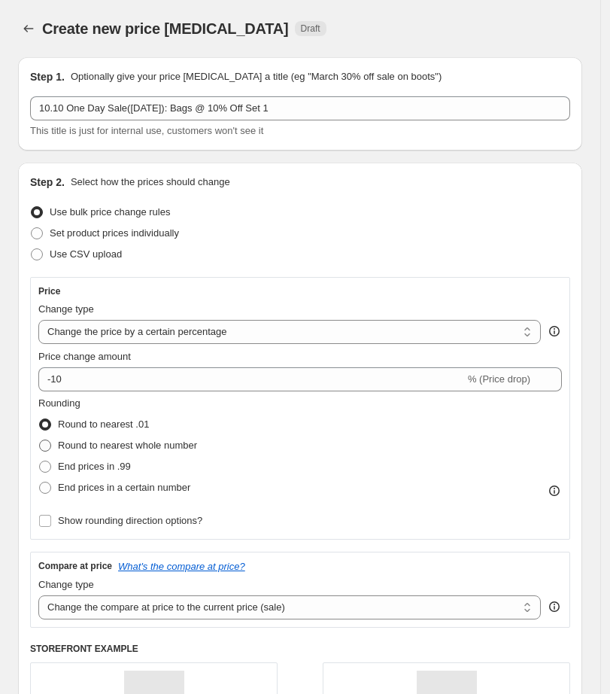
click at [51, 447] on span at bounding box center [45, 446] width 14 height 14
click at [40, 440] on input "Round to nearest whole number" at bounding box center [39, 439] width 1 height 1
radio input "true"
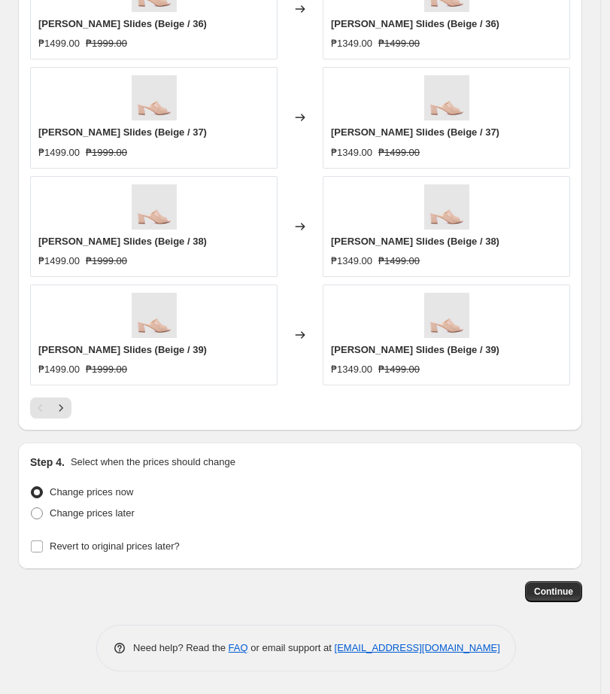
scroll to position [723, 0]
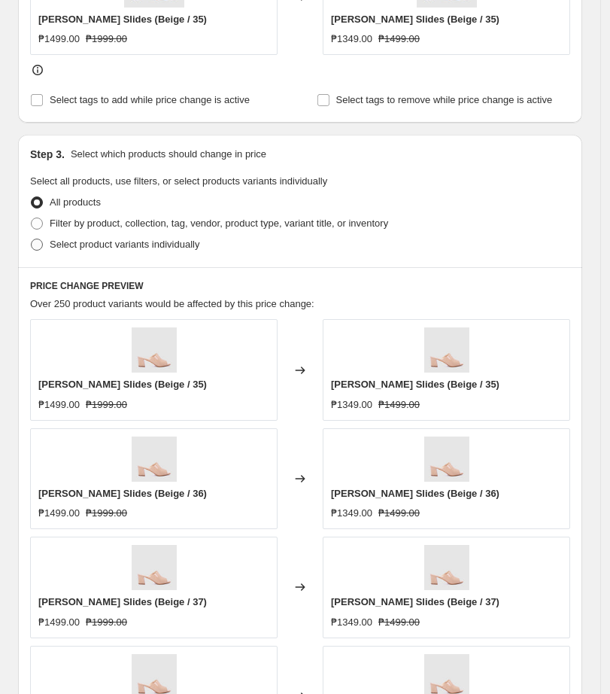
click at [35, 251] on span at bounding box center [37, 245] width 14 height 14
click at [32, 239] on input "Select product variants individually" at bounding box center [31, 238] width 1 height 1
radio input "true"
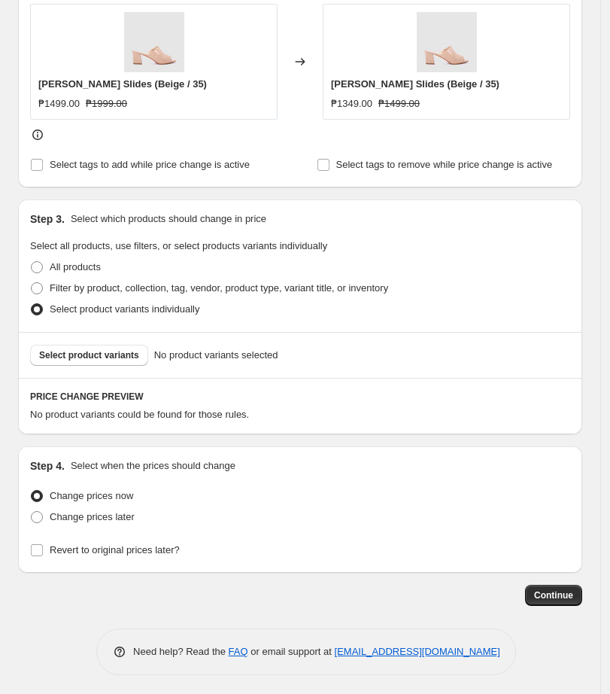
scroll to position [662, 0]
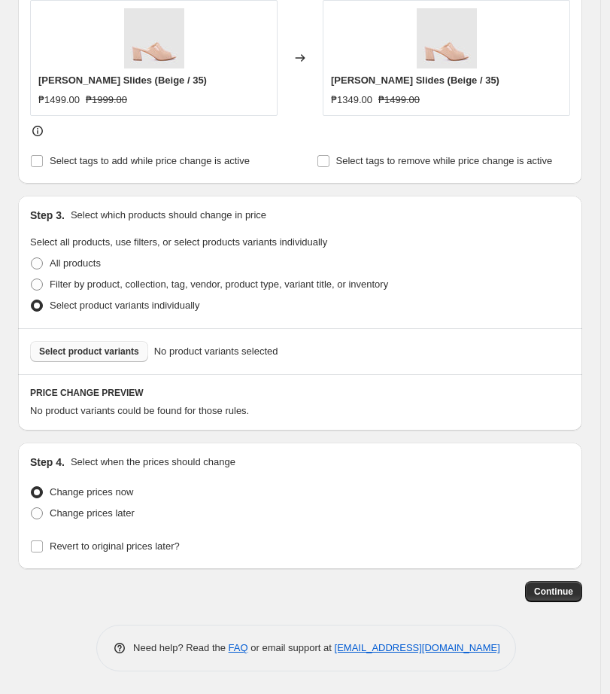
click at [143, 351] on button "Select product variants" at bounding box center [89, 351] width 118 height 21
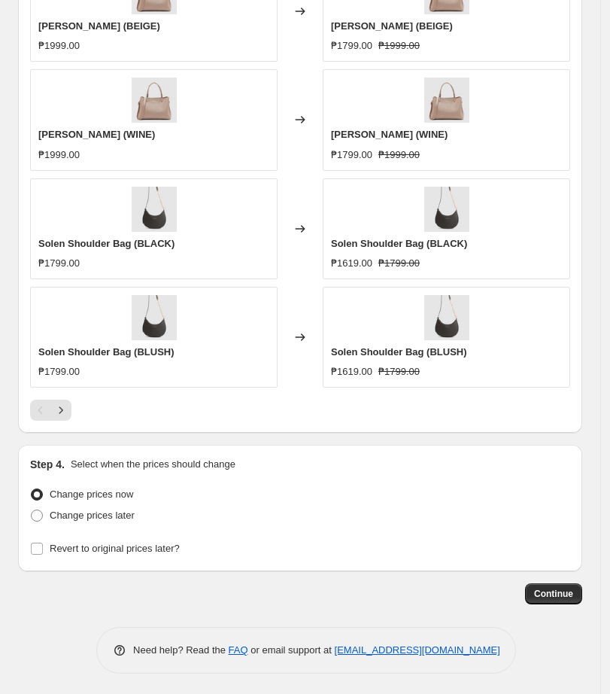
scroll to position [1239, 0]
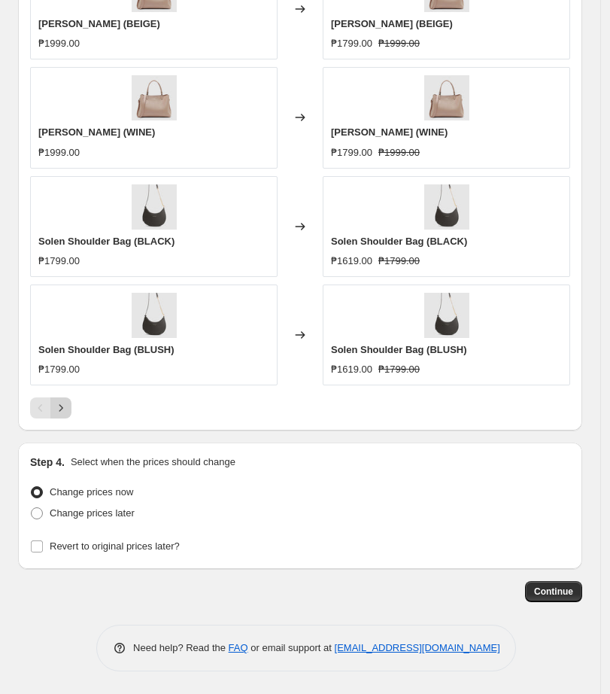
click at [59, 408] on icon "Next" at bounding box center [60, 407] width 15 height 15
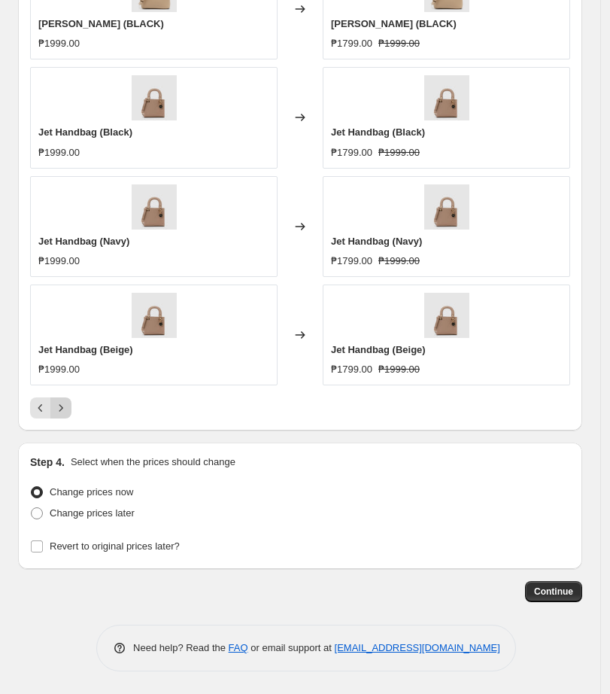
click at [65, 414] on icon "Next" at bounding box center [60, 407] width 15 height 15
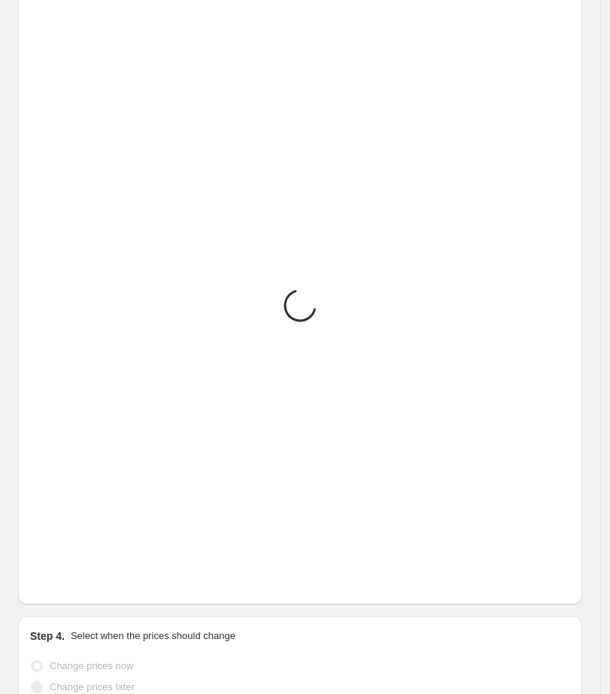
scroll to position [1051, 0]
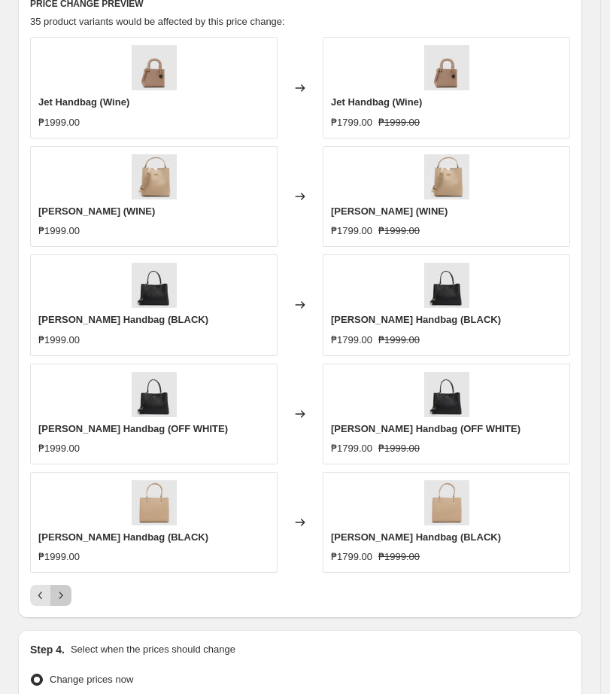
click at [63, 599] on icon "Next" at bounding box center [60, 595] width 15 height 15
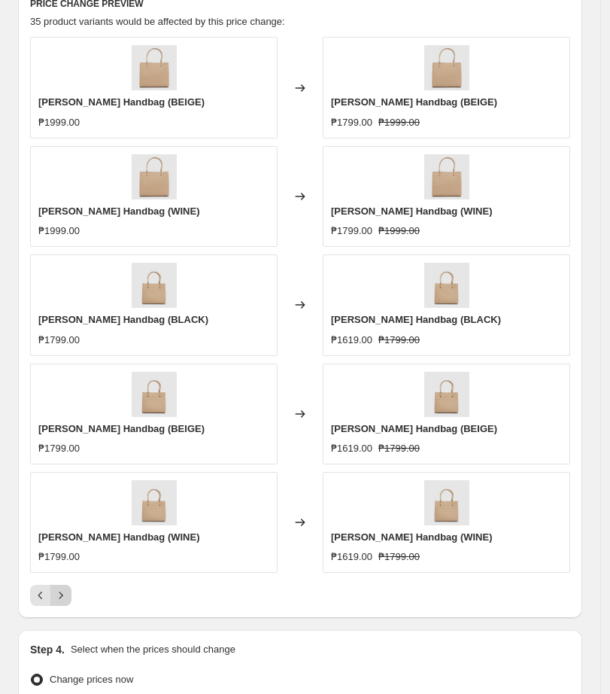
click at [63, 597] on icon "Next" at bounding box center [60, 595] width 15 height 15
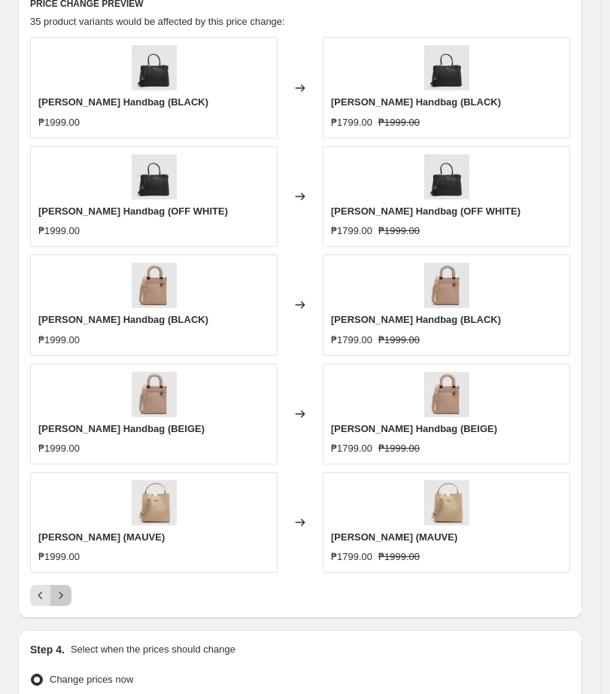
click at [65, 597] on icon "Next" at bounding box center [60, 595] width 15 height 15
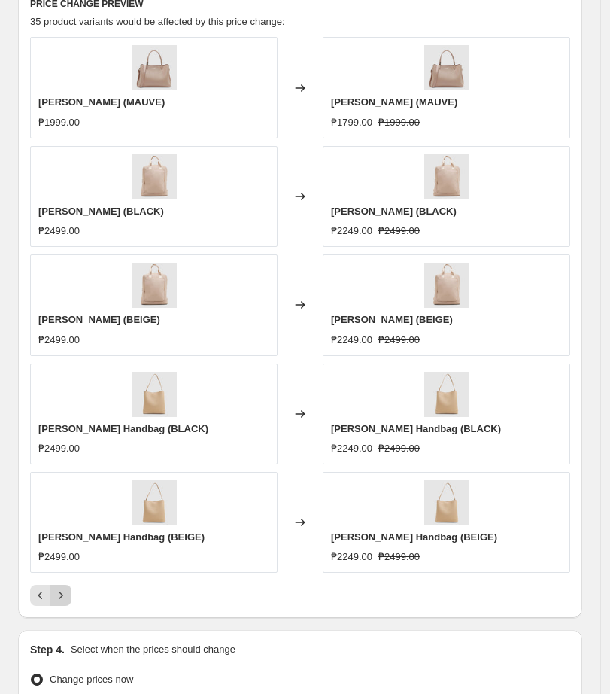
click at [59, 604] on button "Next" at bounding box center [60, 595] width 21 height 21
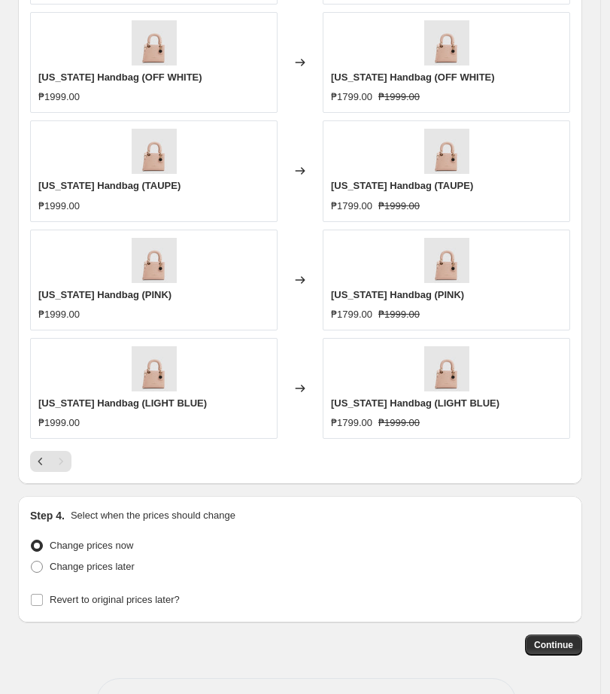
scroll to position [1239, 0]
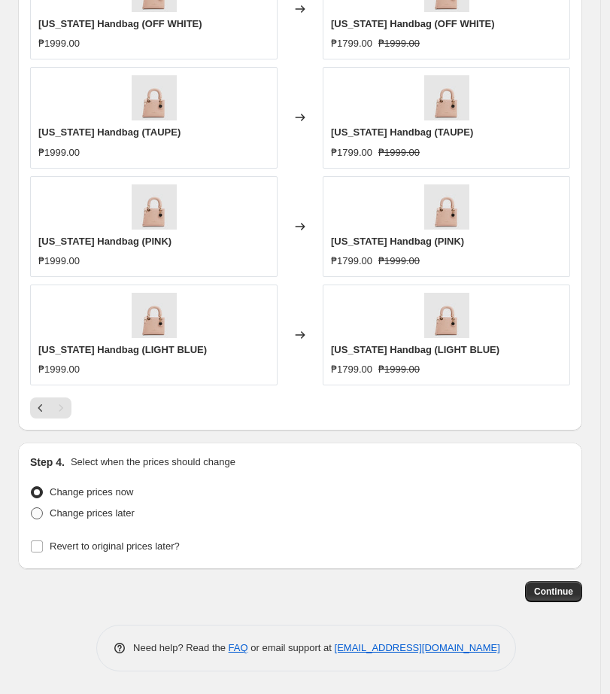
click at [33, 518] on span at bounding box center [37, 513] width 12 height 12
click at [32, 508] on input "Change prices later" at bounding box center [31, 507] width 1 height 1
radio input "true"
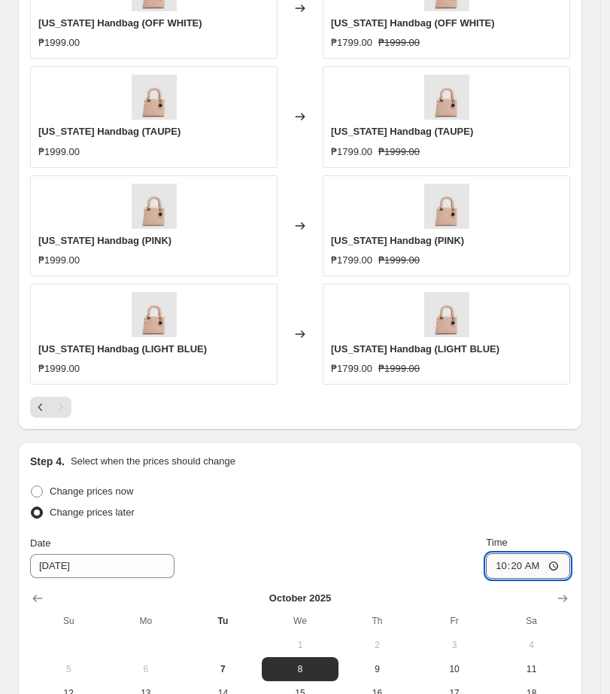
click at [506, 565] on input "10:20" at bounding box center [528, 566] width 84 height 26
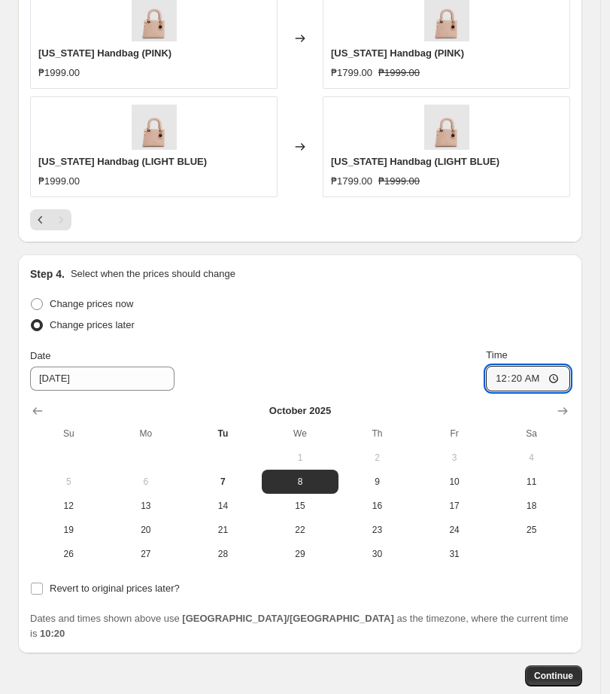
scroll to position [1427, 0]
type input "00:00"
click at [35, 594] on span at bounding box center [37, 588] width 14 height 14
click at [35, 594] on input "Revert to original prices later?" at bounding box center [37, 587] width 12 height 12
checkbox input "true"
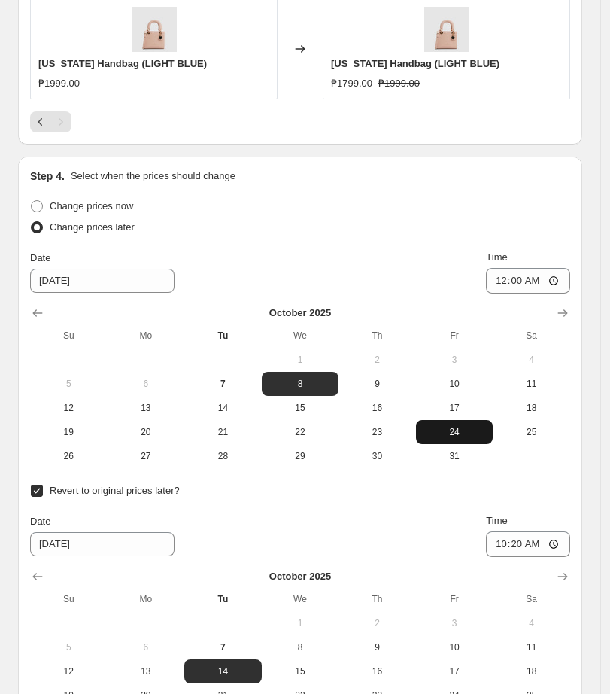
scroll to position [1726, 0]
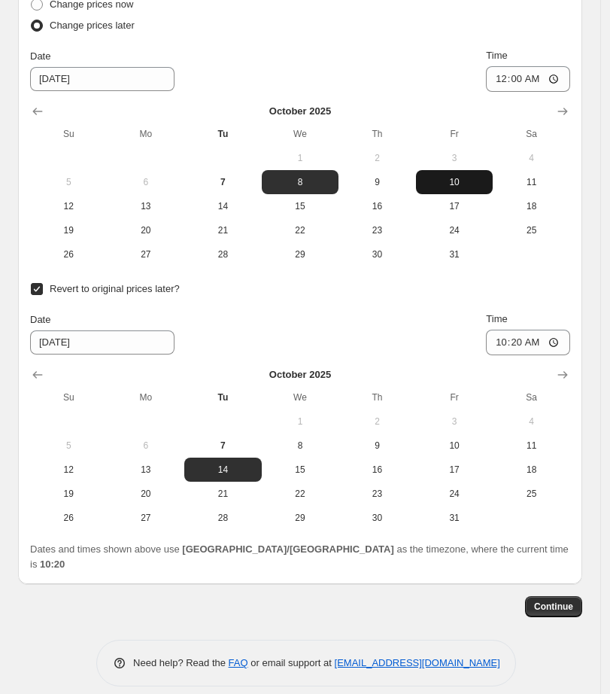
click at [463, 184] on span "10" at bounding box center [454, 182] width 65 height 12
type input "[DATE]"
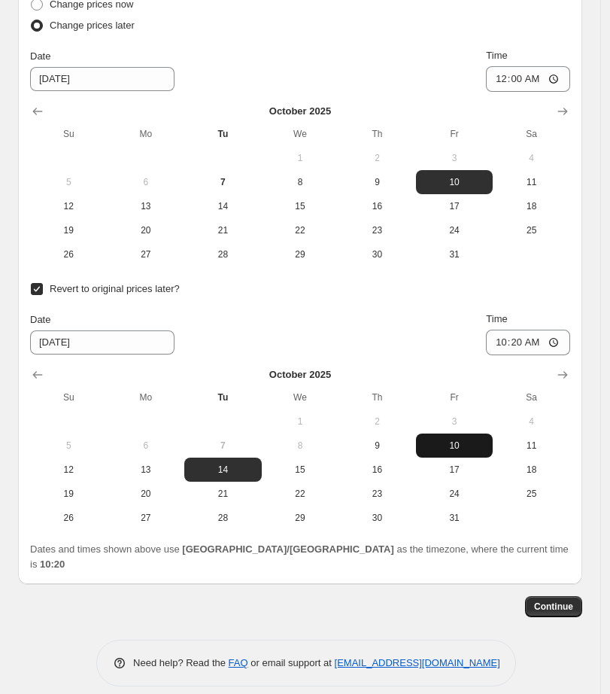
click at [478, 443] on span "10" at bounding box center [454, 445] width 65 height 12
type input "[DATE]"
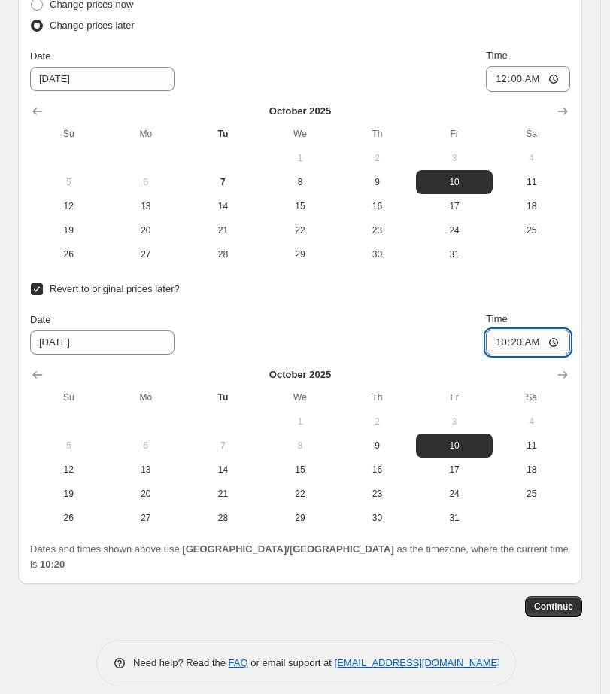
click at [509, 339] on input "10:20" at bounding box center [528, 342] width 84 height 26
type input "23:59"
click at [451, 323] on div "Date [DATE] Time 23:59" at bounding box center [300, 333] width 540 height 44
click at [566, 600] on span "Continue" at bounding box center [553, 606] width 39 height 12
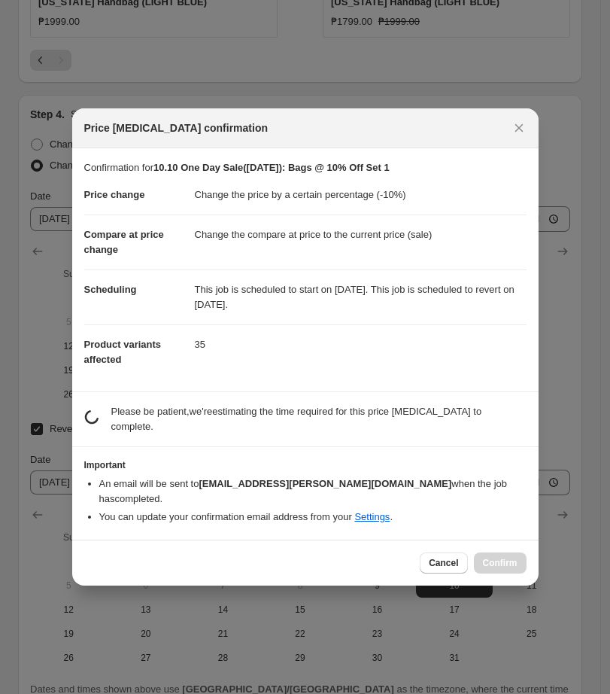
scroll to position [0, 0]
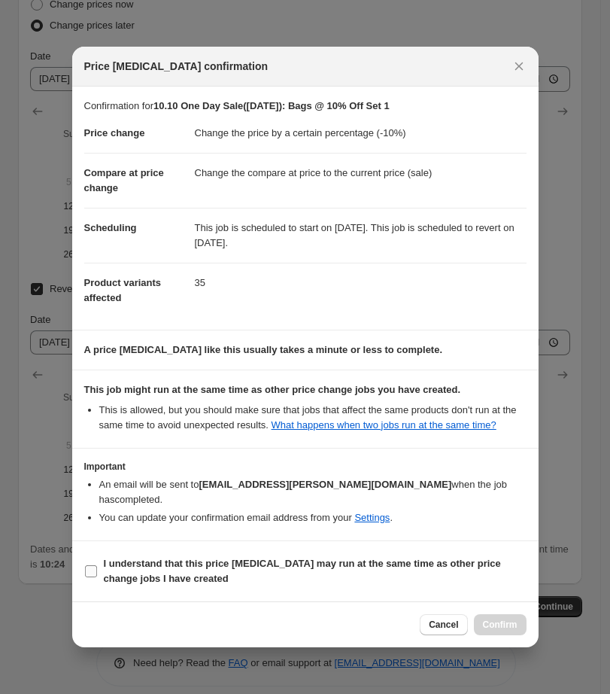
click at [87, 576] on input "I understand that this price [MEDICAL_DATA] may run at the same time as other p…" at bounding box center [91, 571] width 12 height 12
checkbox input "true"
click at [492, 633] on button "Confirm" at bounding box center [500, 624] width 53 height 21
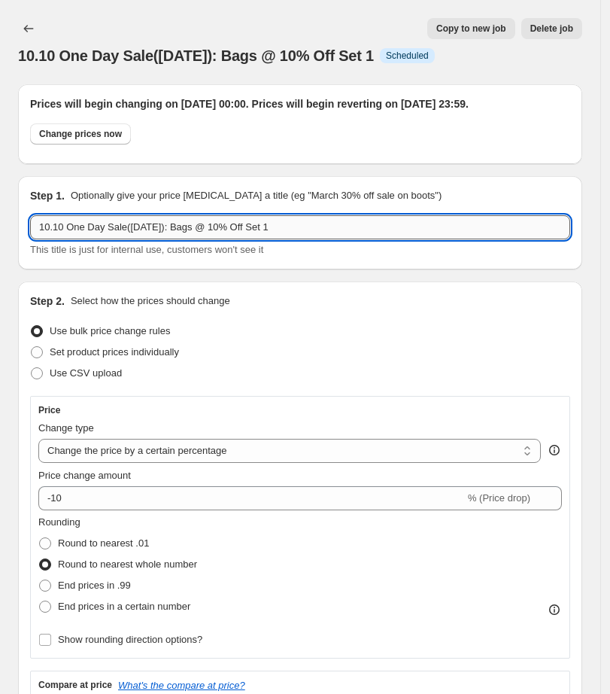
click at [293, 239] on input "10.10 One Day Sale([DATE]): Bags @ 10% Off Set 1" at bounding box center [300, 227] width 540 height 24
drag, startPoint x: 296, startPoint y: 243, endPoint x: -44, endPoint y: 266, distance: 340.1
click at [0, 266] on html "Home Settings Plans Skip to content 10.10 One Day Sale([DATE]): Bags @ 10% Off …" at bounding box center [305, 347] width 610 height 694
click at [32, 33] on icon "Price change jobs" at bounding box center [28, 28] width 15 height 15
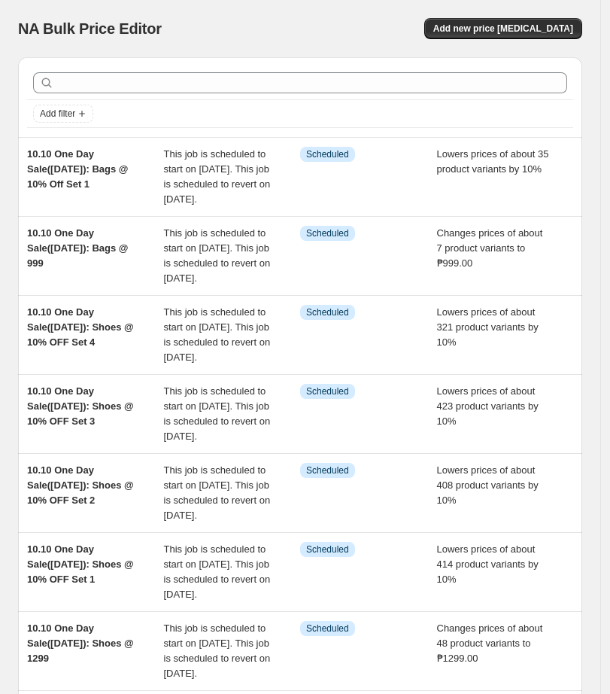
click at [220, 31] on div "NA Bulk Price Editor" at bounding box center [152, 28] width 269 height 21
click at [481, 34] on span "Add new price [MEDICAL_DATA]" at bounding box center [503, 29] width 140 height 12
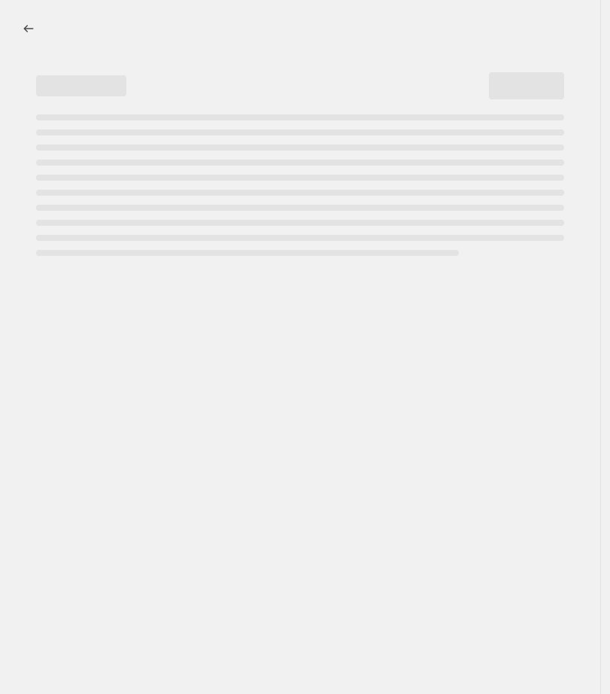
select select "percentage"
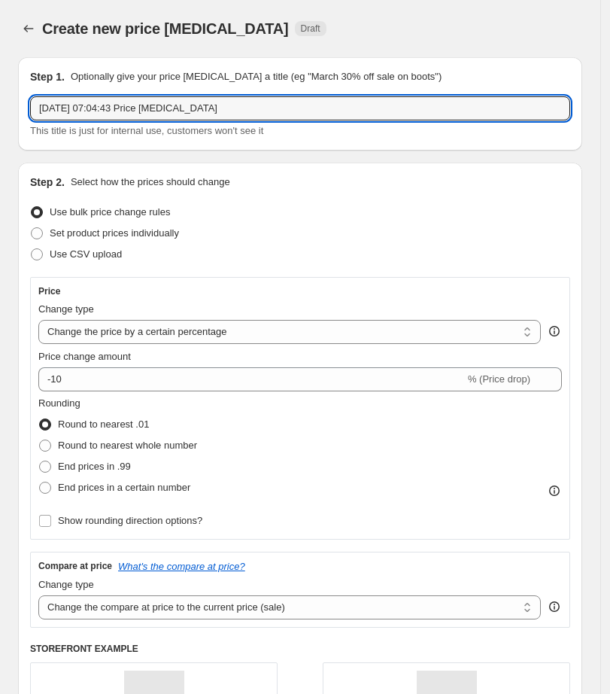
drag, startPoint x: 265, startPoint y: 108, endPoint x: -281, endPoint y: 126, distance: 546.4
click at [0, 126] on html "Home Settings Plans Skip to content Create new price [MEDICAL_DATA]. This page …" at bounding box center [305, 347] width 610 height 694
paste input "10.10 One Day Sale([DATE]): Bags @ 10% Off Set 1"
type input "10.10 One Day Sale([DATE]): Bags @ 10% Off Set 2"
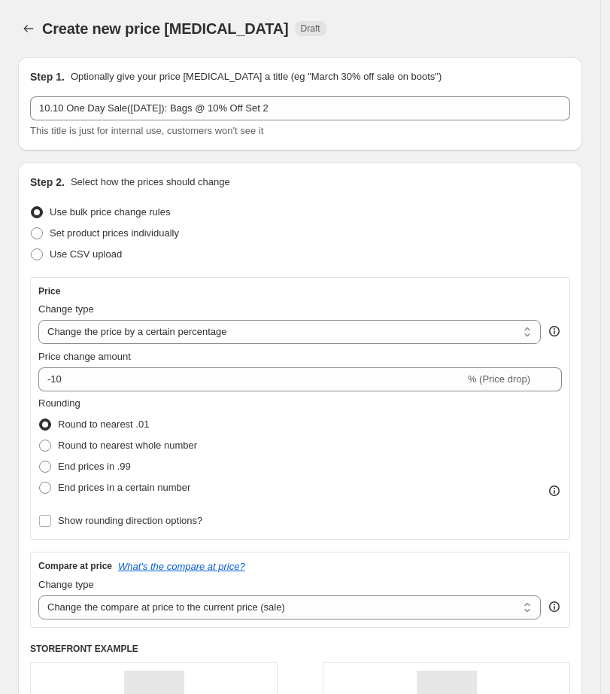
click at [263, 187] on div "Step 2. Select how the prices should change" at bounding box center [300, 182] width 540 height 15
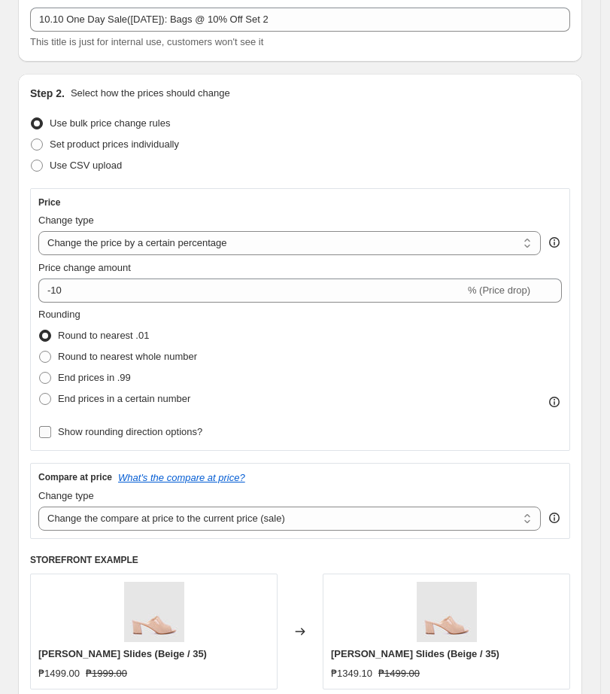
scroll to position [188, 0]
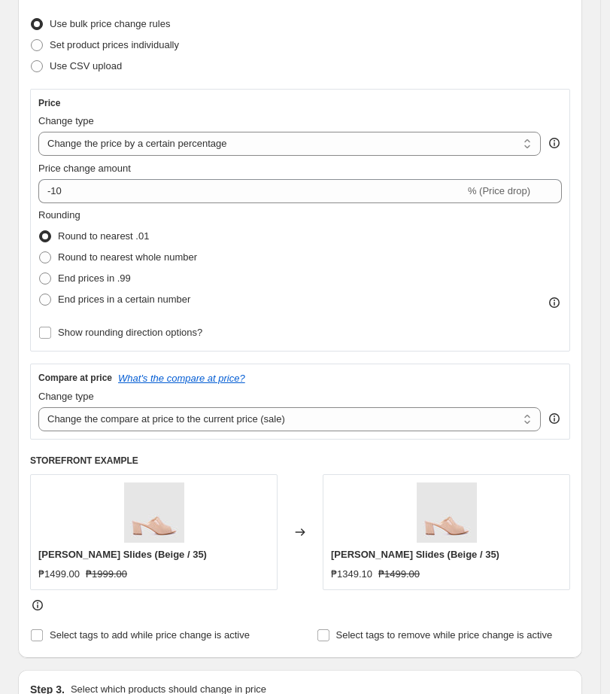
click at [225, 94] on div "Price Change type Change the price to a certain amount Change the price by a ce…" at bounding box center [300, 220] width 540 height 263
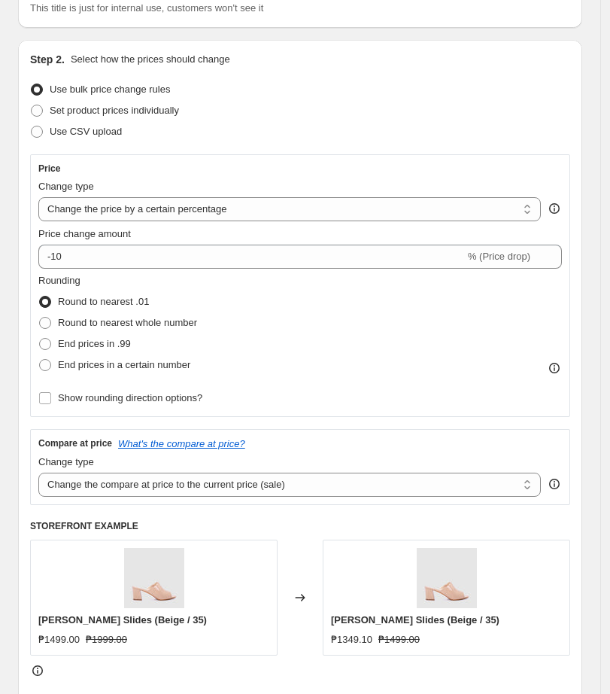
scroll to position [94, 0]
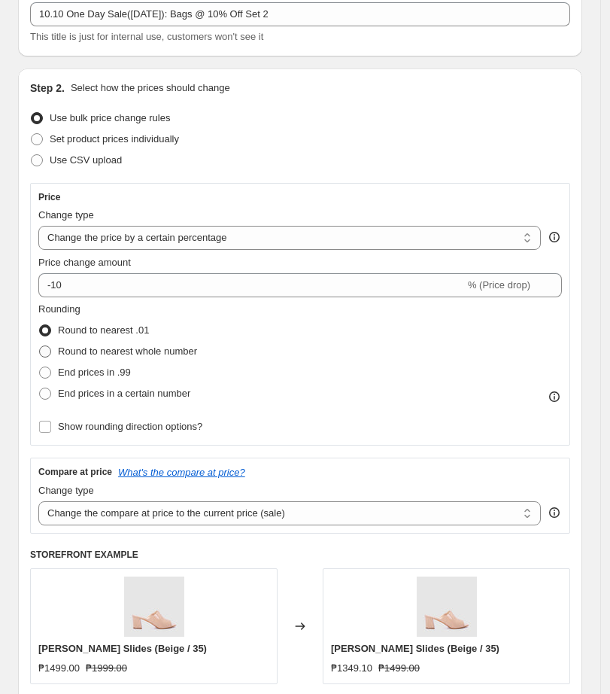
click at [74, 358] on span "Round to nearest whole number" at bounding box center [127, 351] width 139 height 15
click at [40, 346] on input "Round to nearest whole number" at bounding box center [39, 345] width 1 height 1
radio input "true"
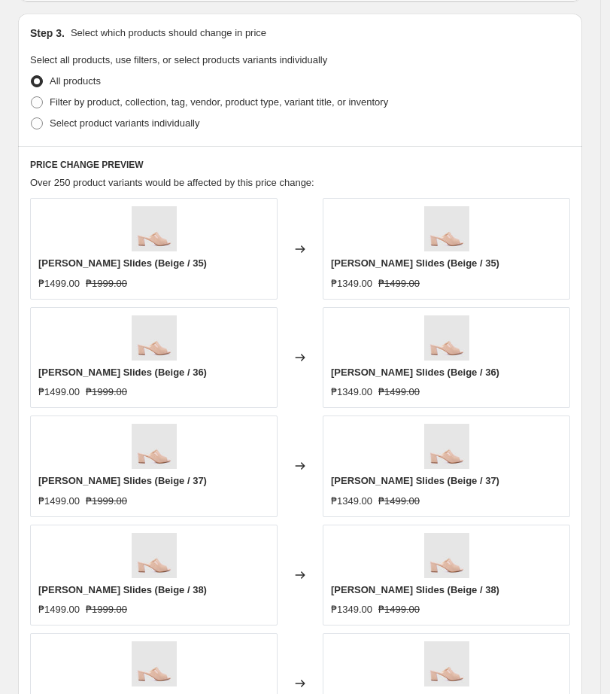
scroll to position [846, 0]
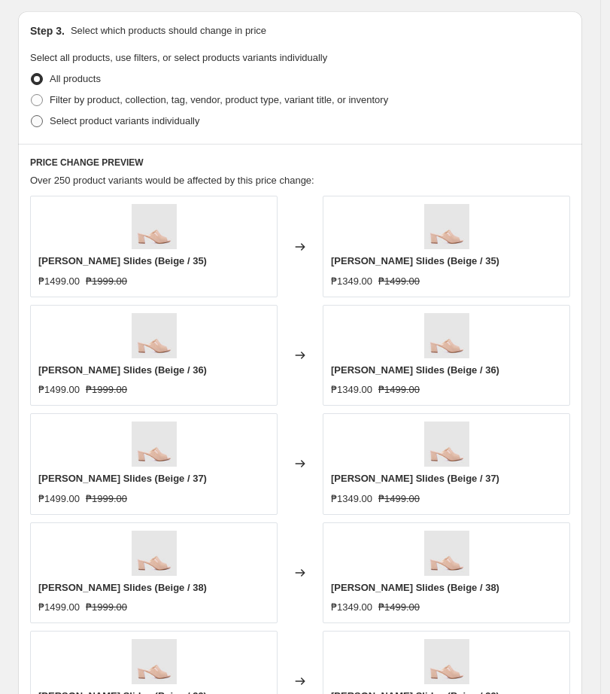
click at [38, 123] on span at bounding box center [37, 121] width 12 height 12
click at [32, 116] on input "Select product variants individually" at bounding box center [31, 115] width 1 height 1
radio input "true"
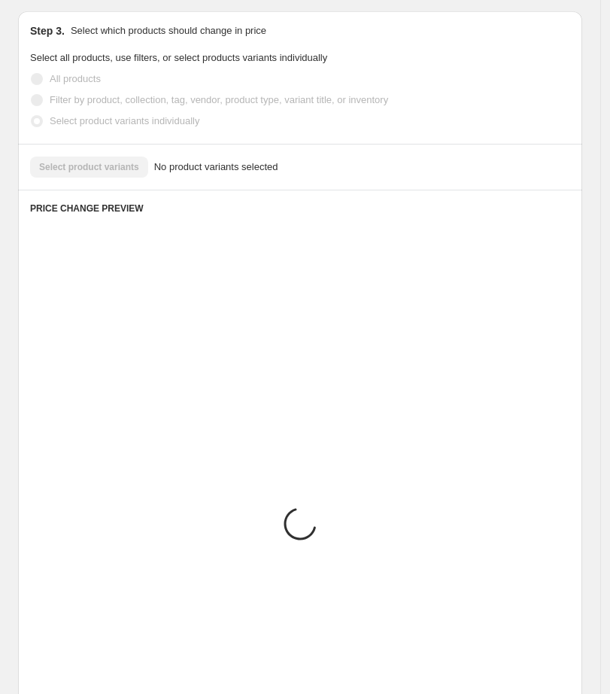
scroll to position [662, 0]
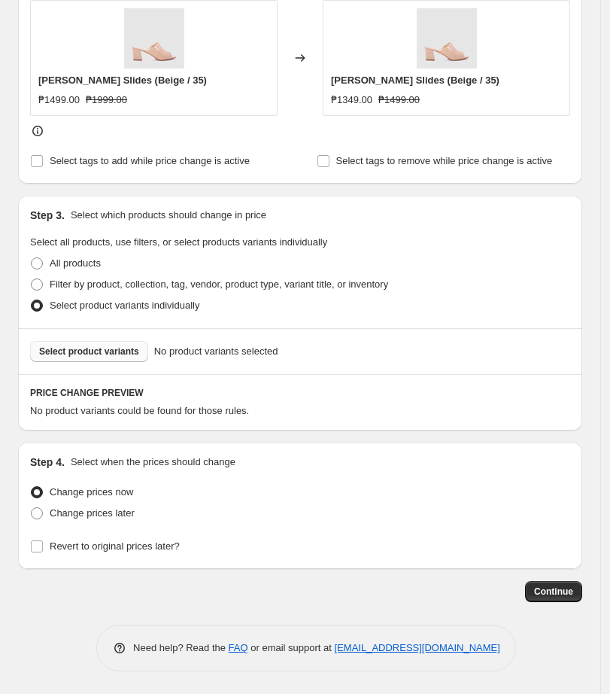
click at [58, 353] on span "Select product variants" at bounding box center [89, 351] width 100 height 12
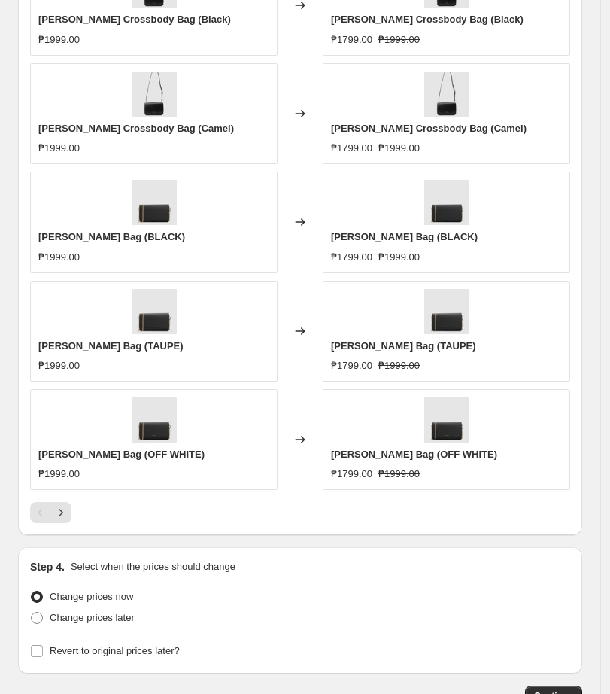
scroll to position [1239, 0]
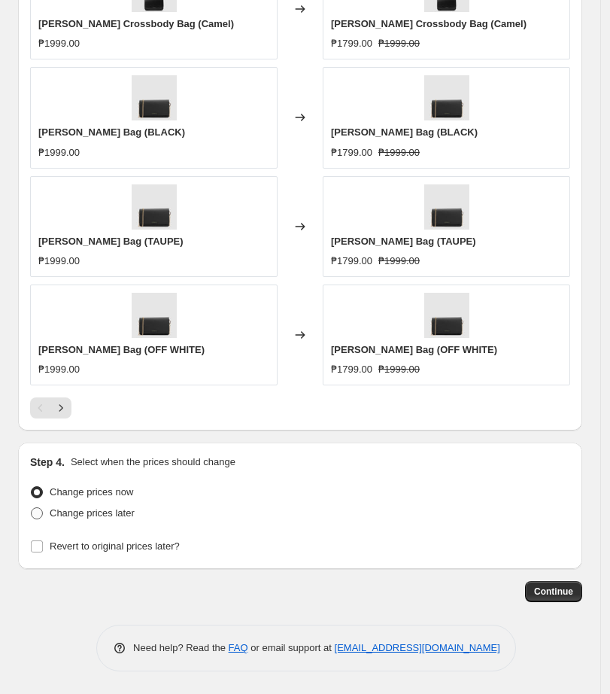
click at [80, 517] on span "Change prices later" at bounding box center [92, 512] width 85 height 11
click at [32, 508] on input "Change prices later" at bounding box center [31, 507] width 1 height 1
radio input "true"
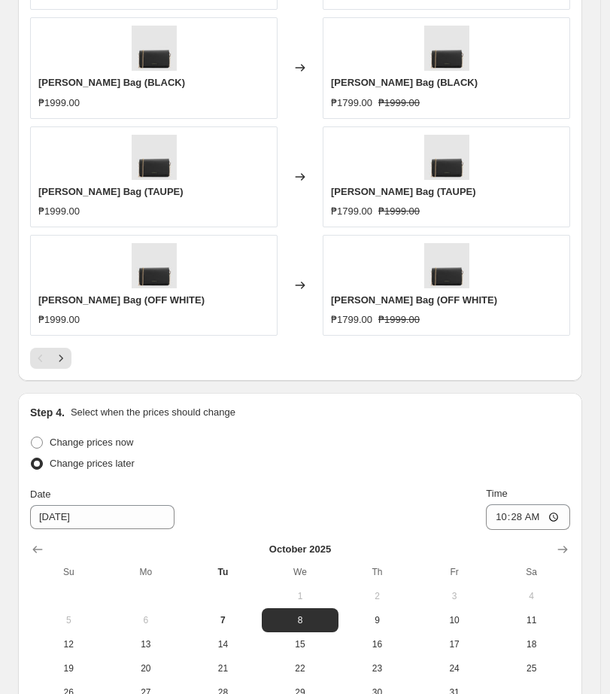
scroll to position [1495, 0]
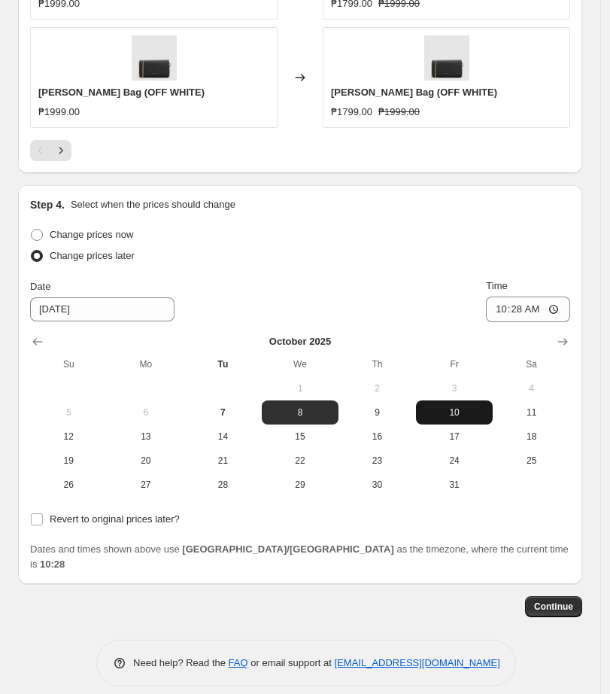
click at [472, 417] on span "10" at bounding box center [454, 412] width 65 height 12
type input "[DATE]"
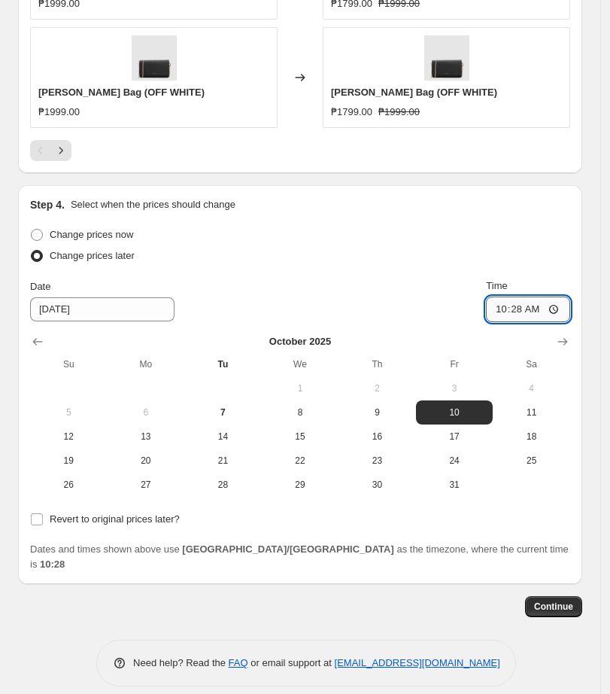
click at [512, 312] on input "10:28" at bounding box center [528, 309] width 84 height 26
type input "00:00"
click at [32, 524] on input "Revert to original prices later?" at bounding box center [37, 519] width 12 height 12
checkbox input "true"
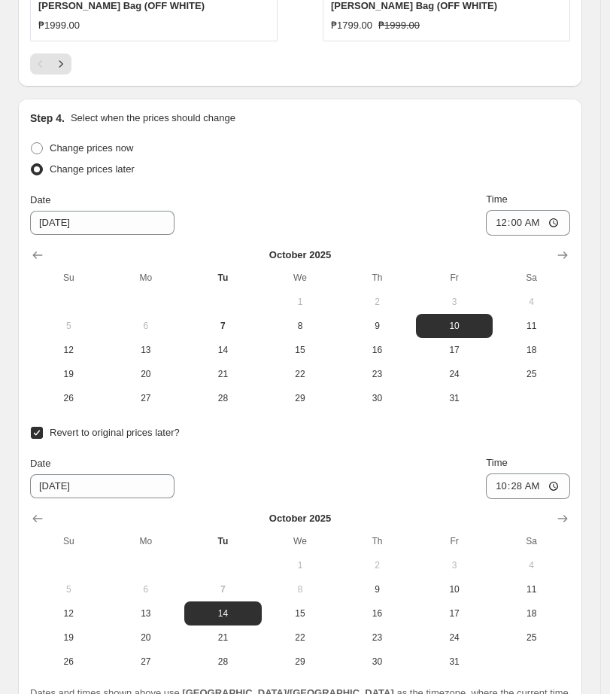
scroll to position [1726, 0]
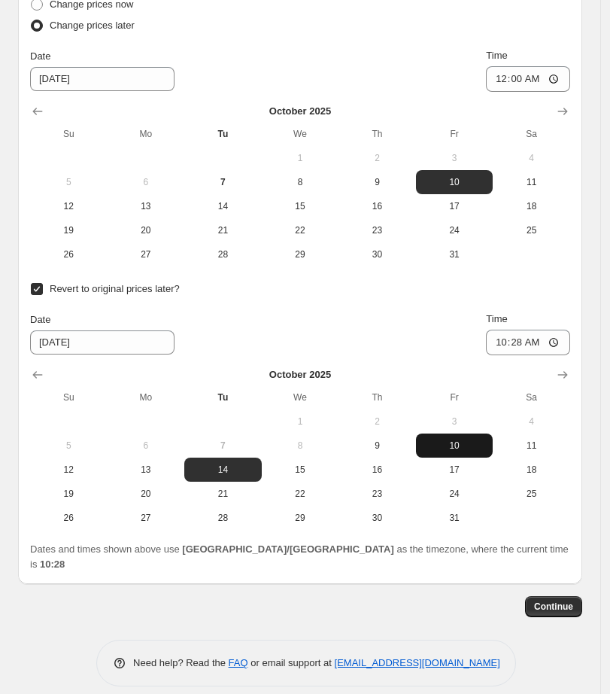
click at [466, 444] on span "10" at bounding box center [454, 445] width 65 height 12
type input "[DATE]"
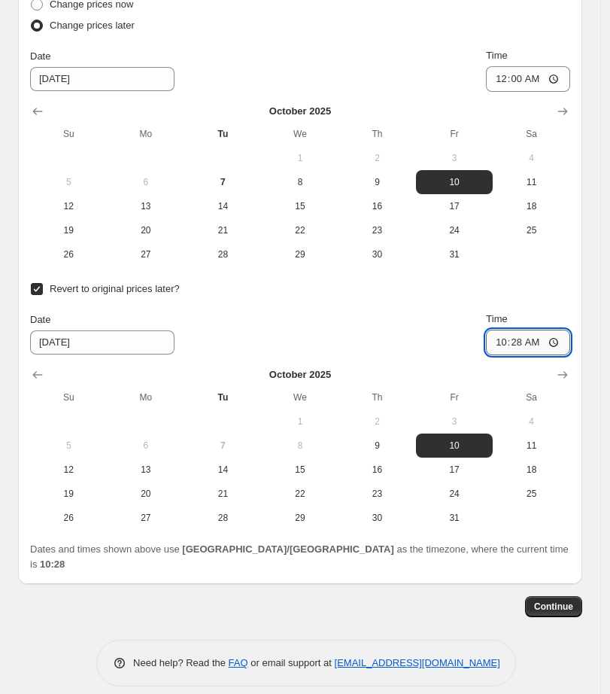
click at [505, 339] on input "10:28" at bounding box center [528, 342] width 84 height 26
click at [396, 302] on div "Revert to original prices later? Date [DATE] Time 11:59 [DATE] Su Mo Tu We Th F…" at bounding box center [300, 403] width 540 height 251
click at [409, 338] on div "Date [DATE] Time 11:59" at bounding box center [300, 333] width 540 height 44
click at [543, 344] on input "11:59" at bounding box center [528, 342] width 84 height 26
type input "23:59"
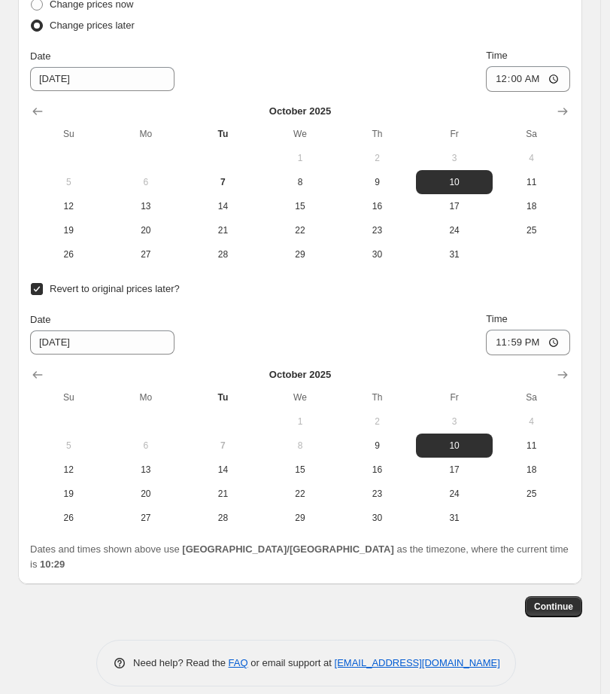
click at [338, 345] on div "Date [DATE] Time 23:59" at bounding box center [300, 333] width 540 height 44
click at [573, 600] on span "Continue" at bounding box center [553, 606] width 39 height 12
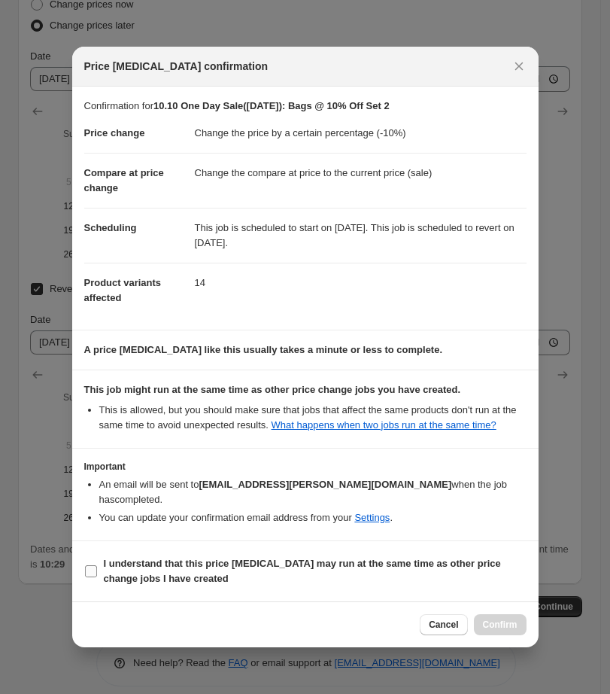
click at [191, 575] on b "I understand that this price [MEDICAL_DATA] may run at the same time as other p…" at bounding box center [302, 570] width 397 height 26
click at [97, 575] on input "I understand that this price [MEDICAL_DATA] may run at the same time as other p…" at bounding box center [91, 571] width 12 height 12
checkbox input "true"
click at [510, 621] on span "Confirm" at bounding box center [500, 624] width 35 height 12
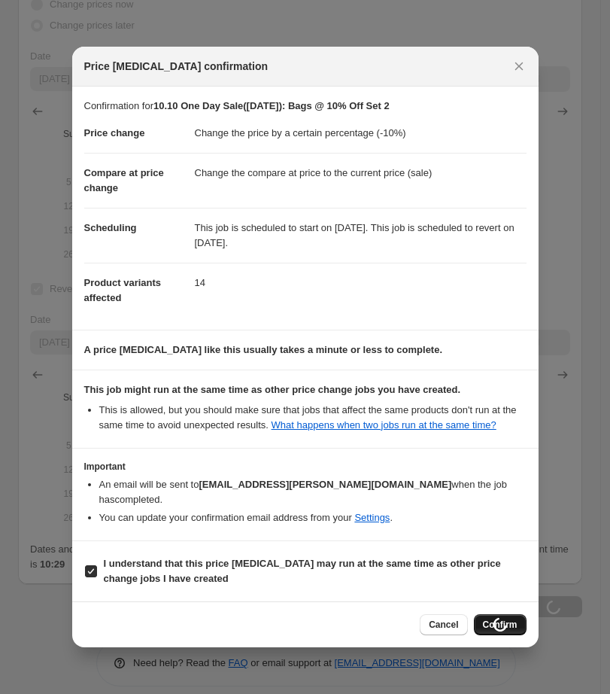
scroll to position [1726, 0]
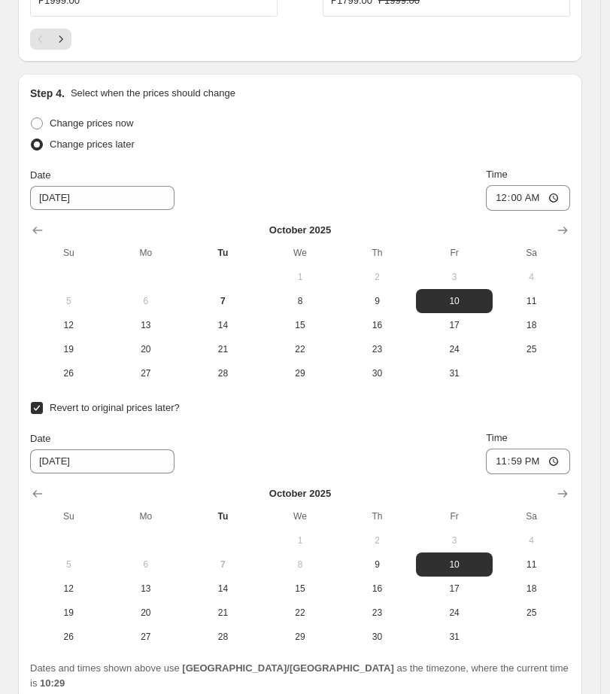
click at [317, 460] on div "Date [DATE] Time 23:59" at bounding box center [300, 452] width 540 height 44
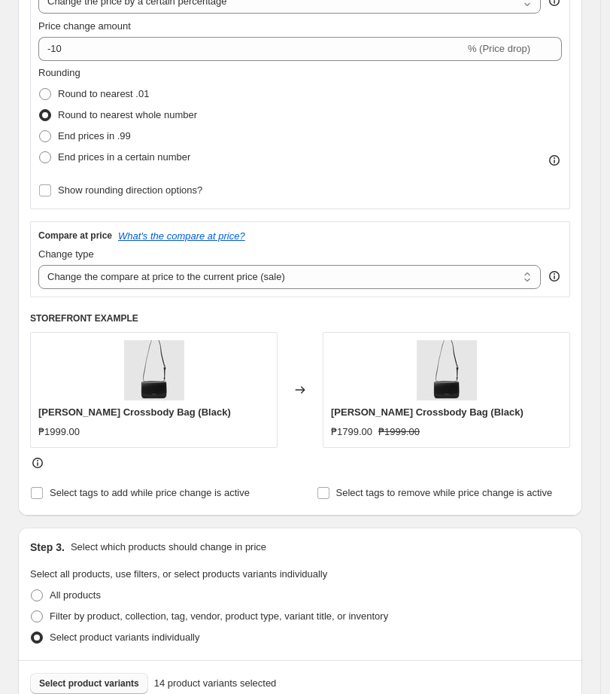
scroll to position [0, 0]
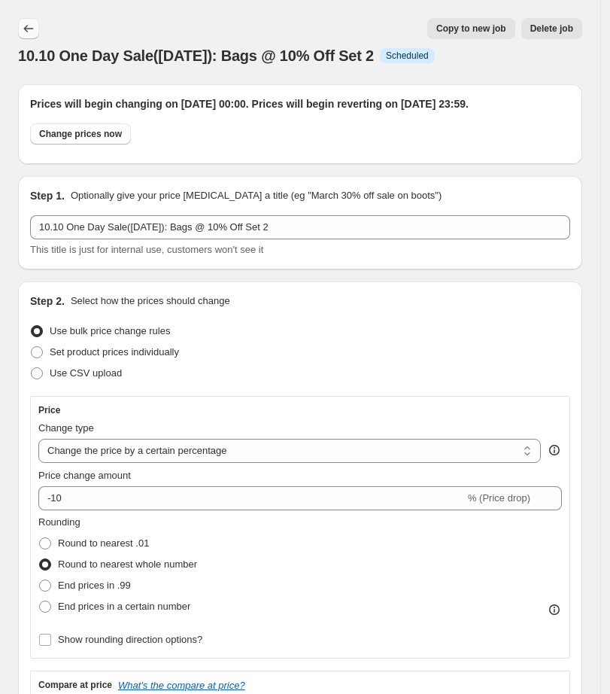
click at [29, 32] on icon "Price change jobs" at bounding box center [28, 28] width 15 height 15
